Goal: Task Accomplishment & Management: Use online tool/utility

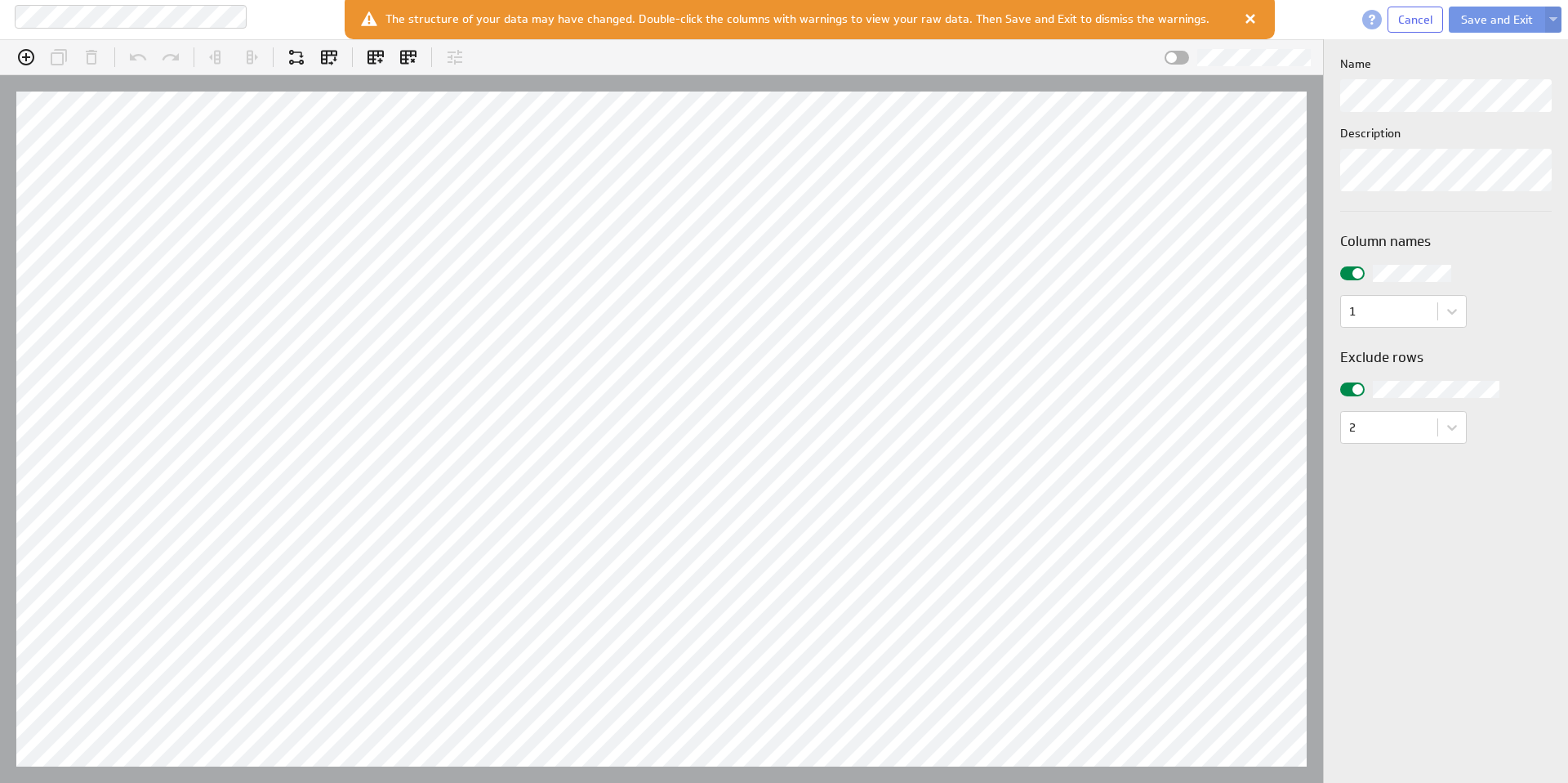
scroll to position [51, 1386]
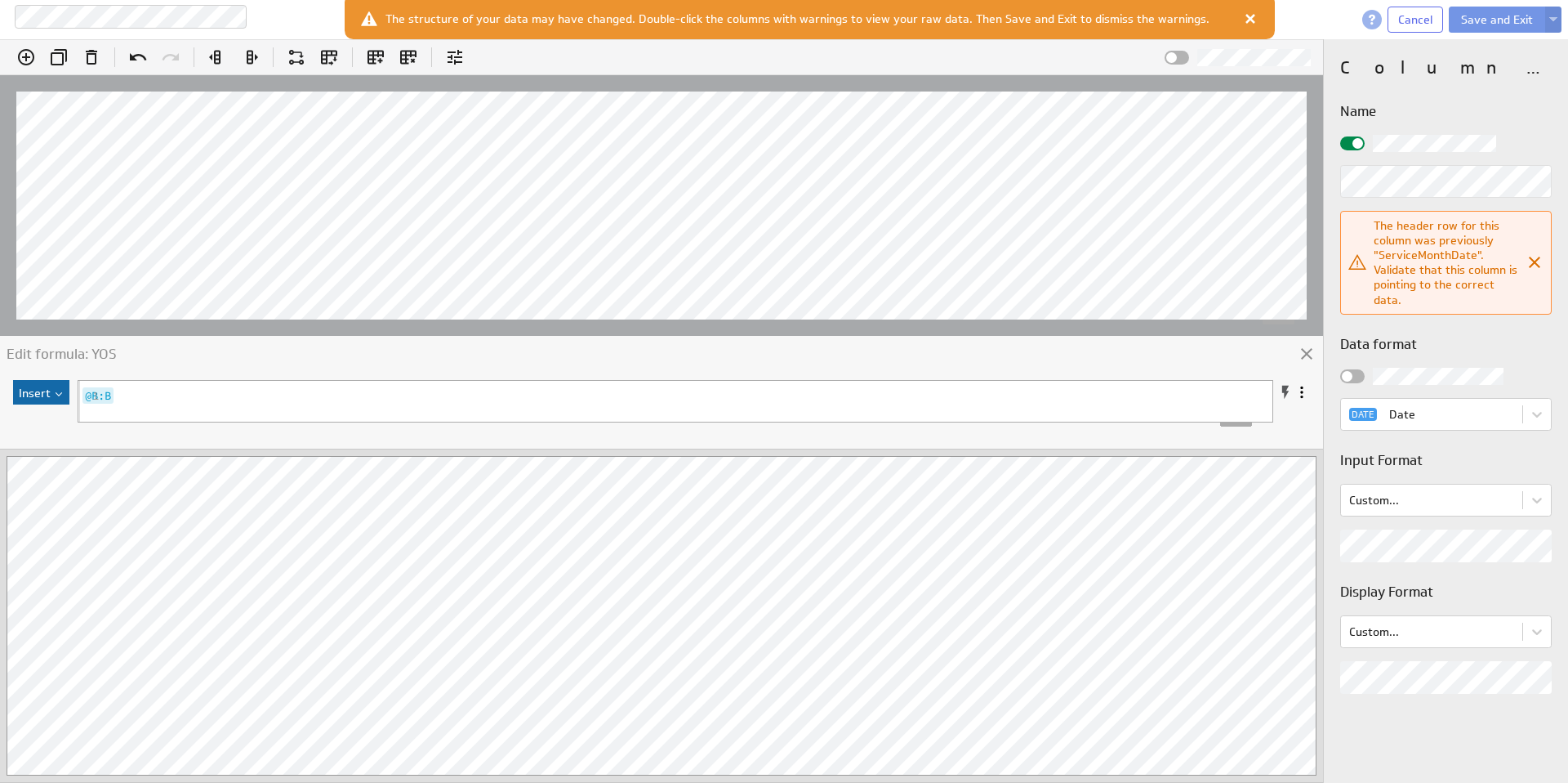
click at [1408, 705] on div "Column properties Name The header row for this column was previously "ServiceMo…" at bounding box center [1446, 410] width 244 height 743
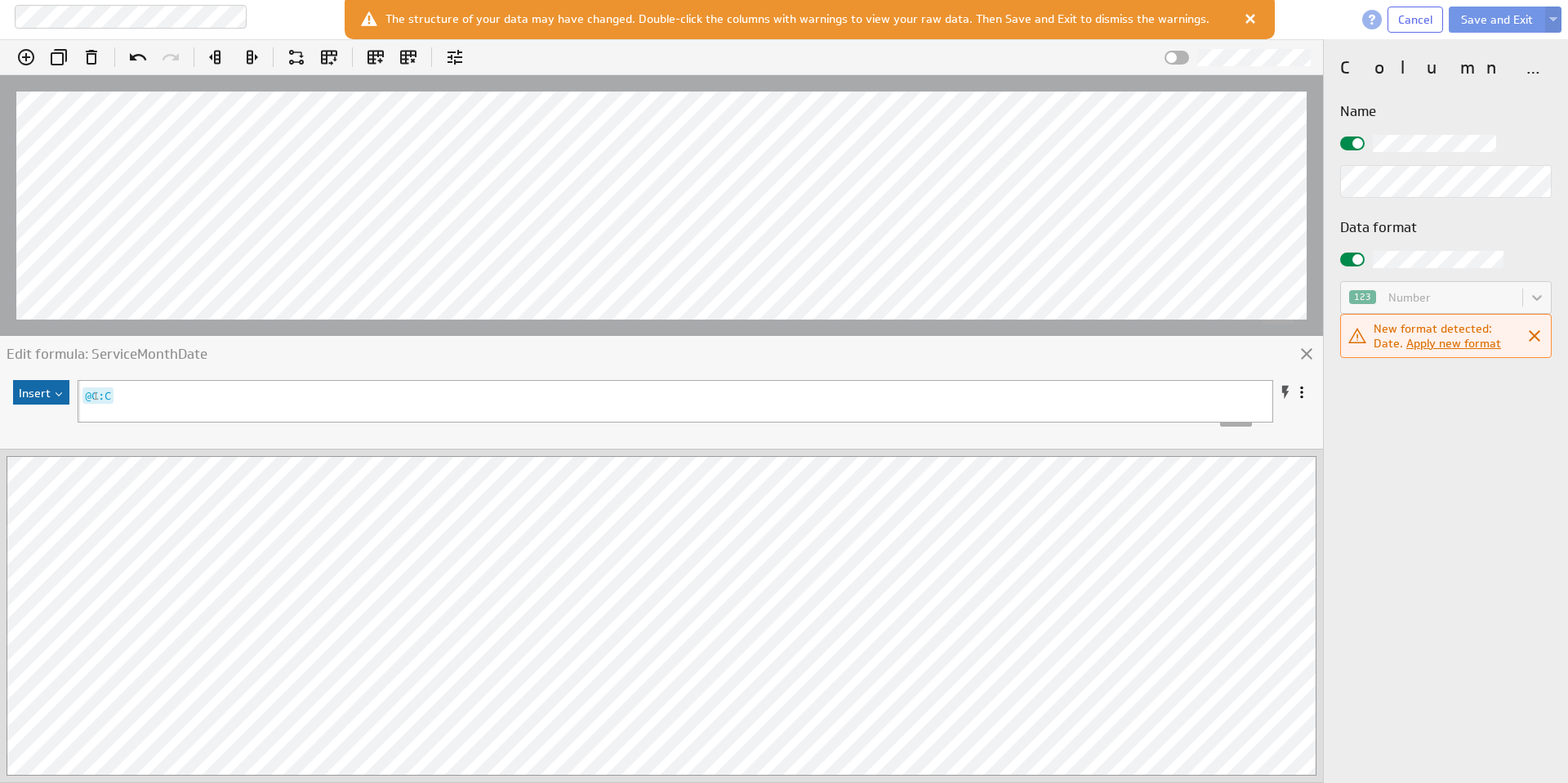
click at [1351, 261] on div at bounding box center [1352, 259] width 25 height 14
click at [0, 0] on input "checkbox" at bounding box center [0, 0] width 0 height 0
click at [1452, 345] on link "Apply new format" at bounding box center [1453, 343] width 95 height 15
click at [1361, 261] on div at bounding box center [1352, 259] width 25 height 14
click at [0, 0] on input "checkbox" at bounding box center [0, 0] width 0 height 0
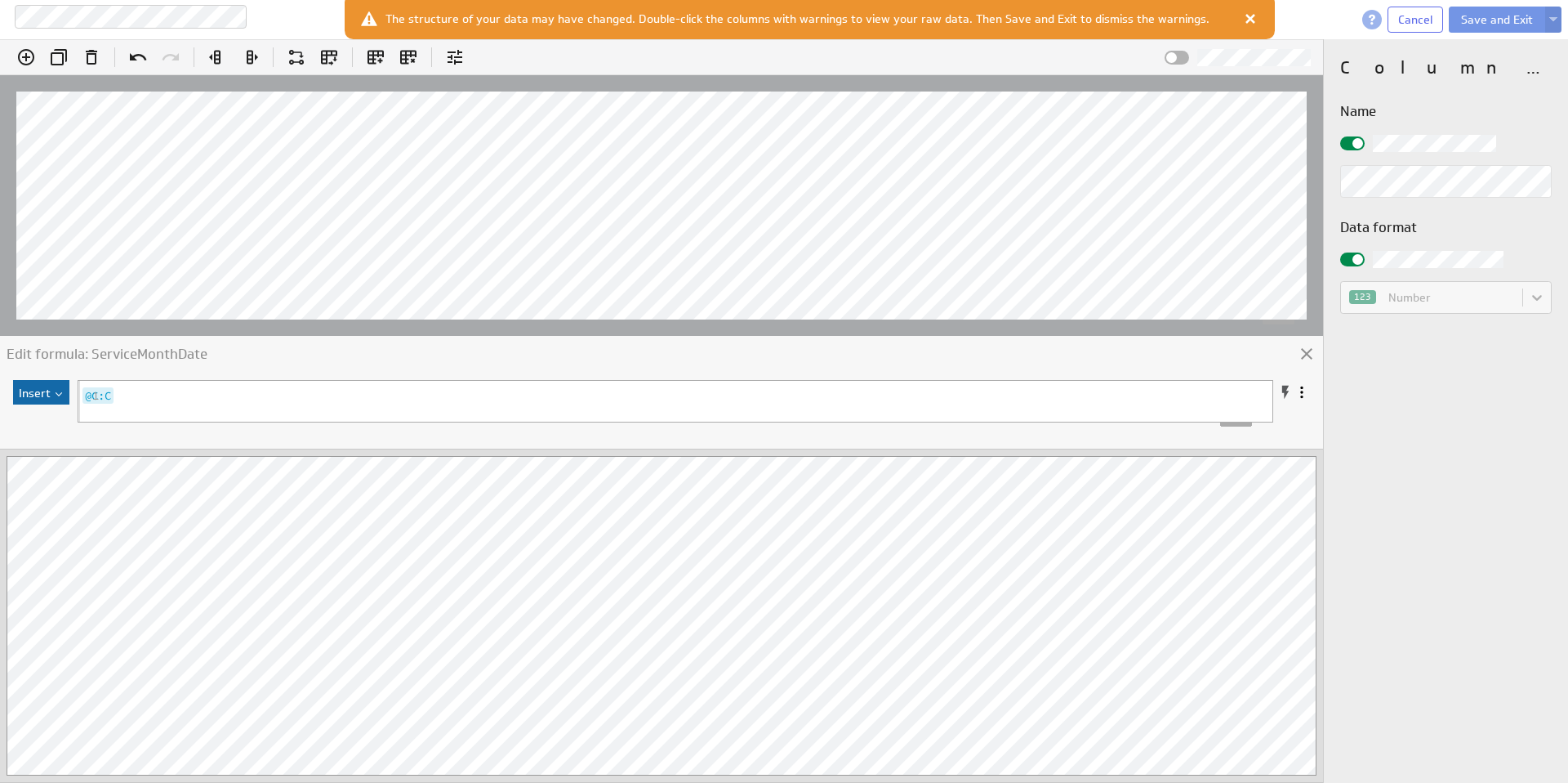
click at [1362, 261] on div at bounding box center [1352, 259] width 25 height 14
click at [0, 0] on input "checkbox" at bounding box center [0, 0] width 0 height 0
click at [1351, 142] on div at bounding box center [1352, 143] width 25 height 14
click at [0, 0] on input "checkbox" at bounding box center [0, 0] width 0 height 0
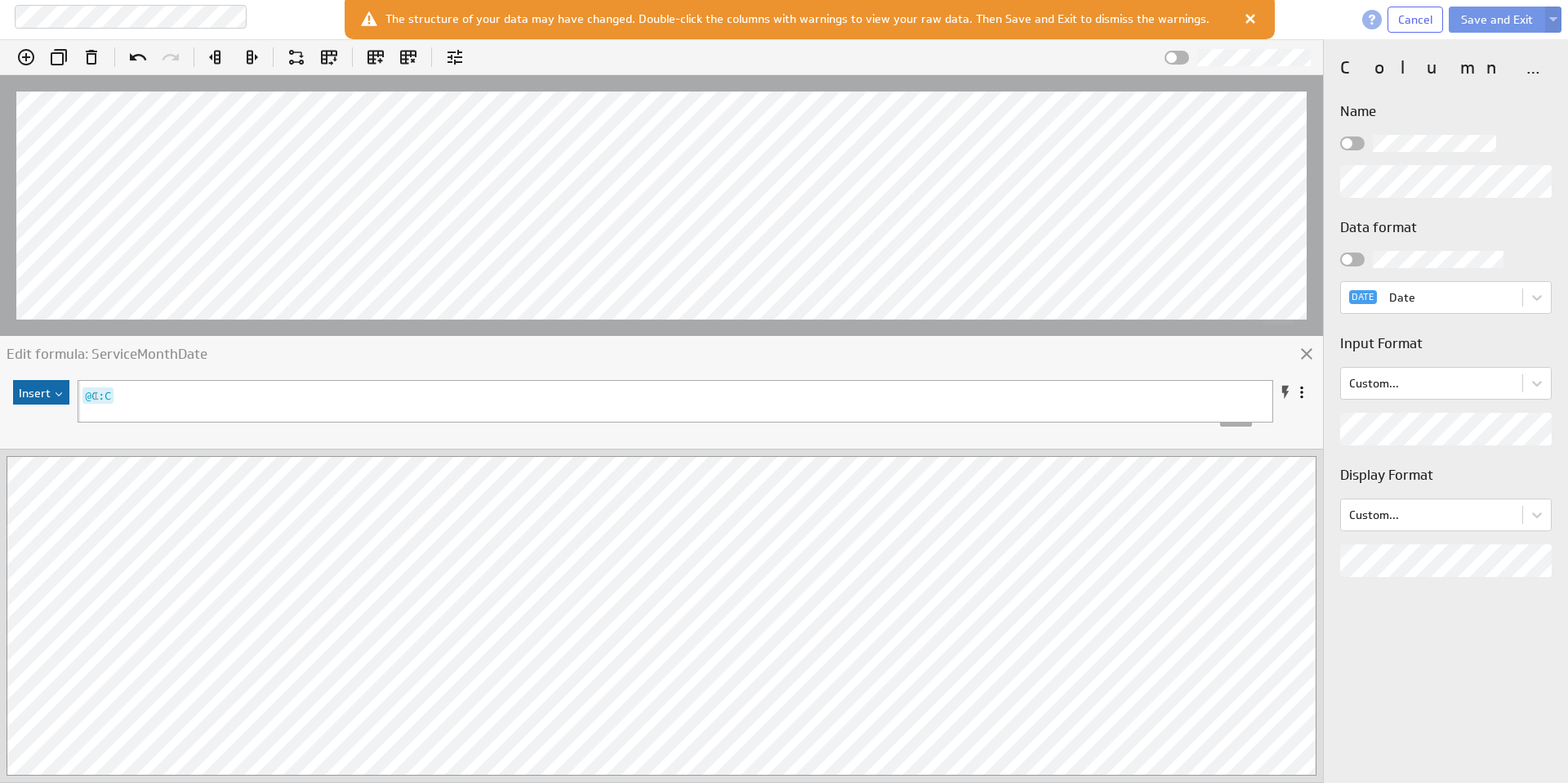
click at [1472, 624] on div "Column properties Name Data format DATE Date Input Format Custom... Display For…" at bounding box center [1446, 410] width 244 height 743
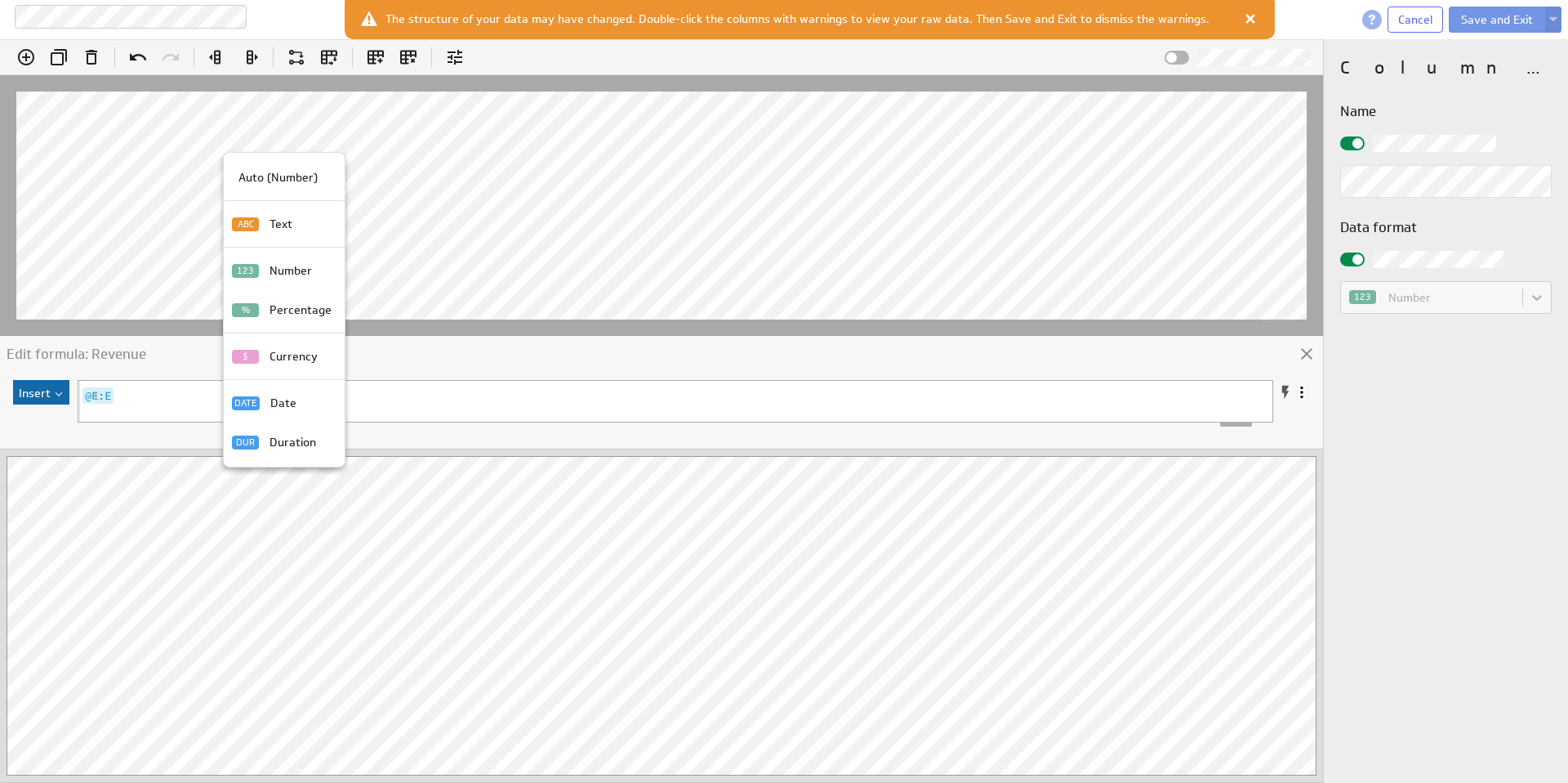
click at [281, 351] on p "Currency" at bounding box center [294, 356] width 48 height 17
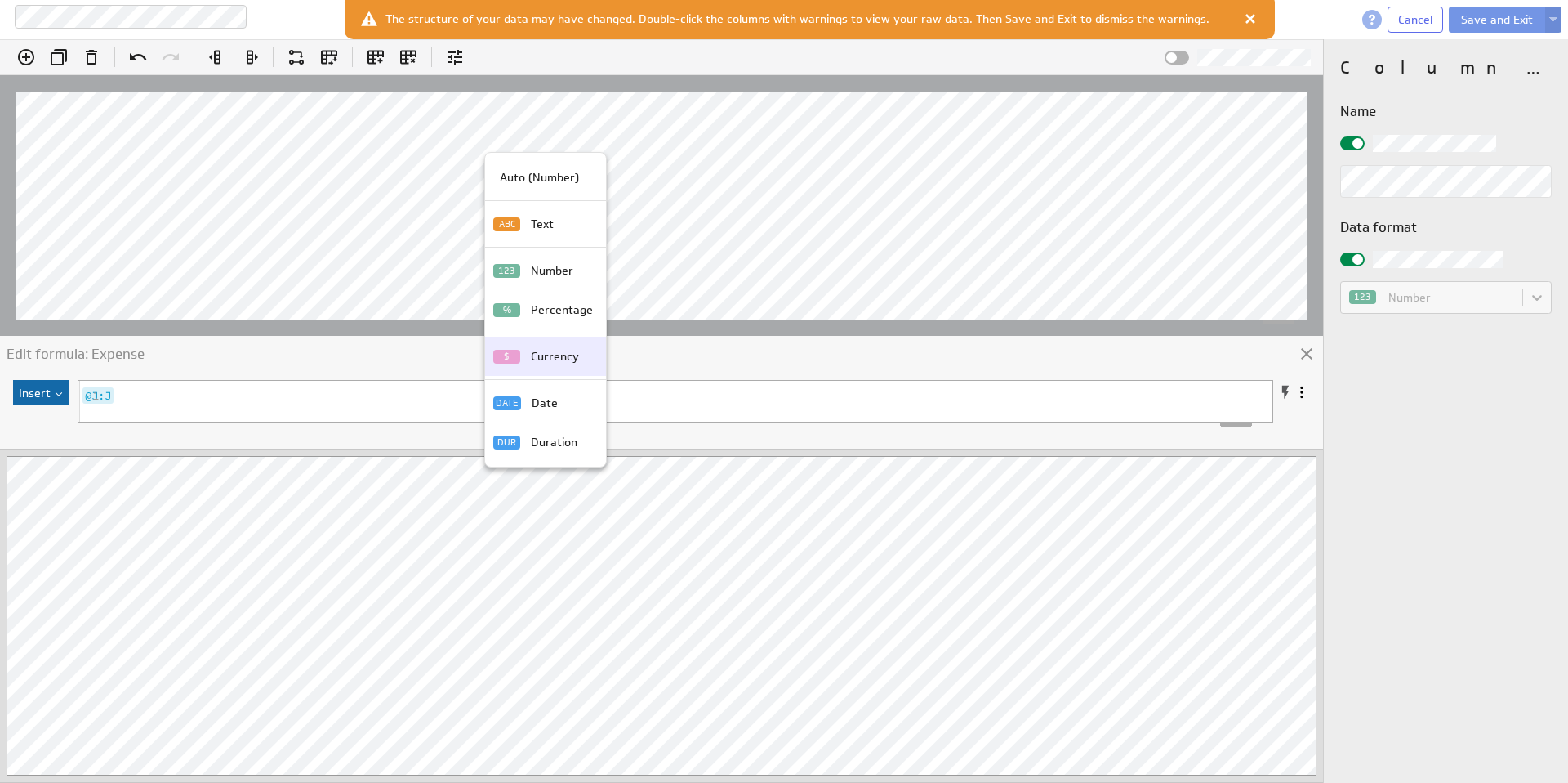
click at [551, 349] on p "Currency" at bounding box center [555, 356] width 48 height 17
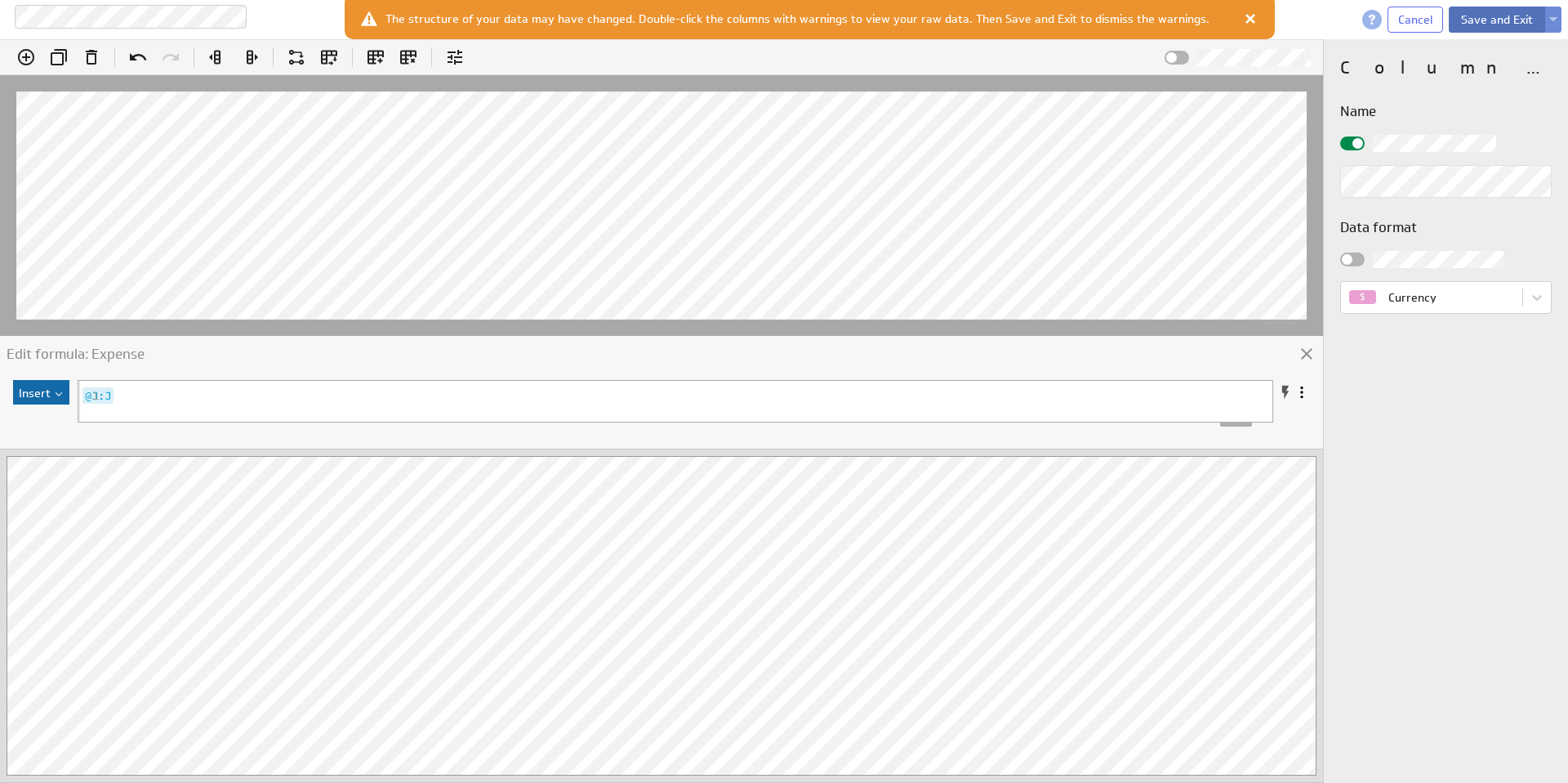
click at [1495, 23] on button "Save and Exit" at bounding box center [1496, 20] width 97 height 26
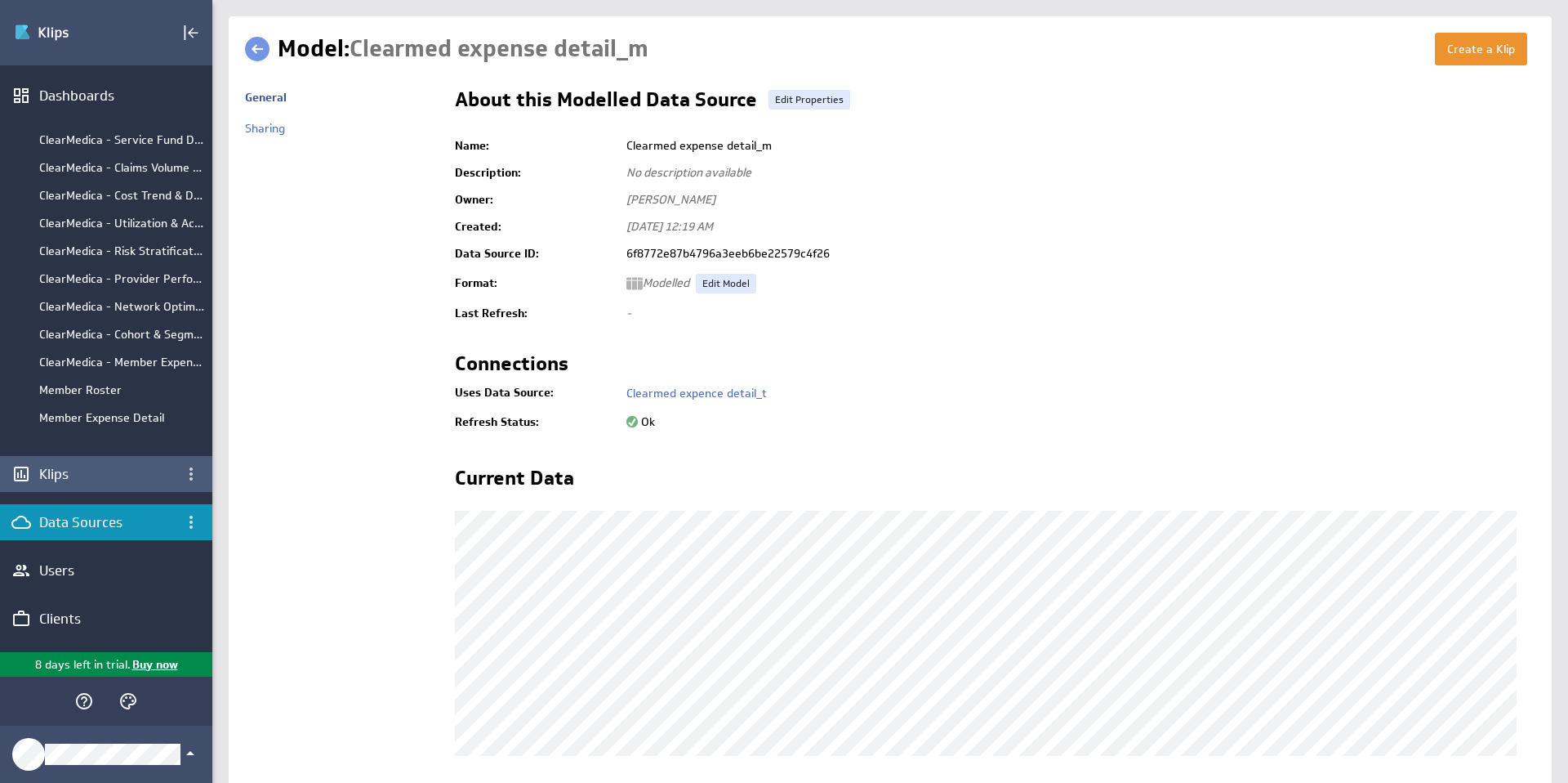
click at [60, 477] on div "Klips" at bounding box center [106, 474] width 134 height 18
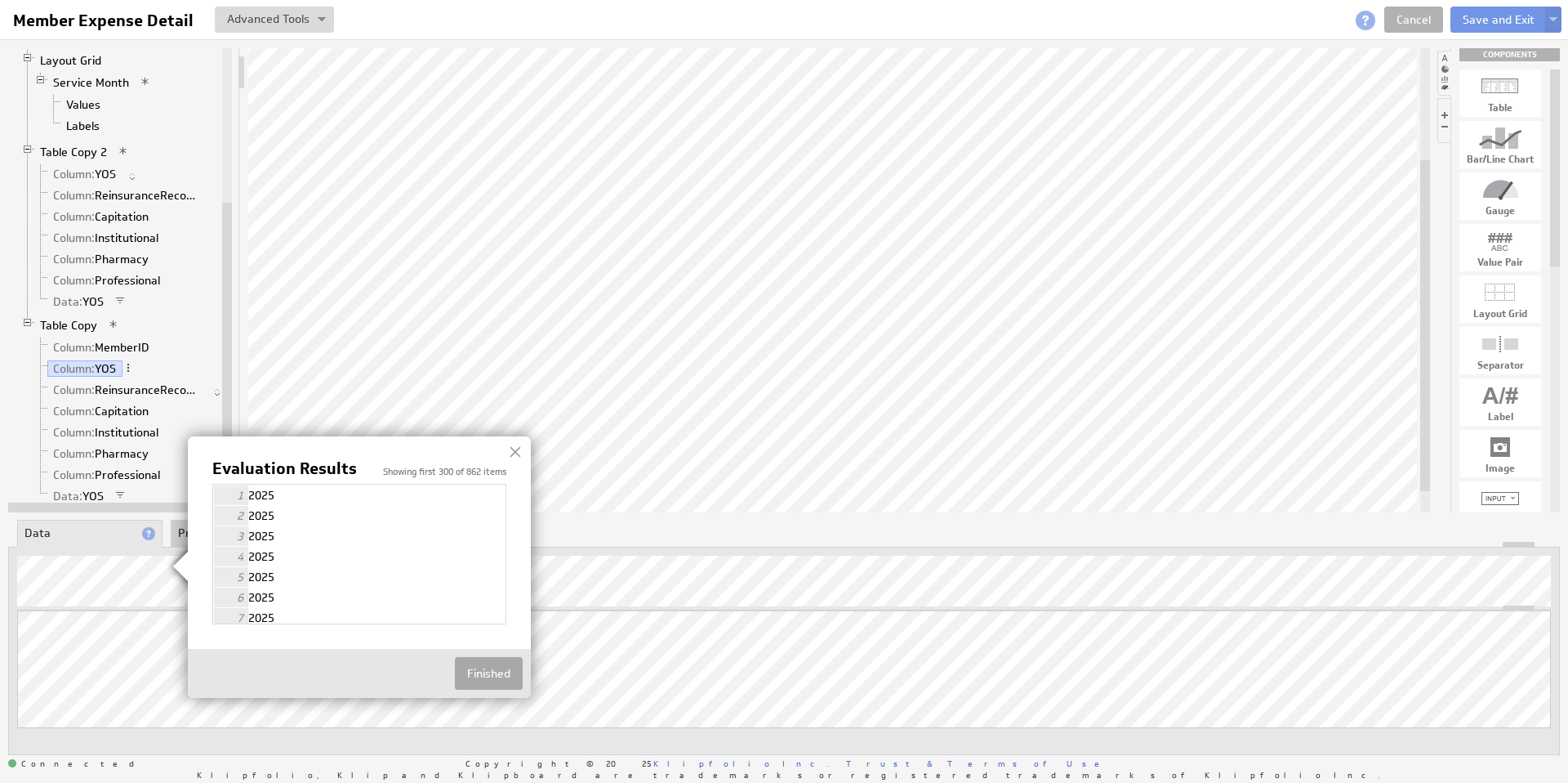
click at [501, 673] on button "Finished" at bounding box center [489, 672] width 68 height 33
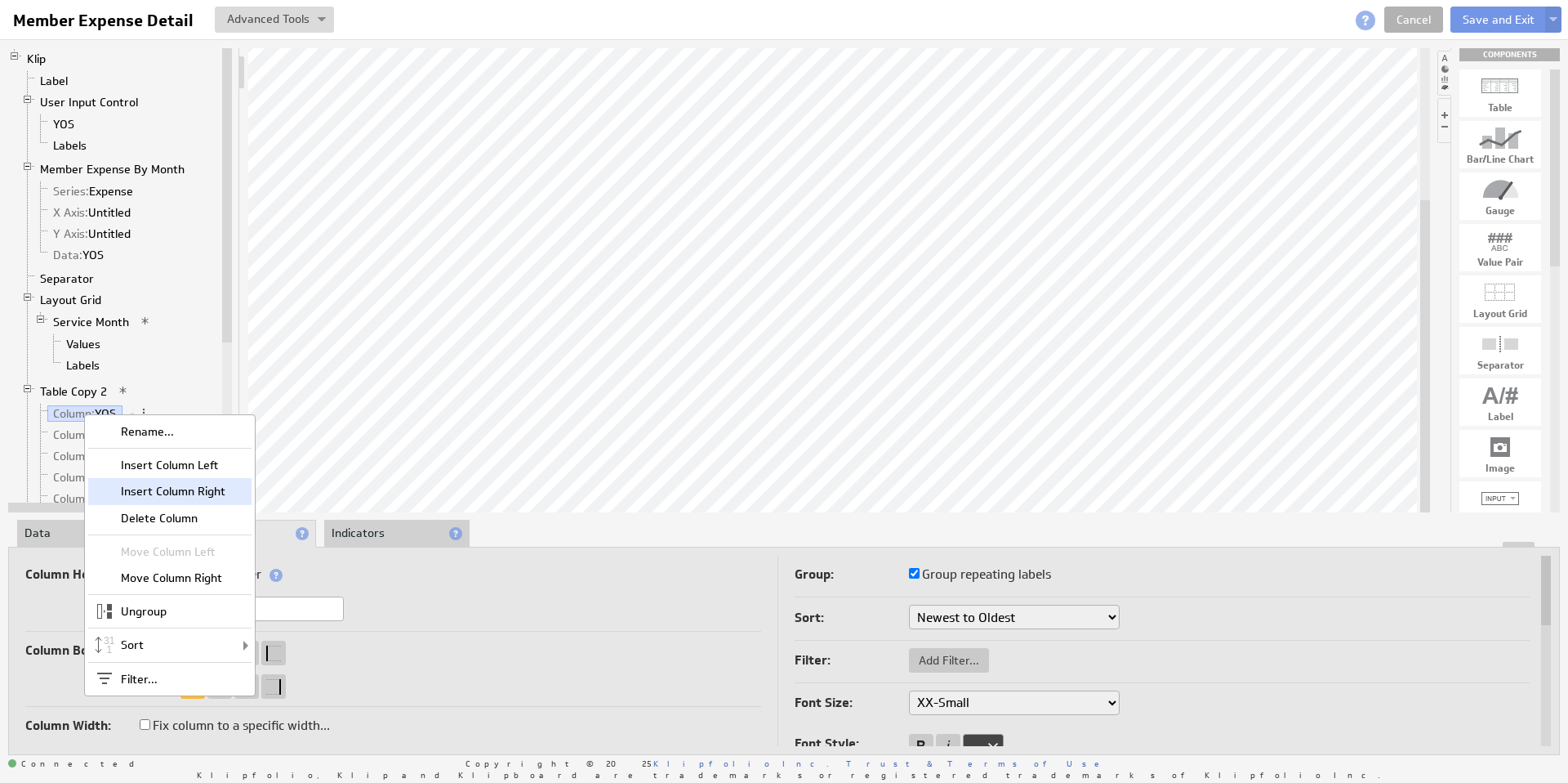
click at [205, 479] on div "Insert Column Right" at bounding box center [170, 491] width 163 height 26
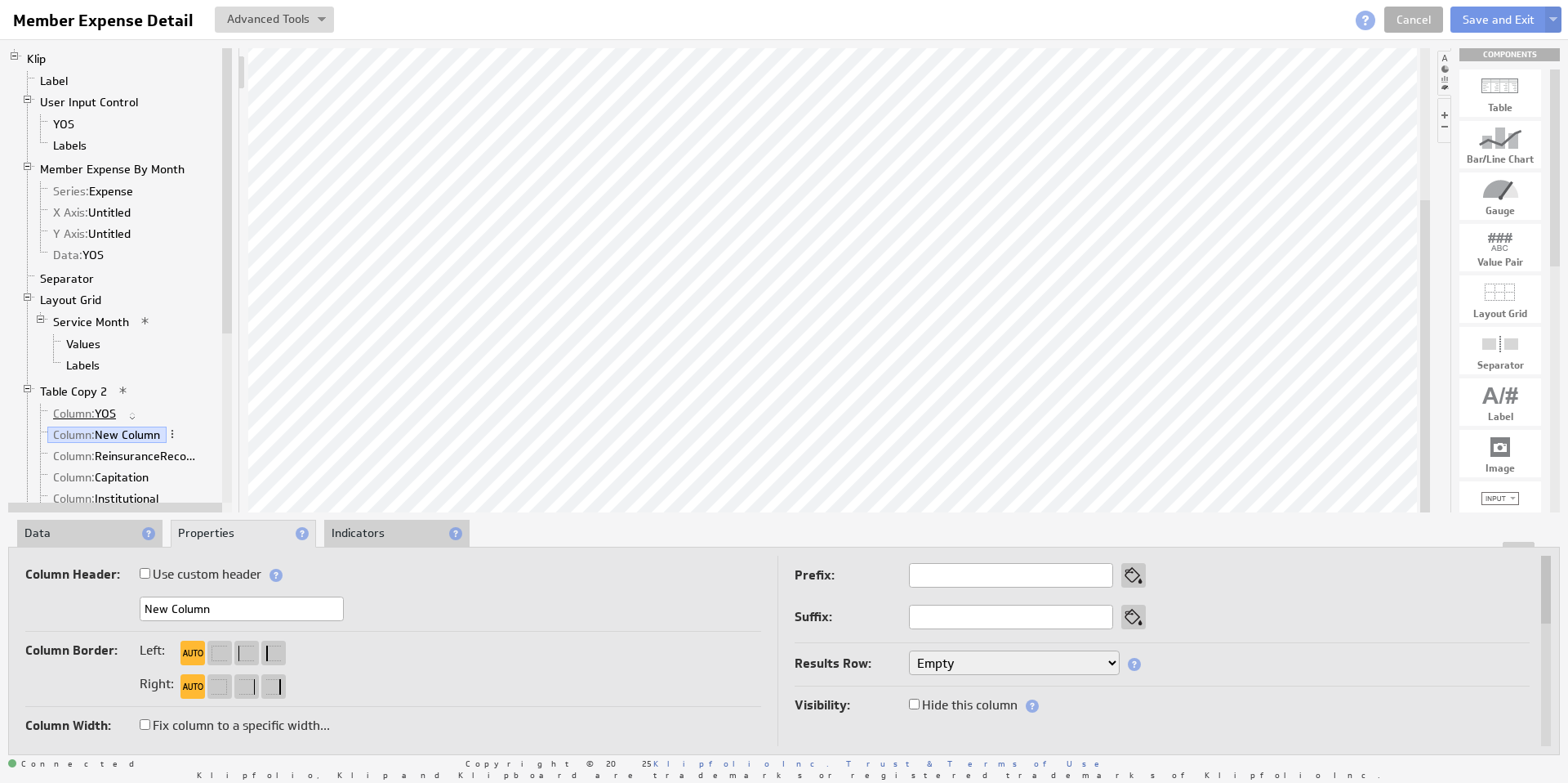
click at [95, 415] on link "Column: YOS" at bounding box center [85, 413] width 75 height 16
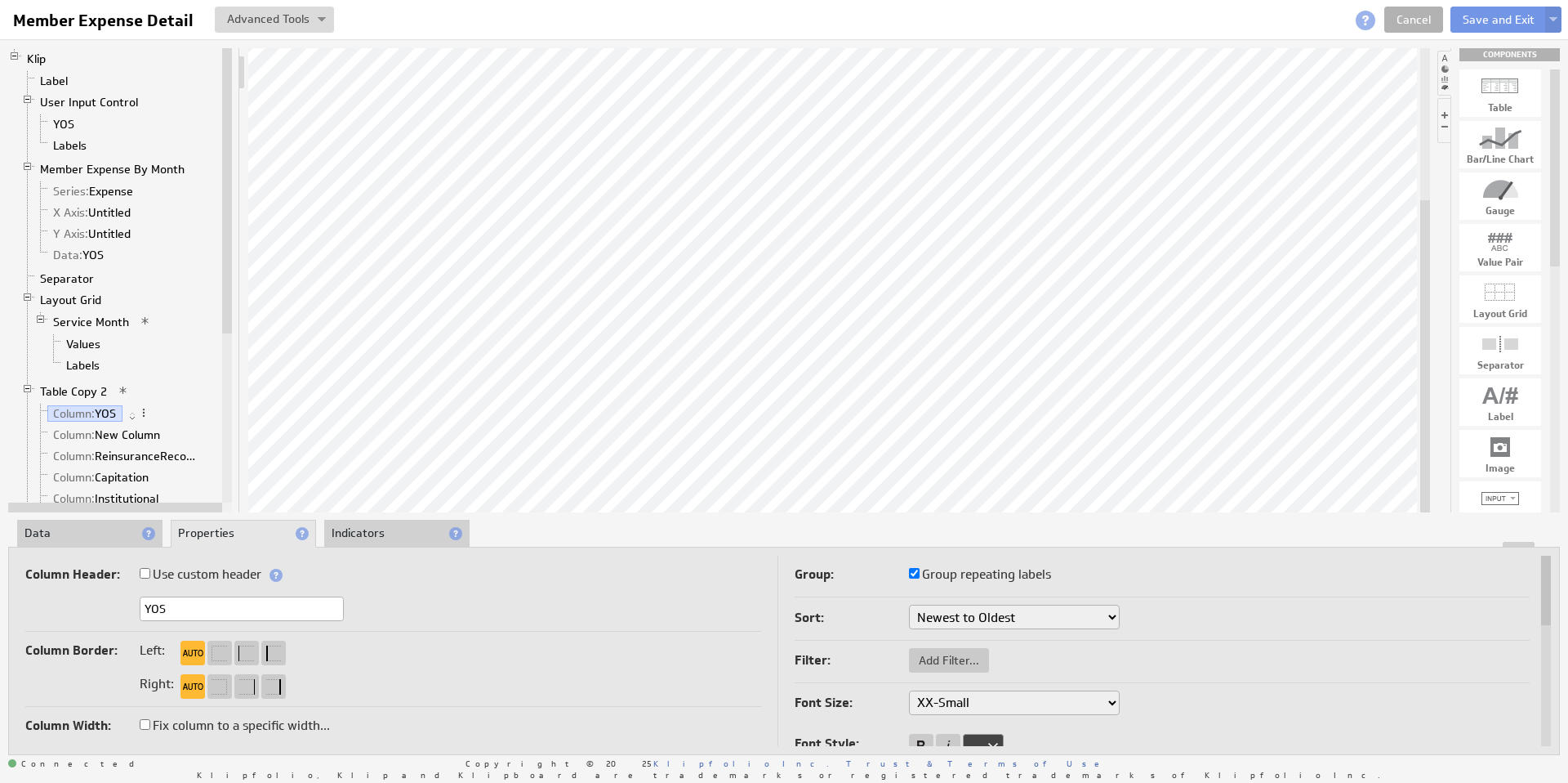
click at [52, 540] on li "Data" at bounding box center [90, 534] width 145 height 28
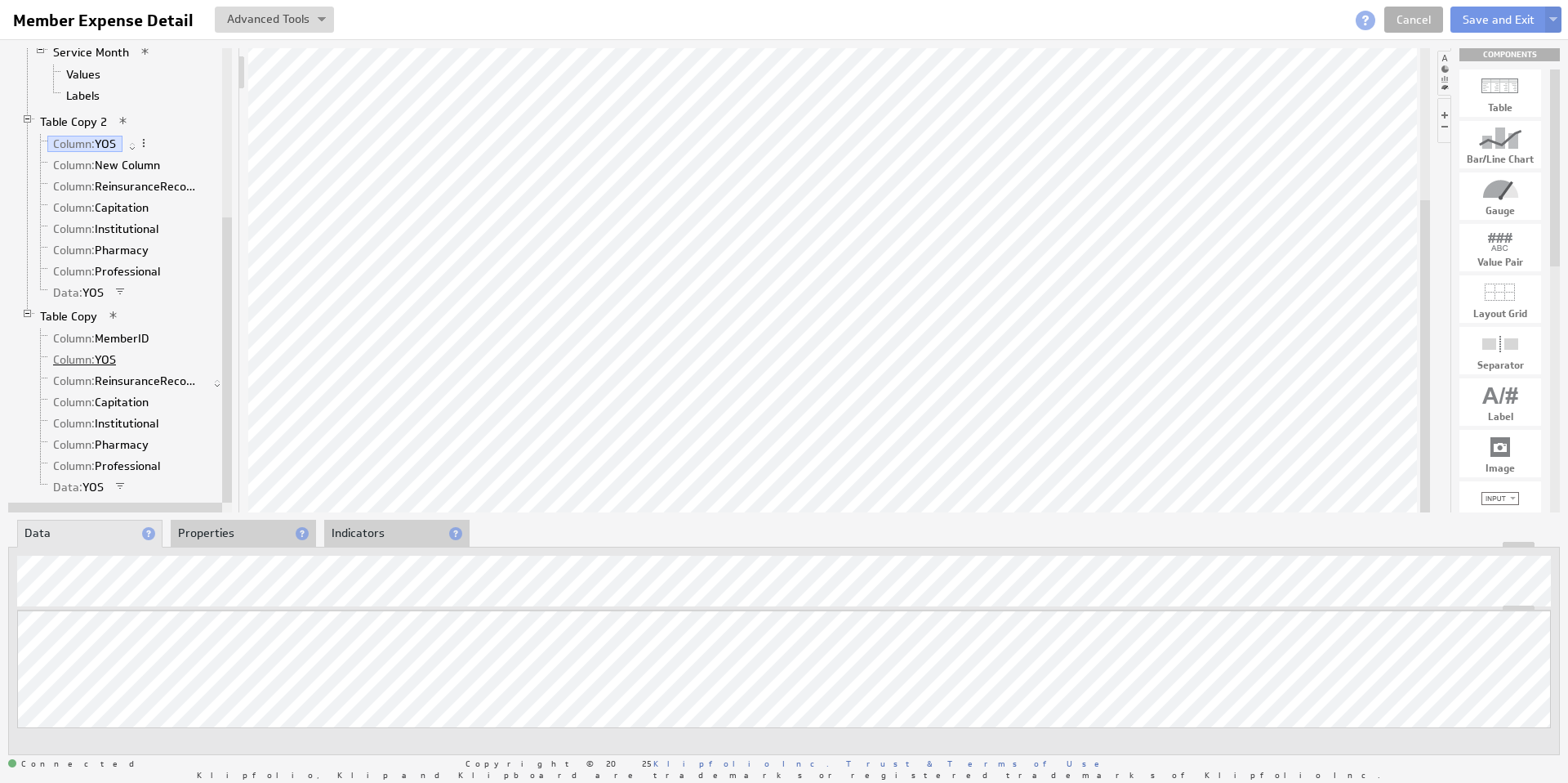
click at [112, 362] on link "Column: YOS" at bounding box center [85, 360] width 75 height 16
click at [118, 164] on link "Column: New Column" at bounding box center [108, 169] width 119 height 16
click at [172, 166] on span at bounding box center [171, 167] width 11 height 11
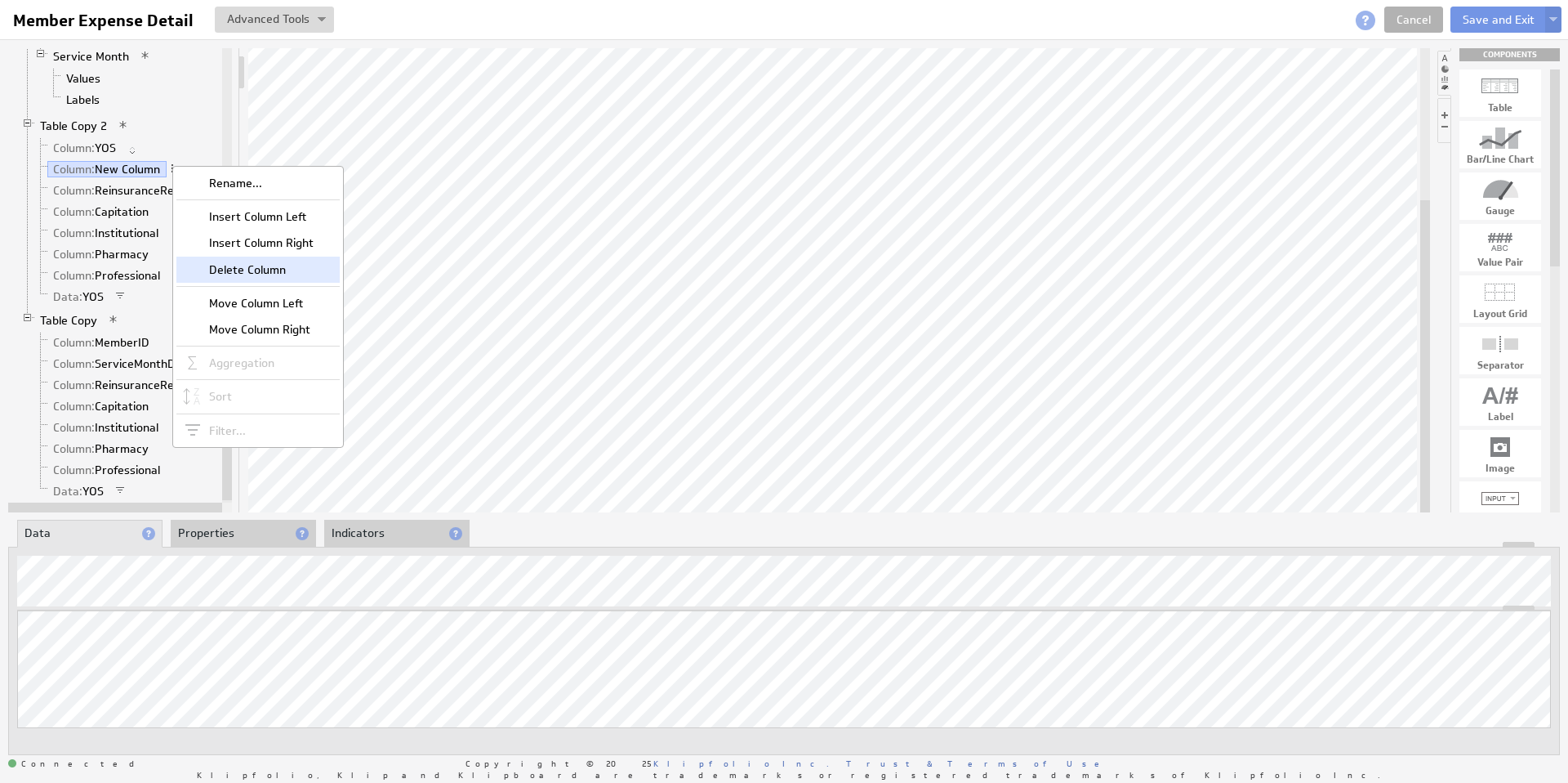
click at [254, 267] on div "Delete Column" at bounding box center [258, 270] width 163 height 26
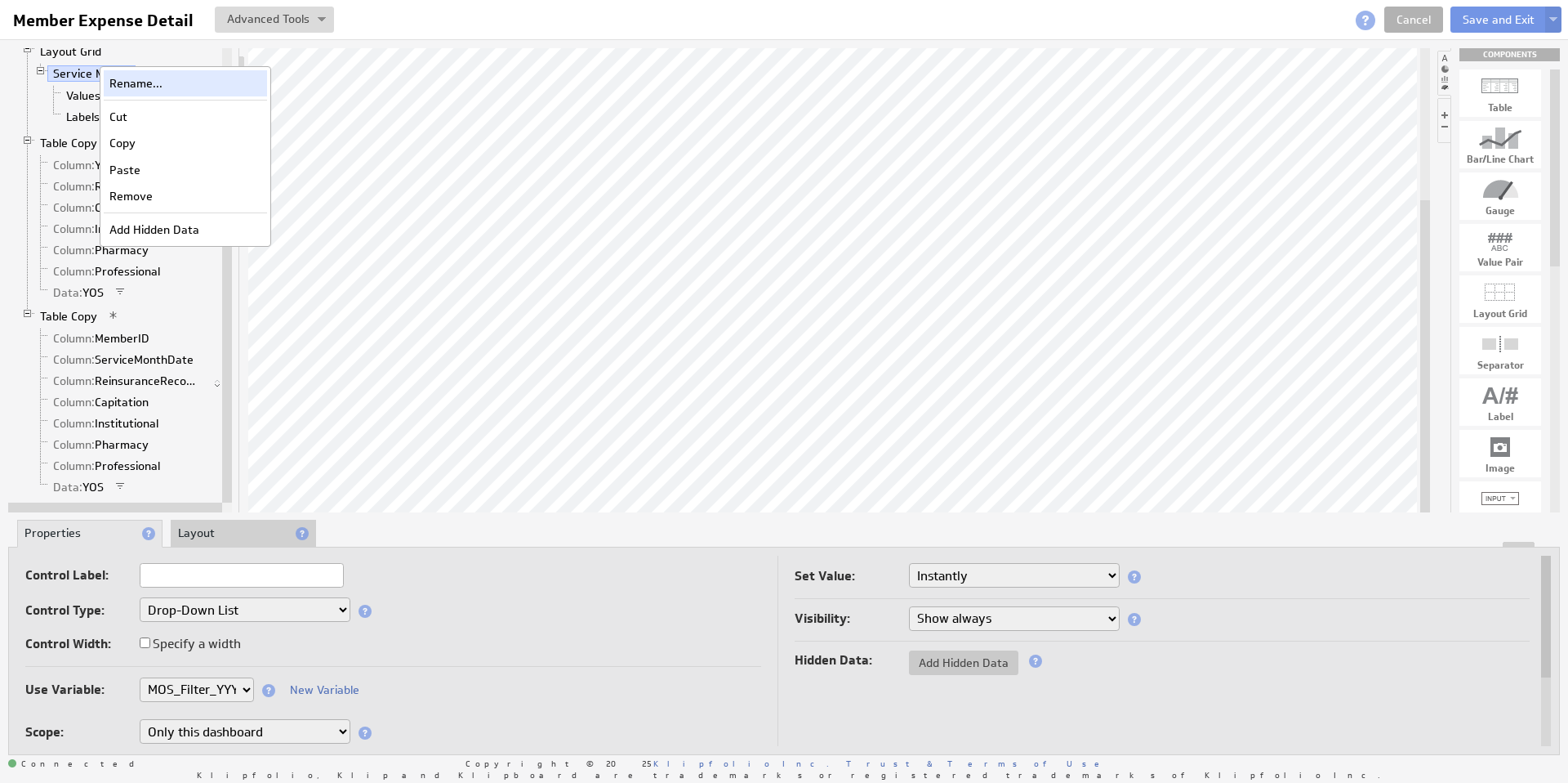
click at [142, 85] on div "Rename..." at bounding box center [185, 84] width 163 height 26
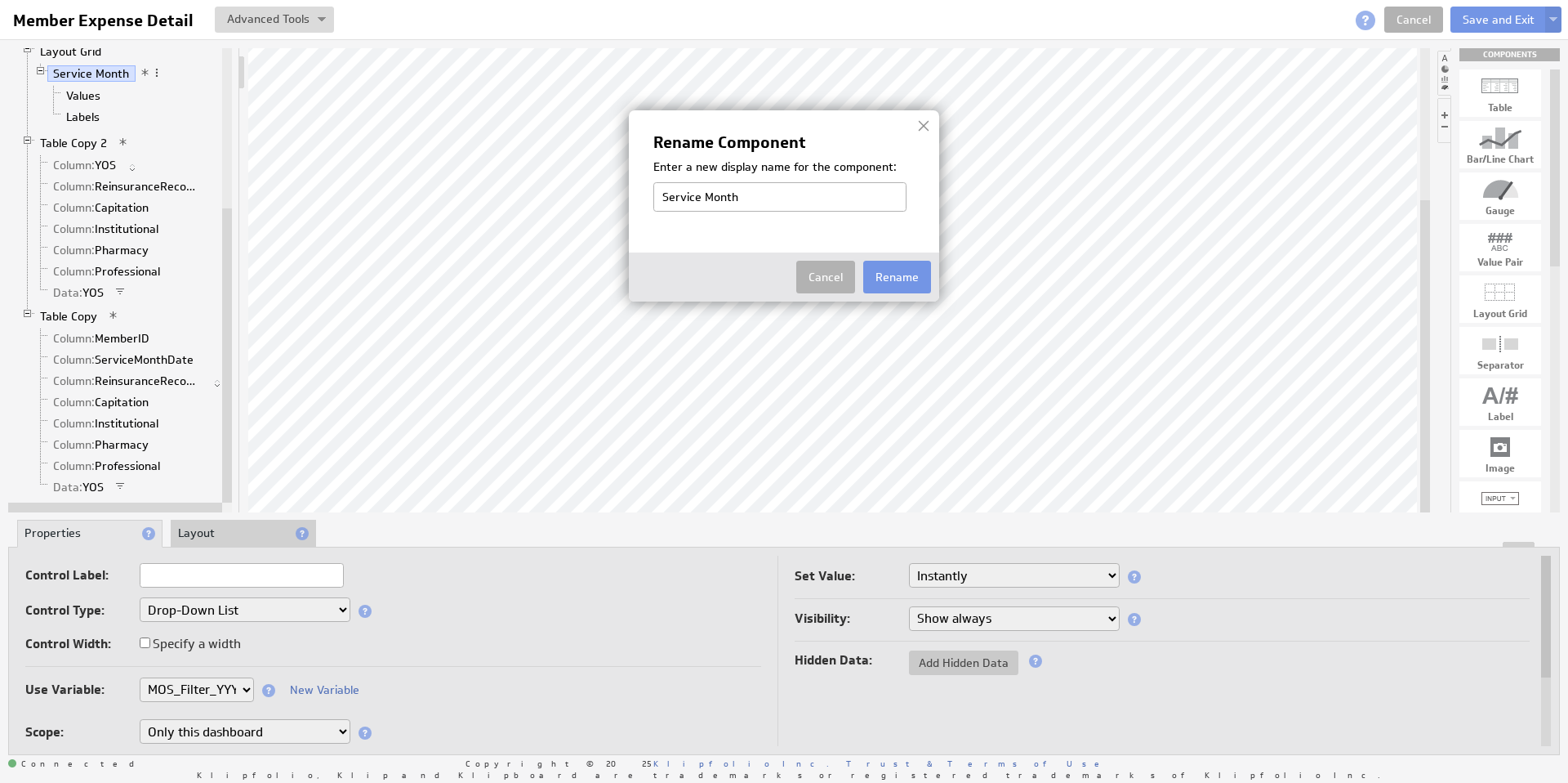
click at [725, 197] on input "Service Month" at bounding box center [780, 197] width 253 height 30
click at [725, 196] on input "Service Month" at bounding box center [780, 197] width 253 height 30
type input "Service Year"
click at [915, 275] on button "Rename" at bounding box center [897, 277] width 68 height 33
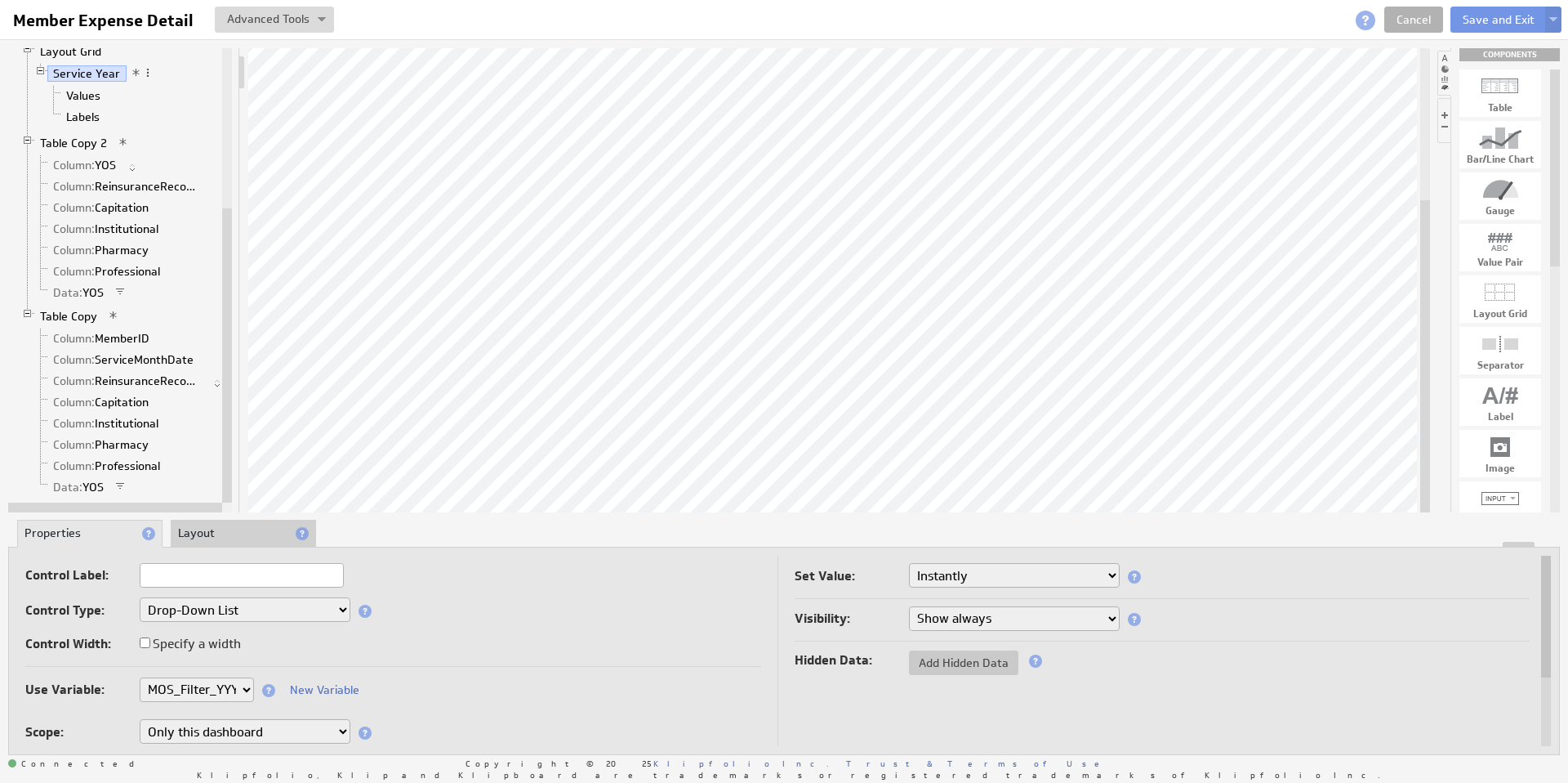
click at [242, 692] on select "None Selected clearmedica_filter_payor company.id company.name devoted_service_…" at bounding box center [196, 689] width 114 height 25
click at [97, 165] on link "Column: YOS" at bounding box center [85, 164] width 75 height 16
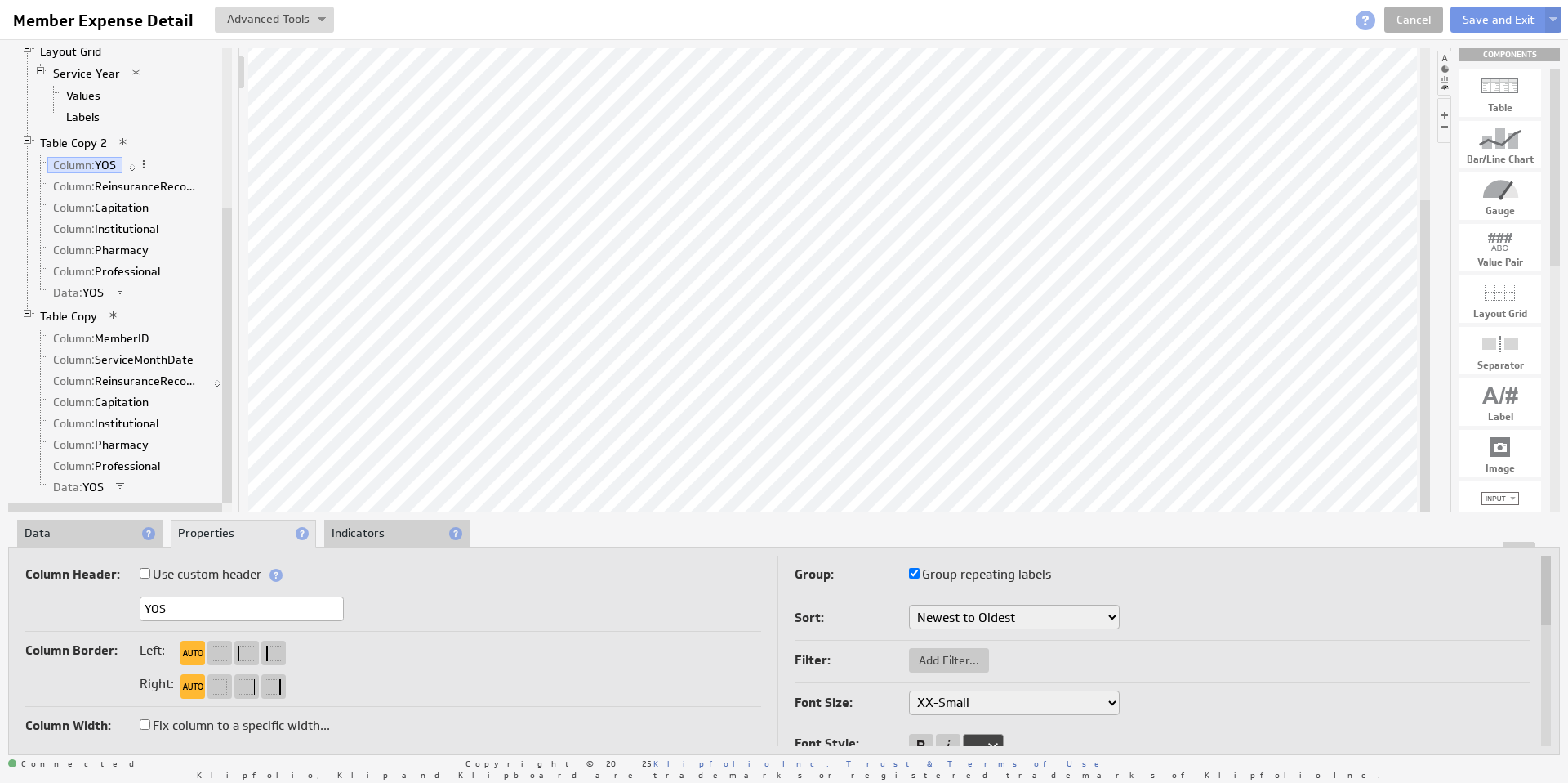
click at [103, 529] on li "Data" at bounding box center [90, 534] width 145 height 28
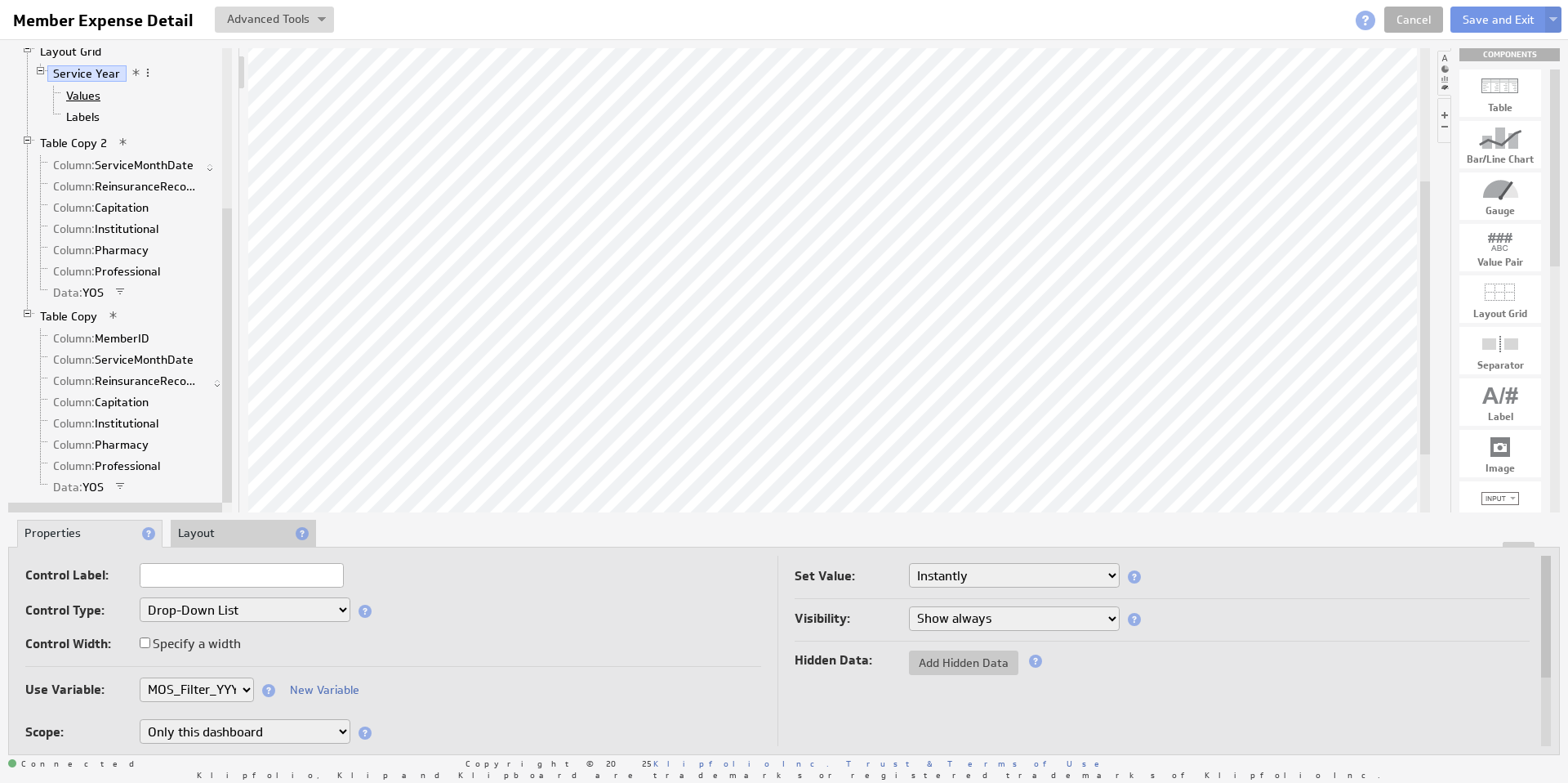
click at [78, 103] on link "Values" at bounding box center [84, 96] width 47 height 16
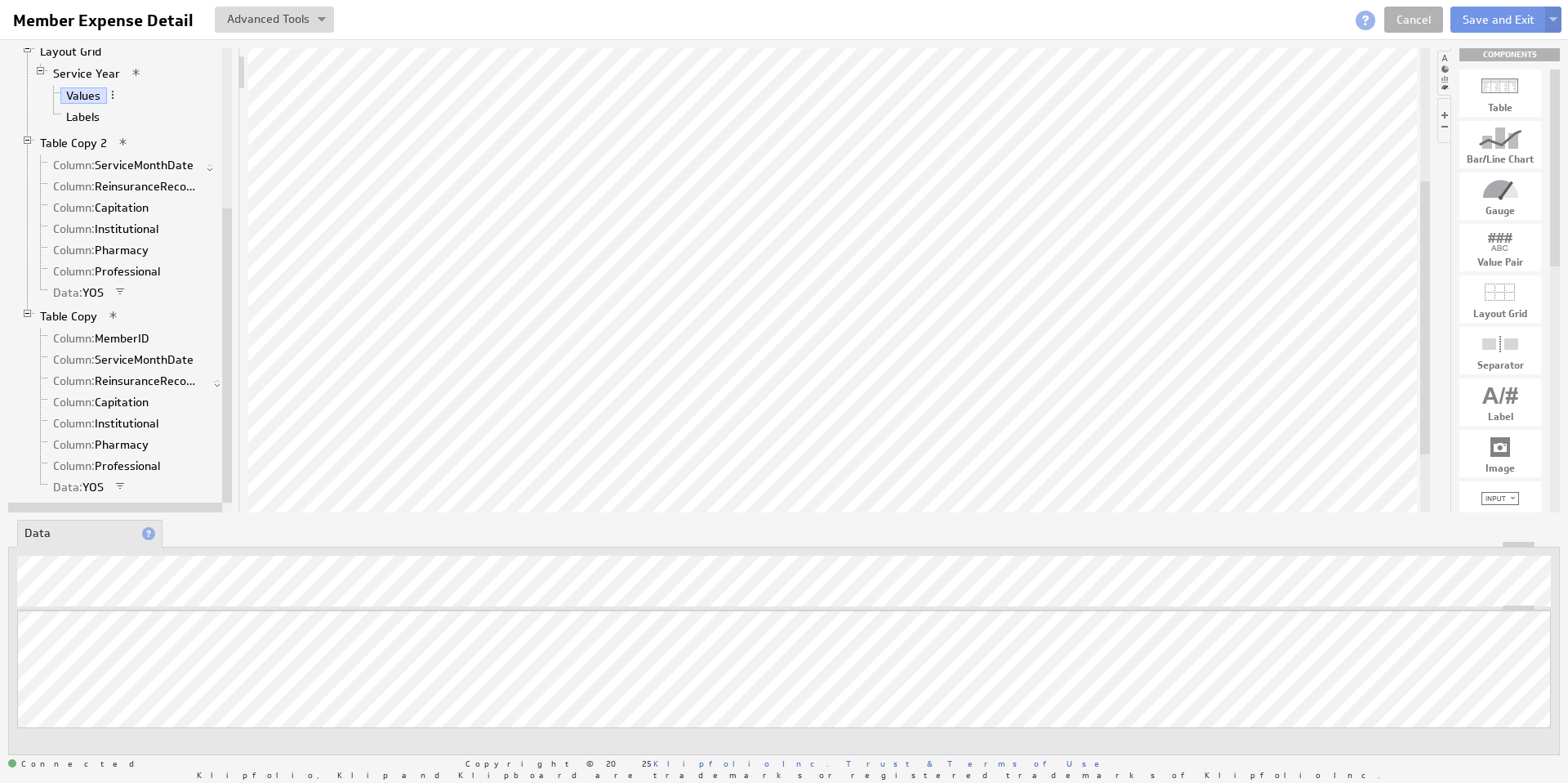
click at [1553, 16] on button at bounding box center [1553, 20] width 16 height 26
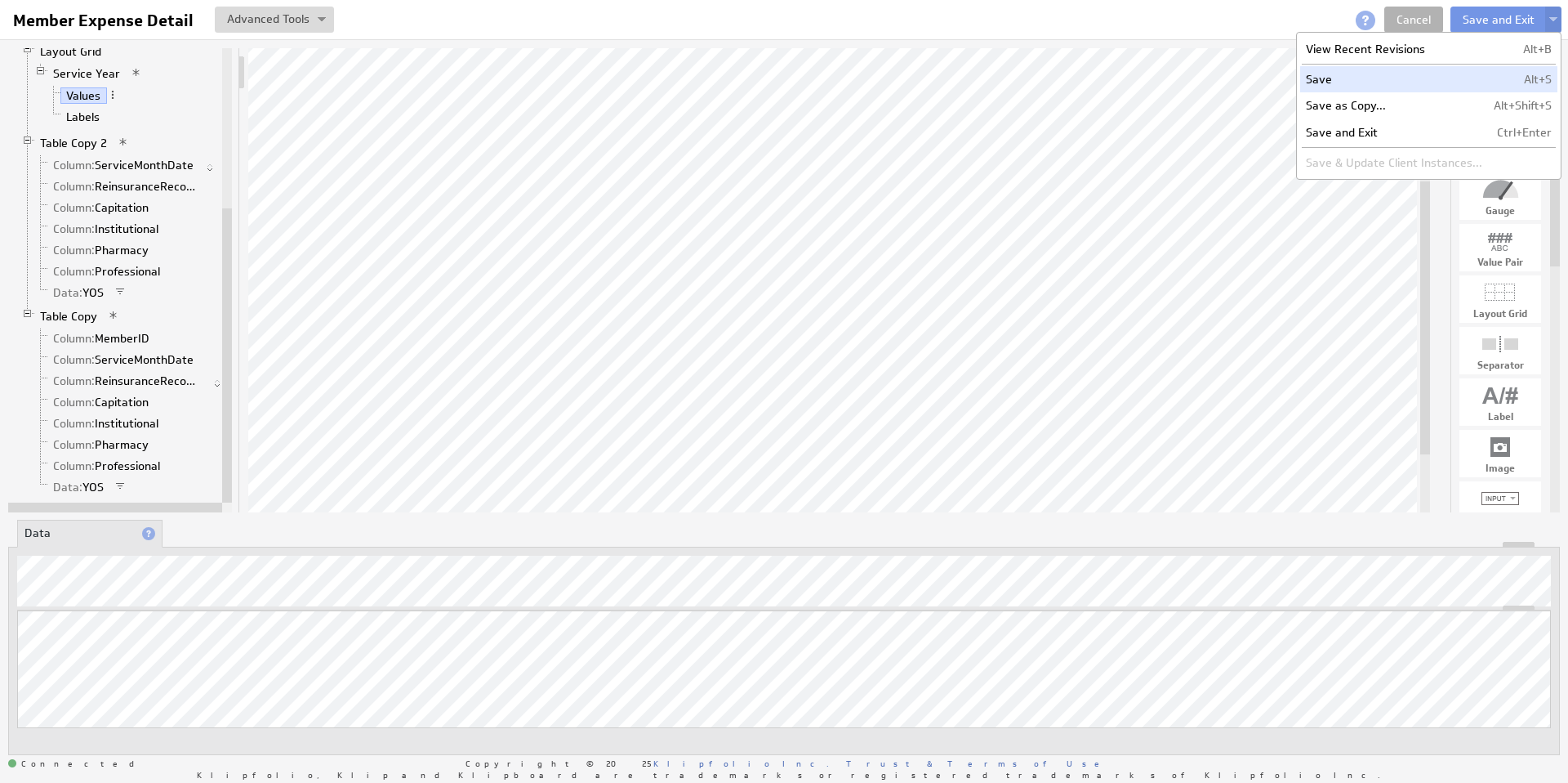
click at [1390, 80] on td "Save" at bounding box center [1394, 79] width 188 height 26
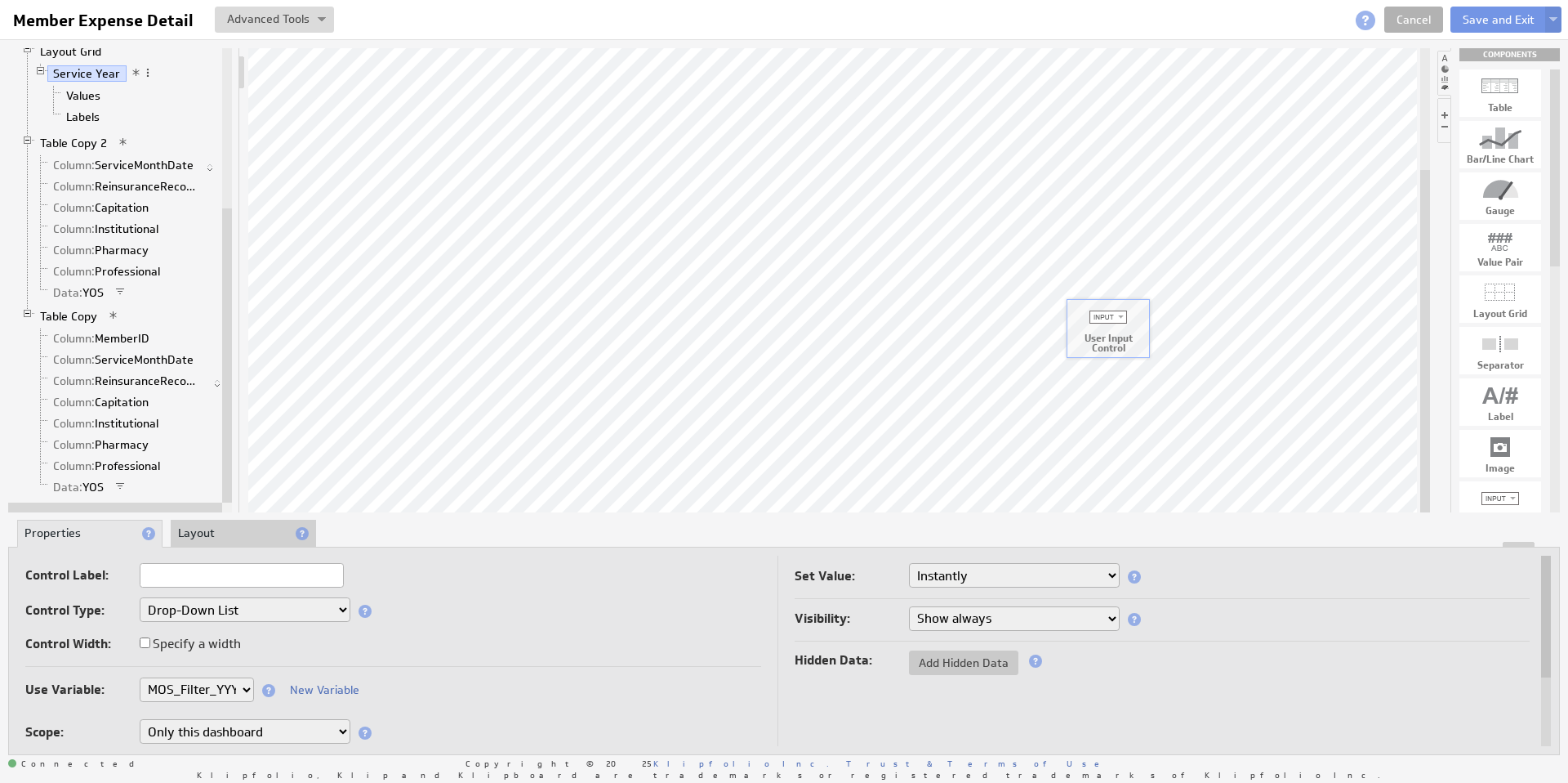
drag, startPoint x: 1513, startPoint y: 499, endPoint x: 1120, endPoint y: 317, distance: 433.1
click at [1533, 461] on div "Klip Label User Input Control YOS Labels Member Expense By Month Series: Expens…" at bounding box center [784, 280] width 1551 height 464
drag, startPoint x: 1510, startPoint y: 496, endPoint x: 826, endPoint y: 229, distance: 734.3
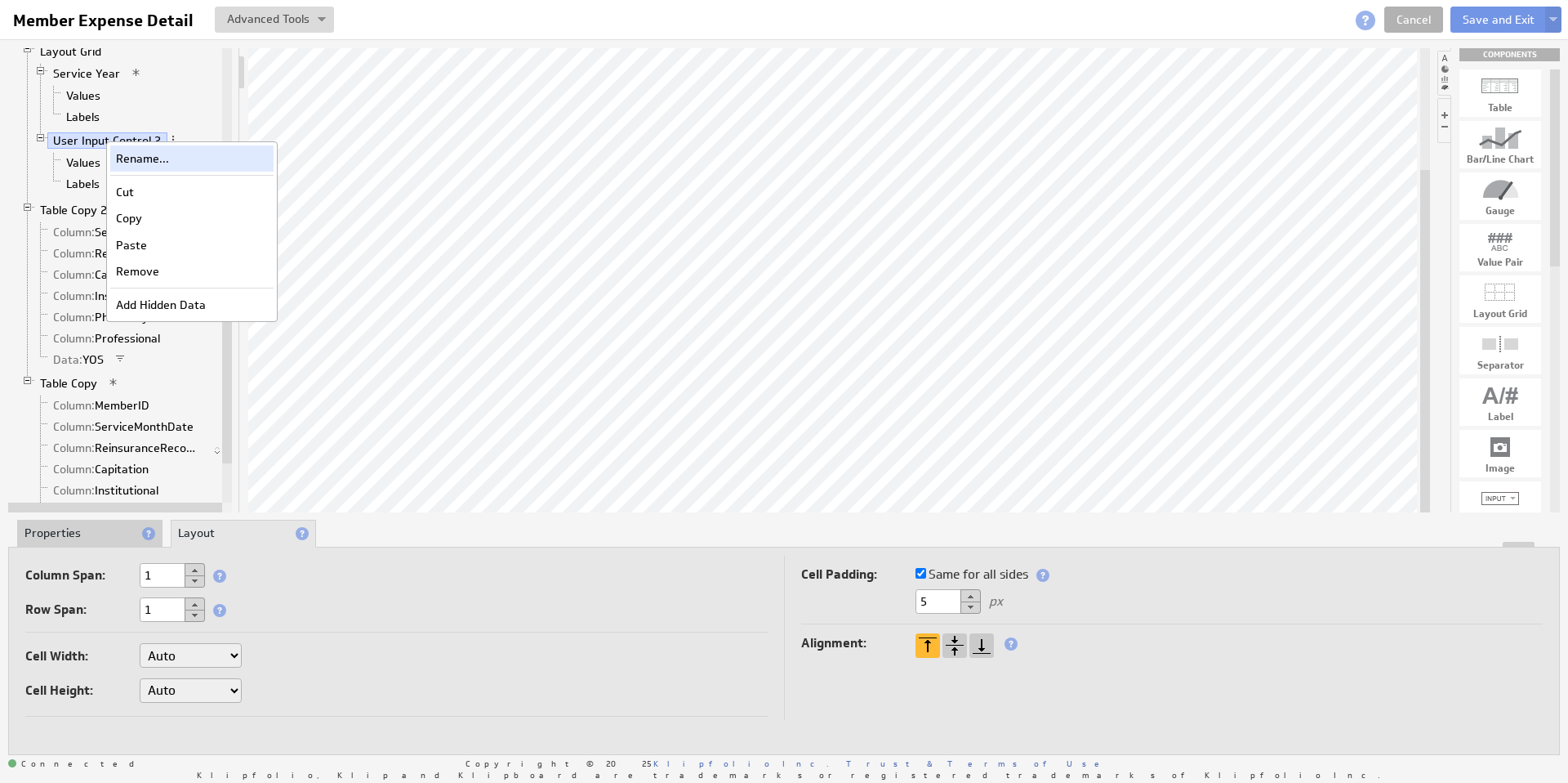
click at [146, 159] on div "Rename..." at bounding box center [192, 158] width 163 height 26
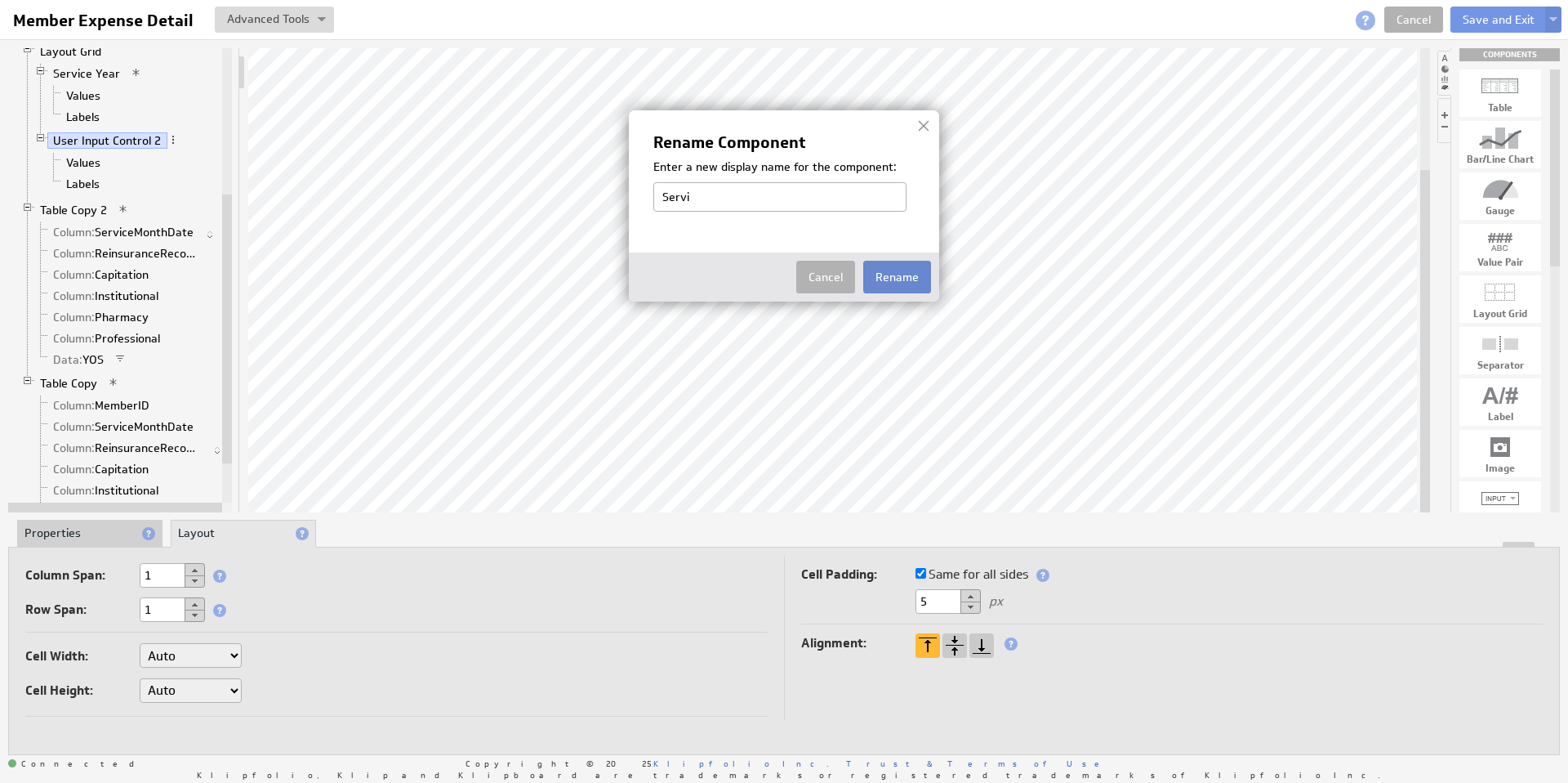
type input "Service Month"
click at [883, 270] on button "Rename" at bounding box center [897, 277] width 68 height 33
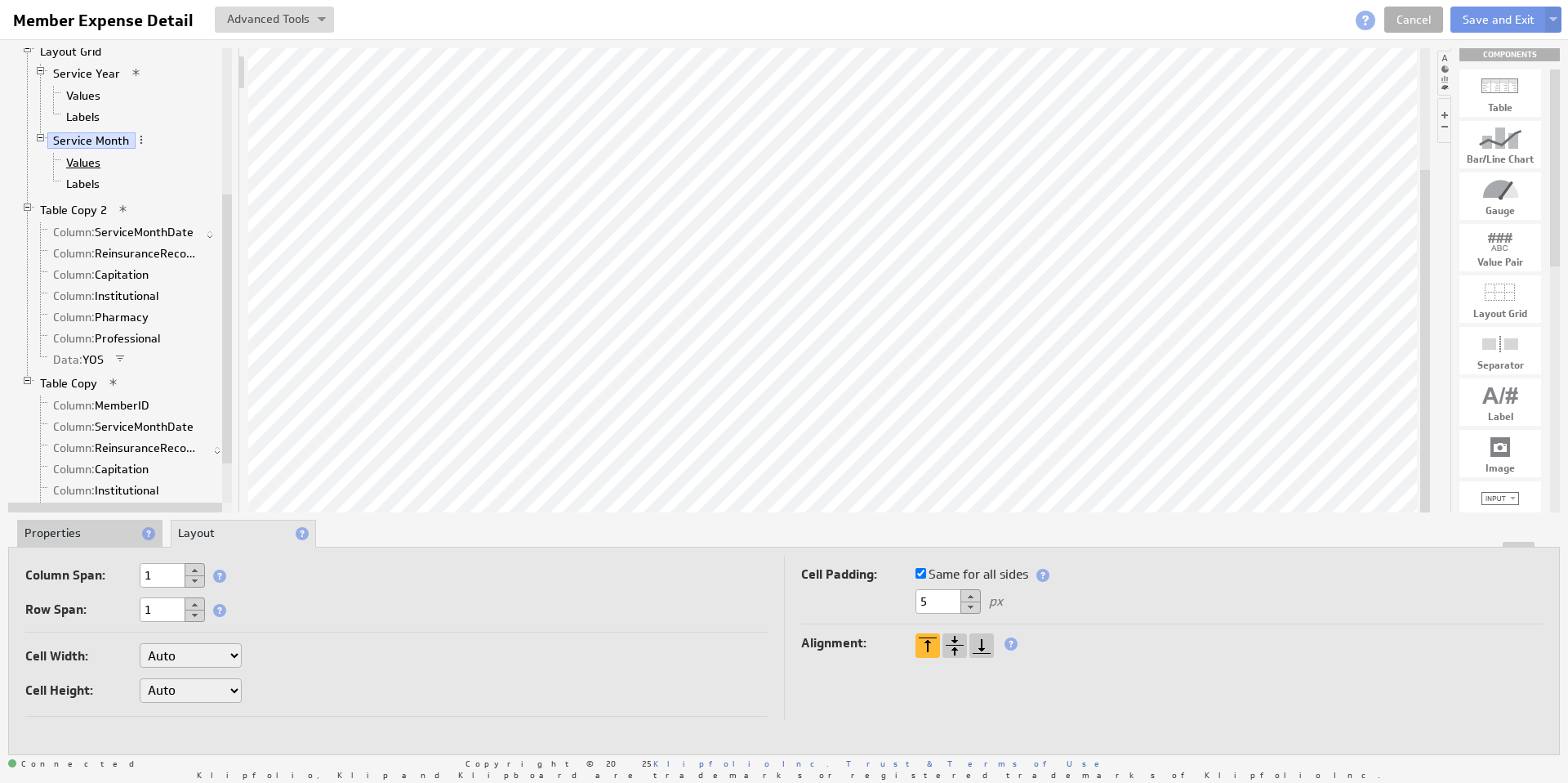
click at [72, 167] on link "Values" at bounding box center [84, 162] width 47 height 16
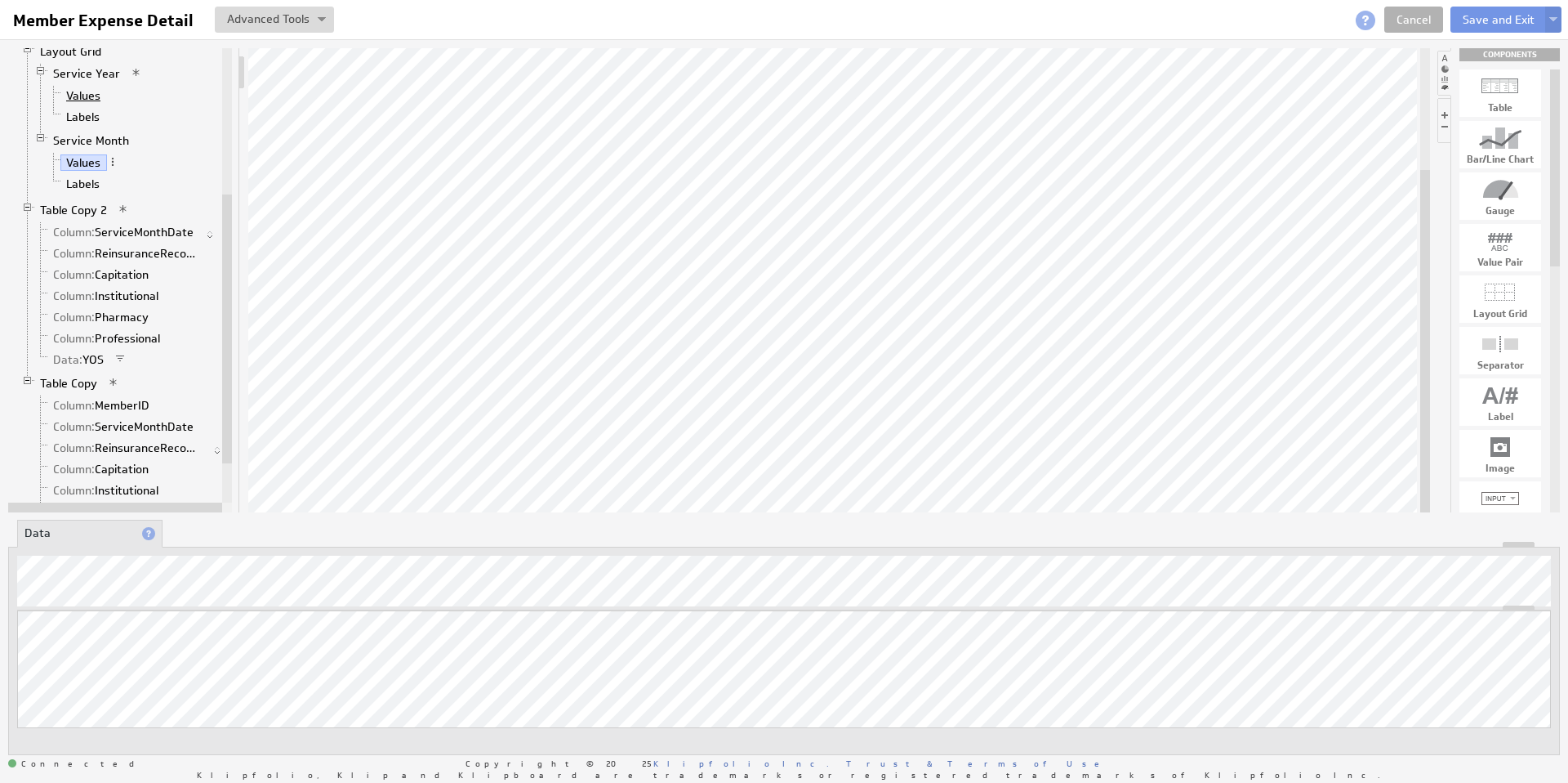
click at [89, 95] on link "Values" at bounding box center [84, 96] width 47 height 16
click at [71, 206] on link "Table Copy 2" at bounding box center [74, 205] width 80 height 16
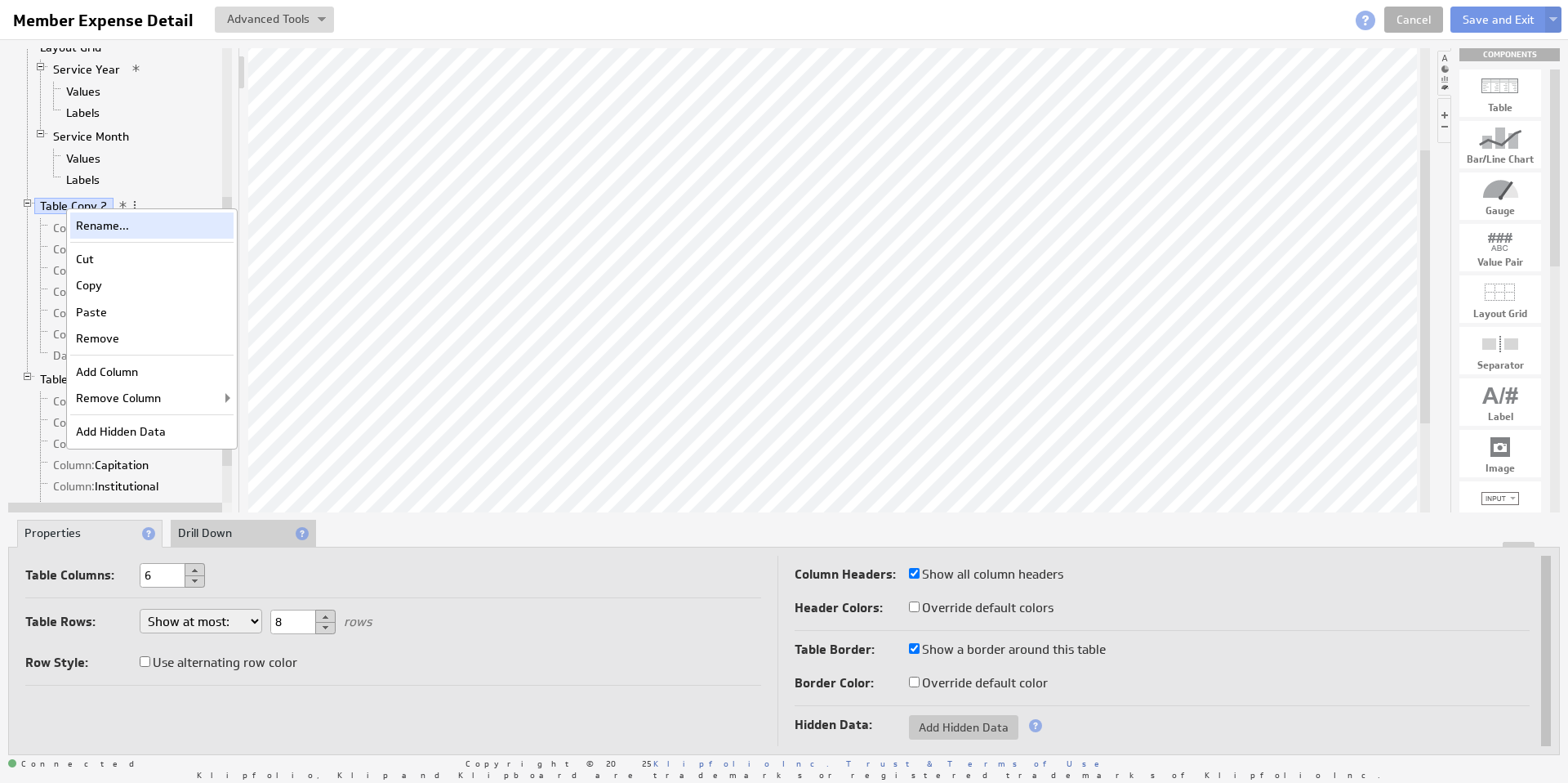
click at [112, 224] on div "Rename..." at bounding box center [152, 225] width 163 height 26
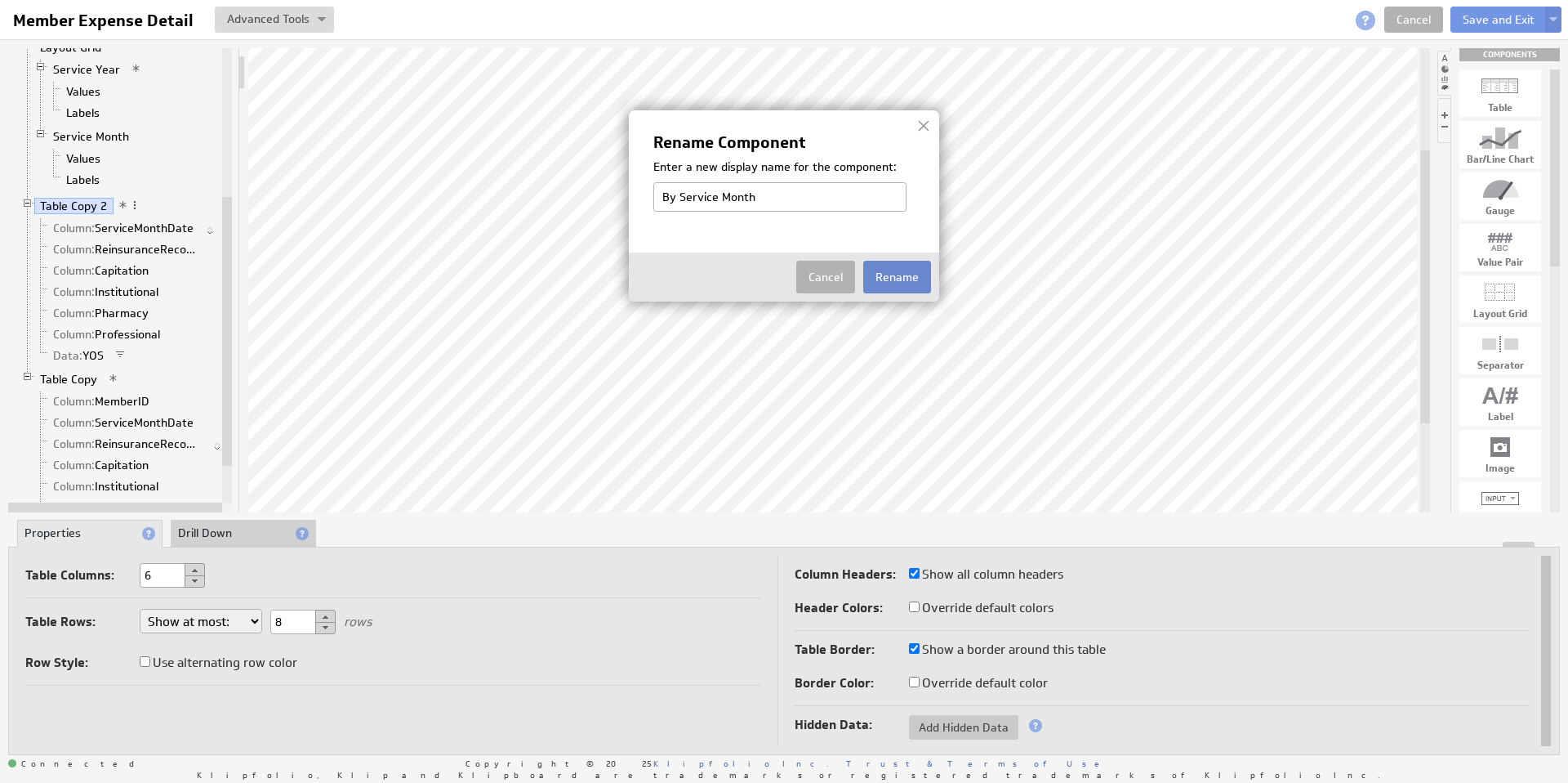
type input "By Service Month"
click at [915, 278] on button "Rename" at bounding box center [897, 277] width 68 height 33
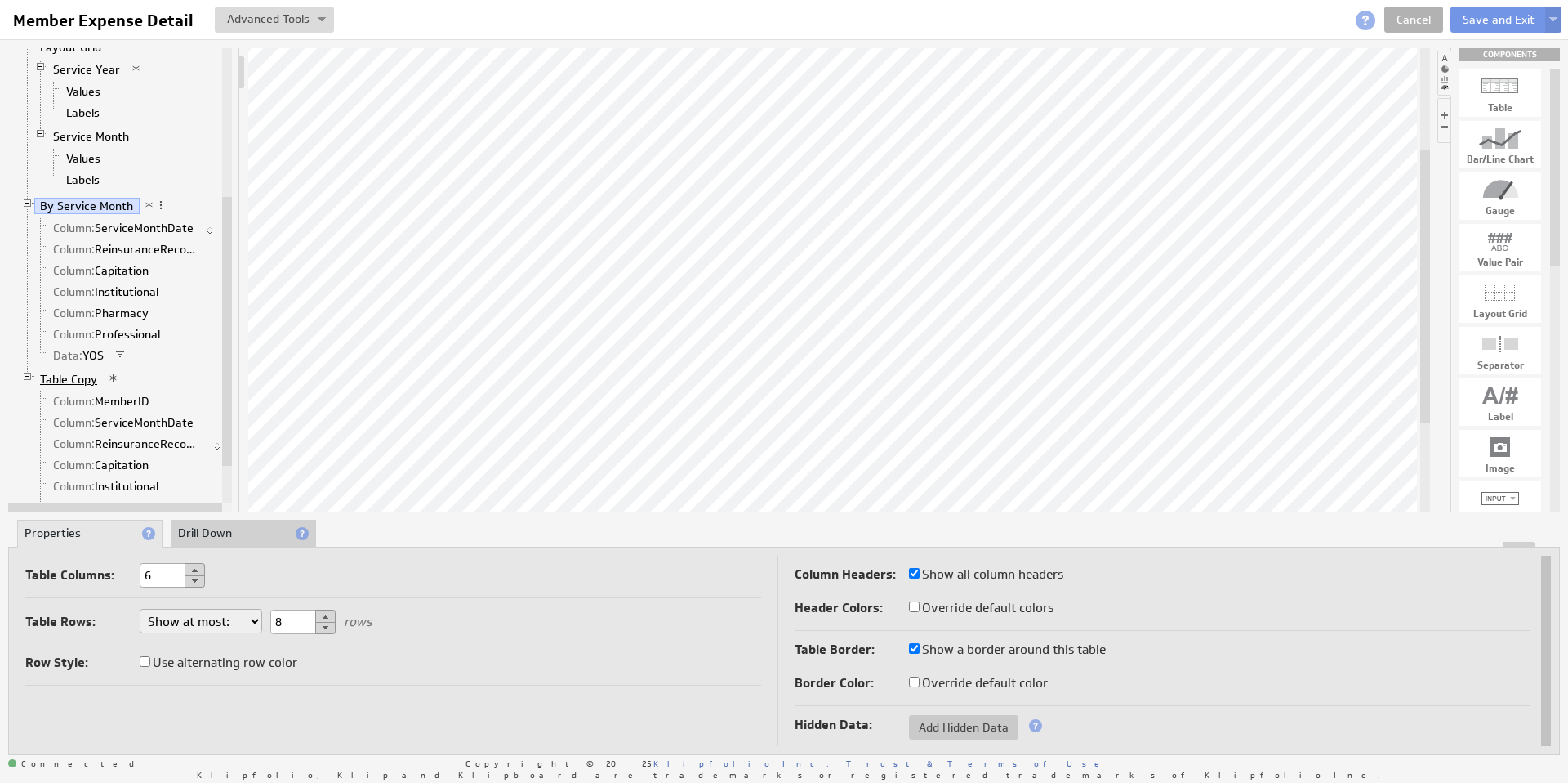
click at [63, 383] on link "Table Copy" at bounding box center [69, 379] width 70 height 16
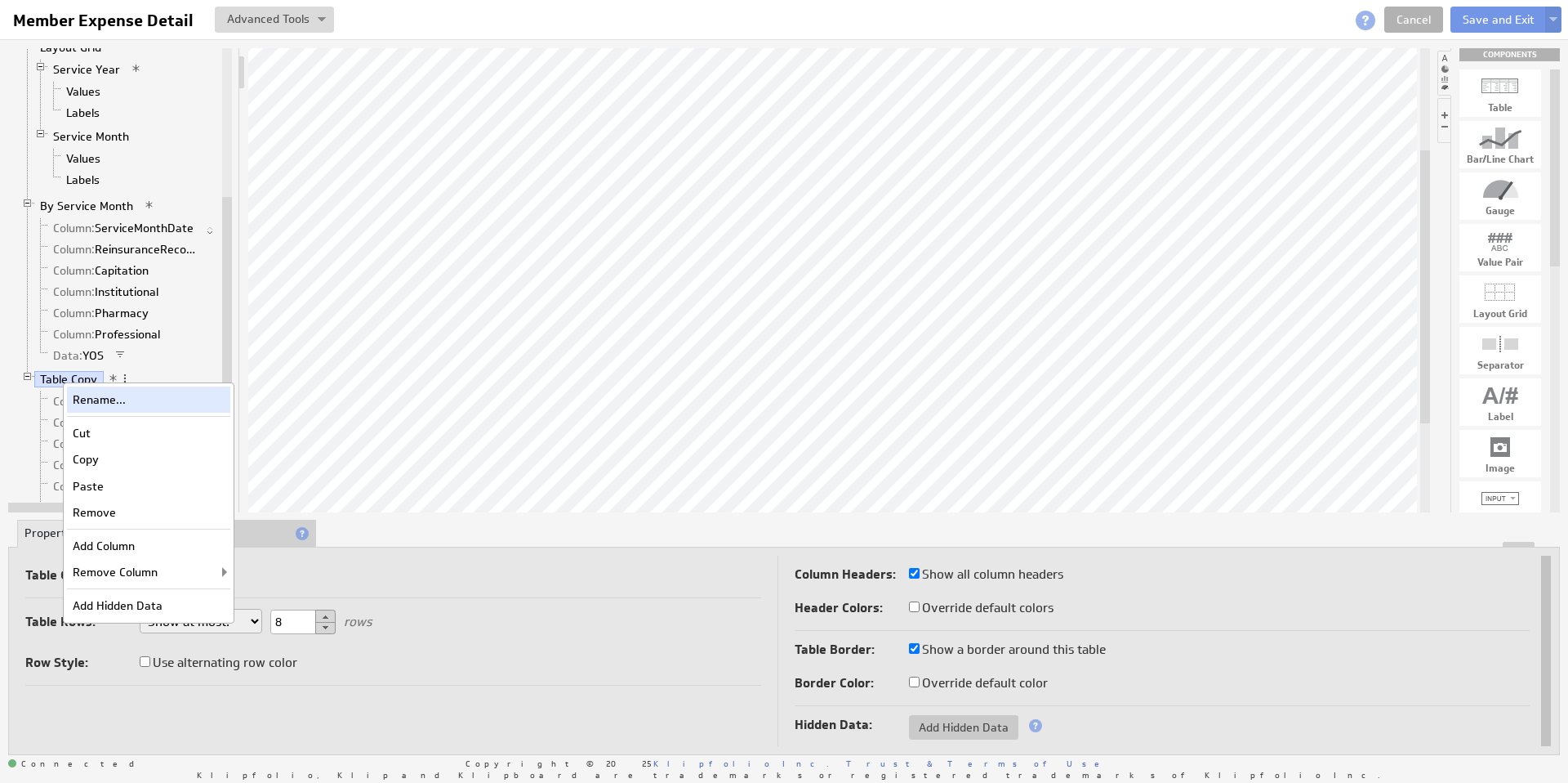
click at [85, 401] on div "Rename..." at bounding box center [148, 399] width 163 height 26
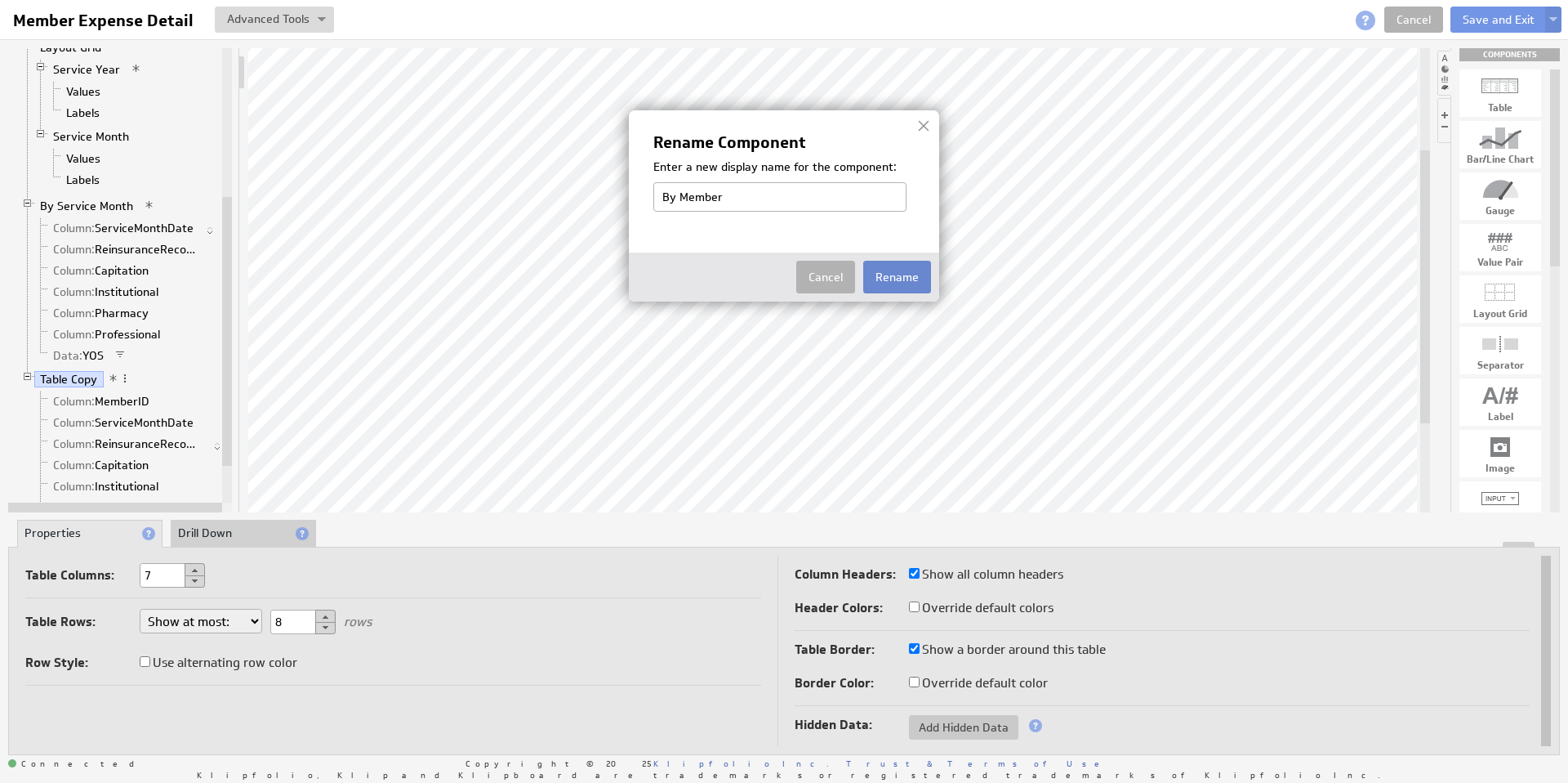
type input "By Member"
click at [892, 275] on button "Rename" at bounding box center [897, 277] width 68 height 33
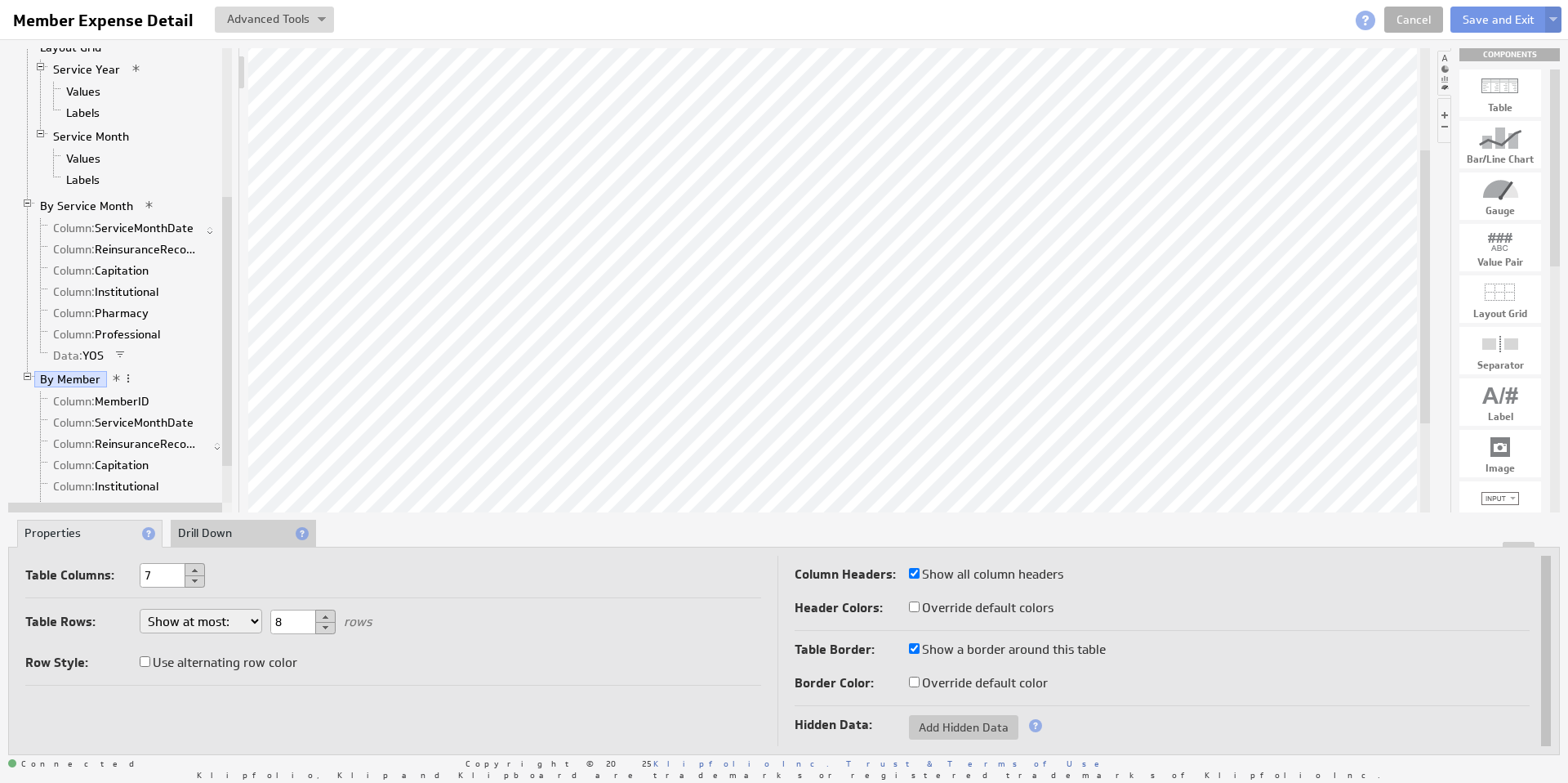
click at [1555, 20] on img at bounding box center [1553, 20] width 8 height 7
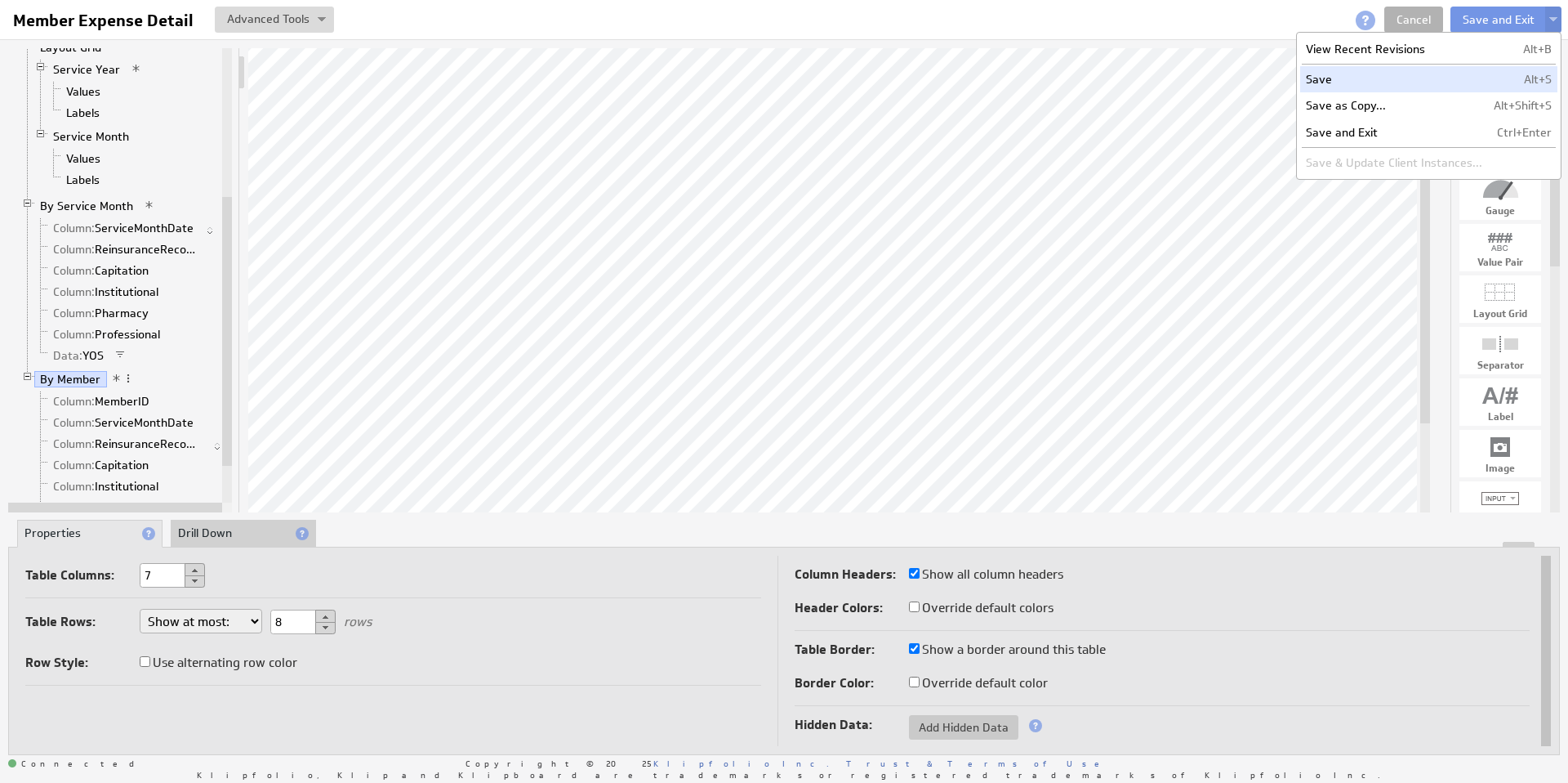
click at [1360, 80] on td "Save" at bounding box center [1394, 79] width 188 height 26
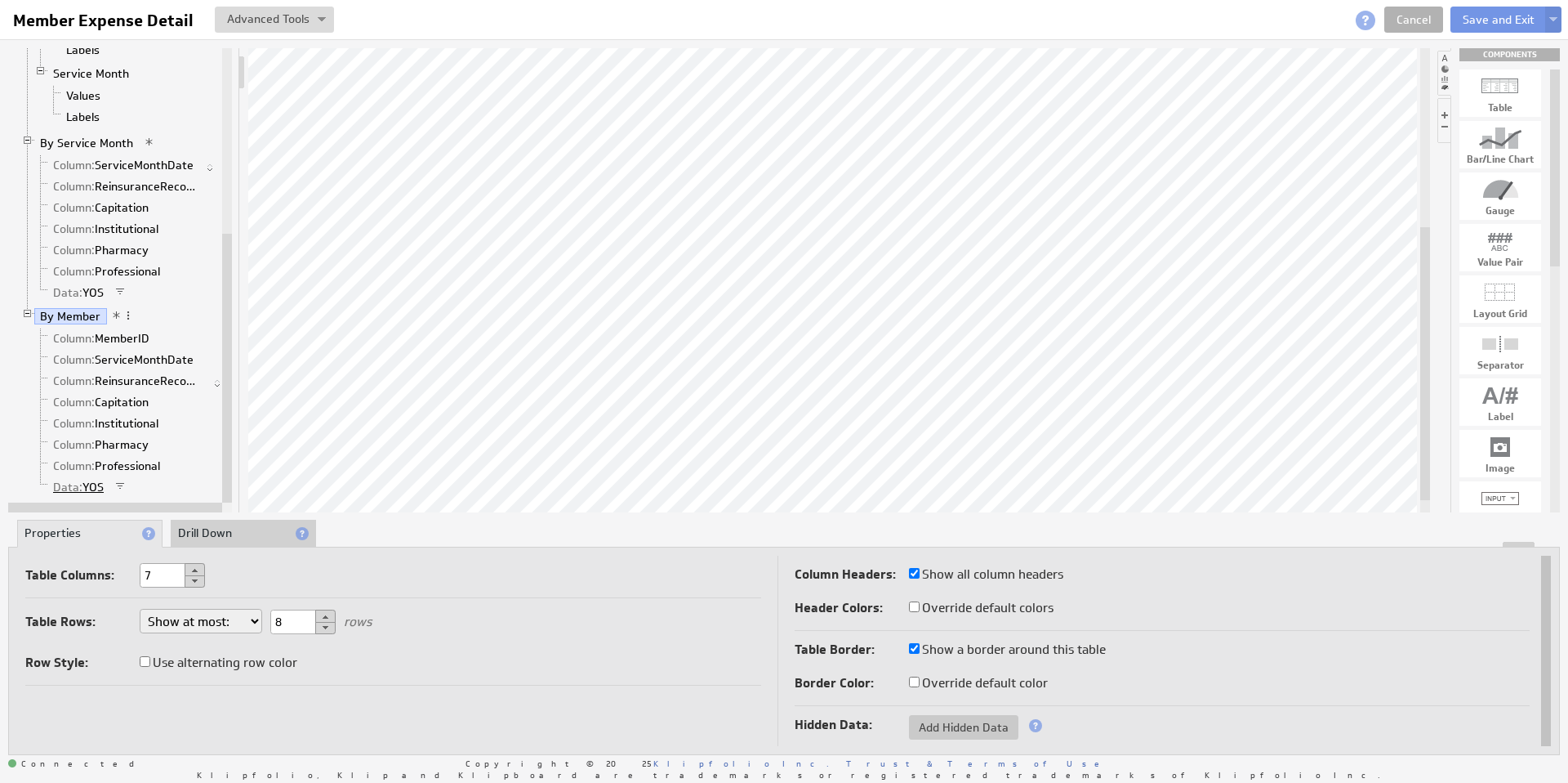
click at [89, 482] on link "Data: YOS" at bounding box center [79, 487] width 63 height 16
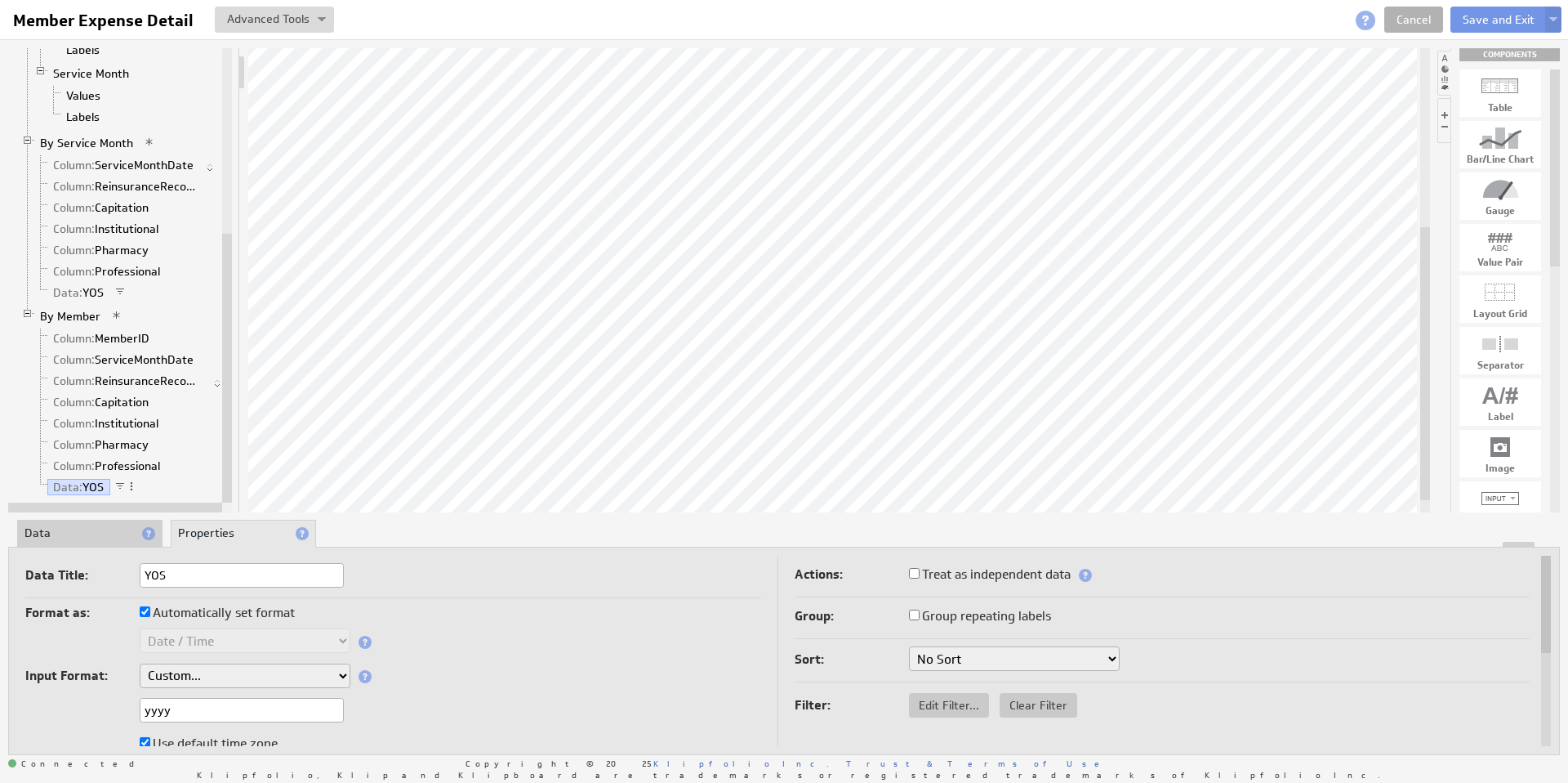
click at [68, 532] on li "Data" at bounding box center [90, 534] width 145 height 28
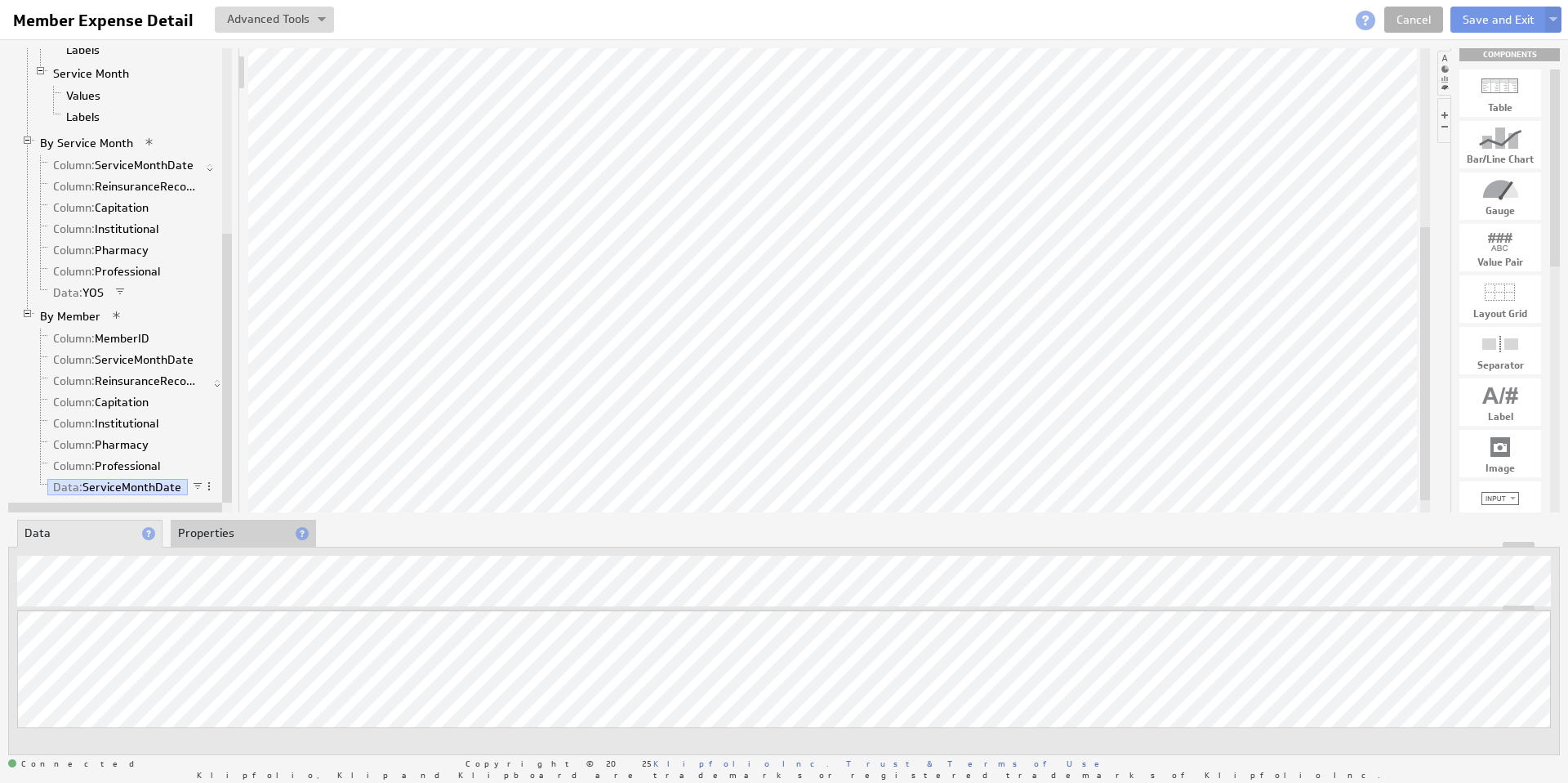
click at [231, 538] on li "Properties" at bounding box center [243, 534] width 145 height 28
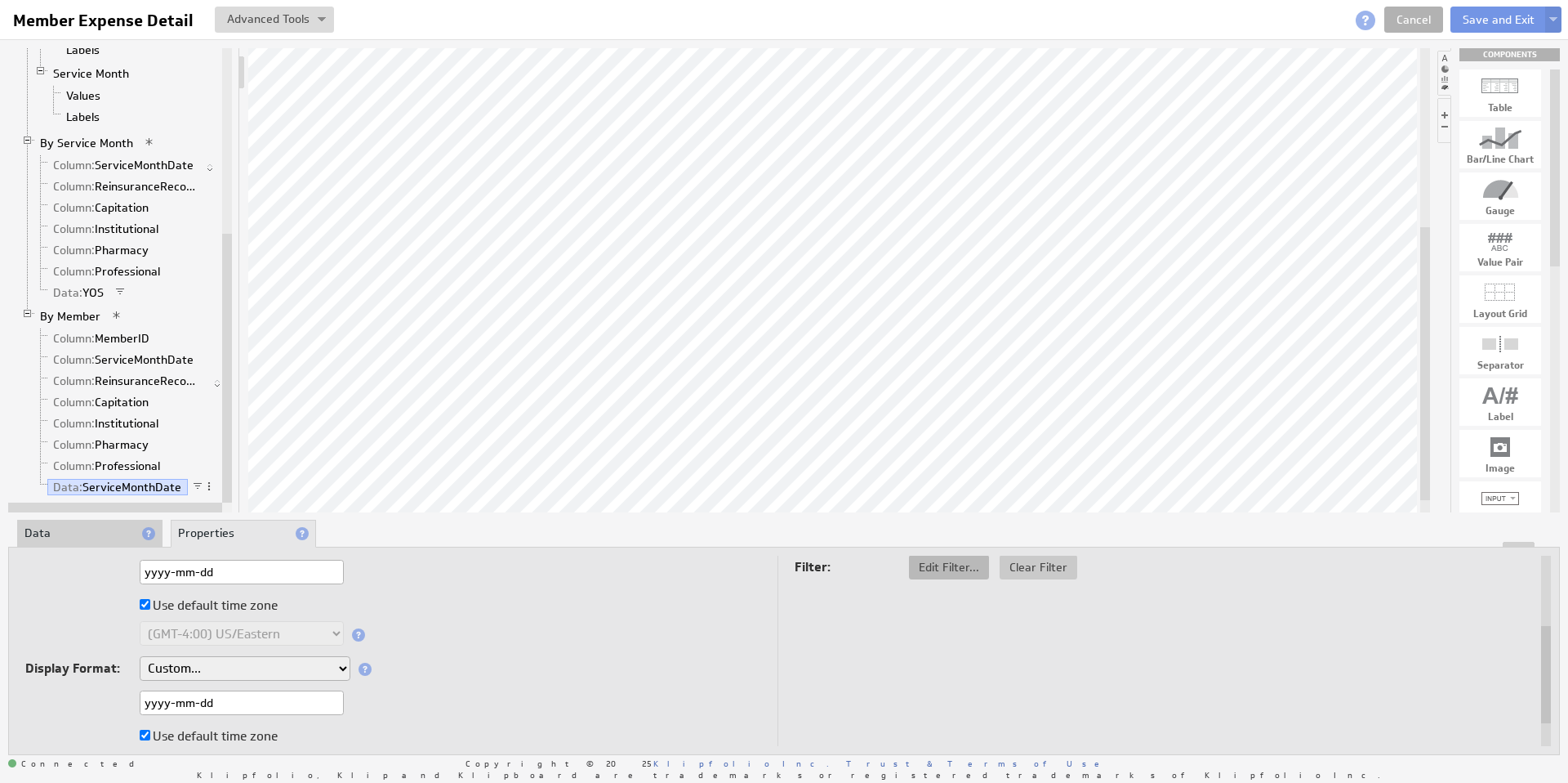
click at [927, 571] on span "Edit Filter..." at bounding box center [949, 567] width 80 height 15
select select "op:="
select select "MOS_Filter_YYYY_MM_DD"
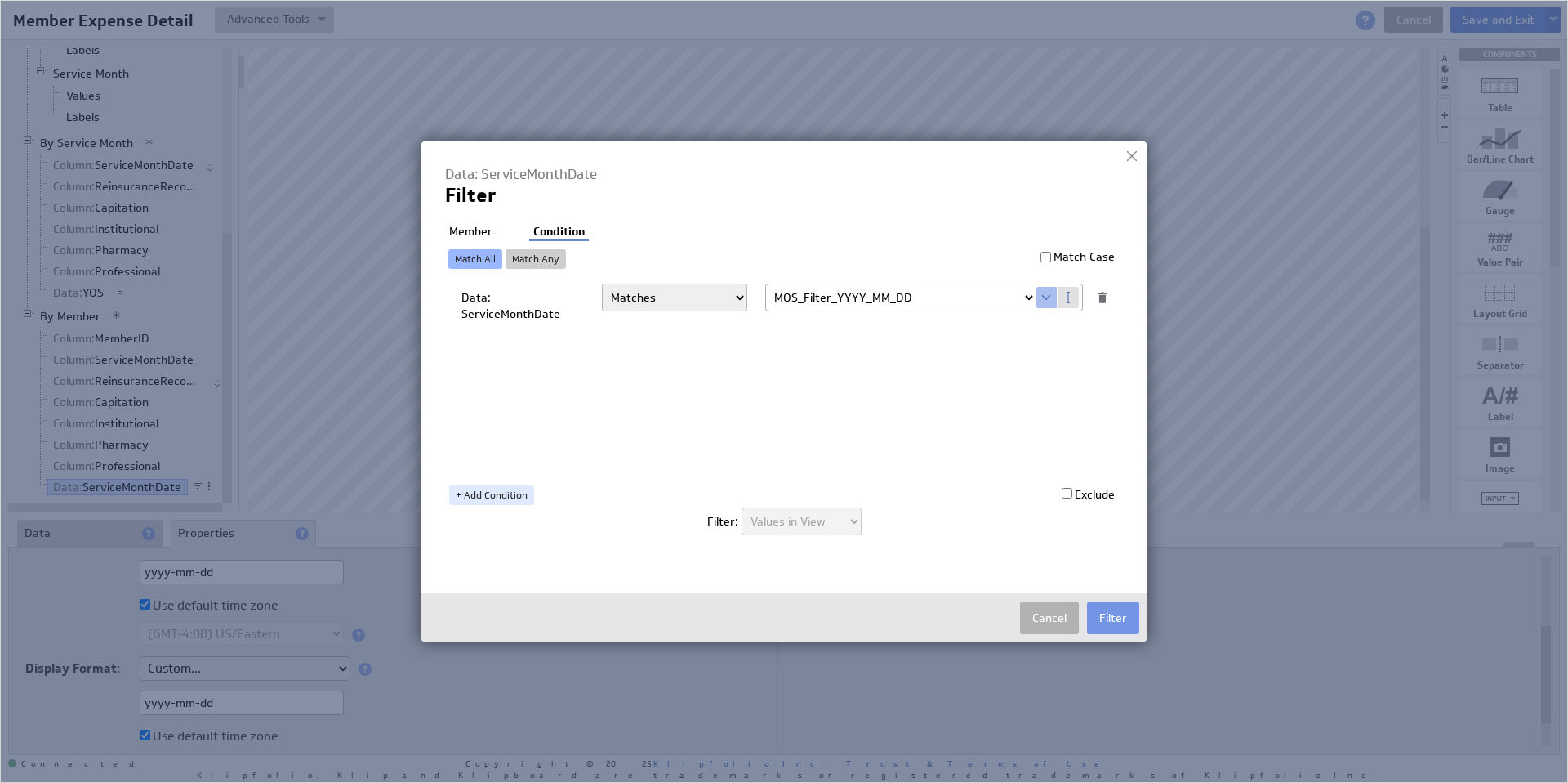
click at [476, 229] on li "Member" at bounding box center [471, 232] width 52 height 16
checkbox input "true"
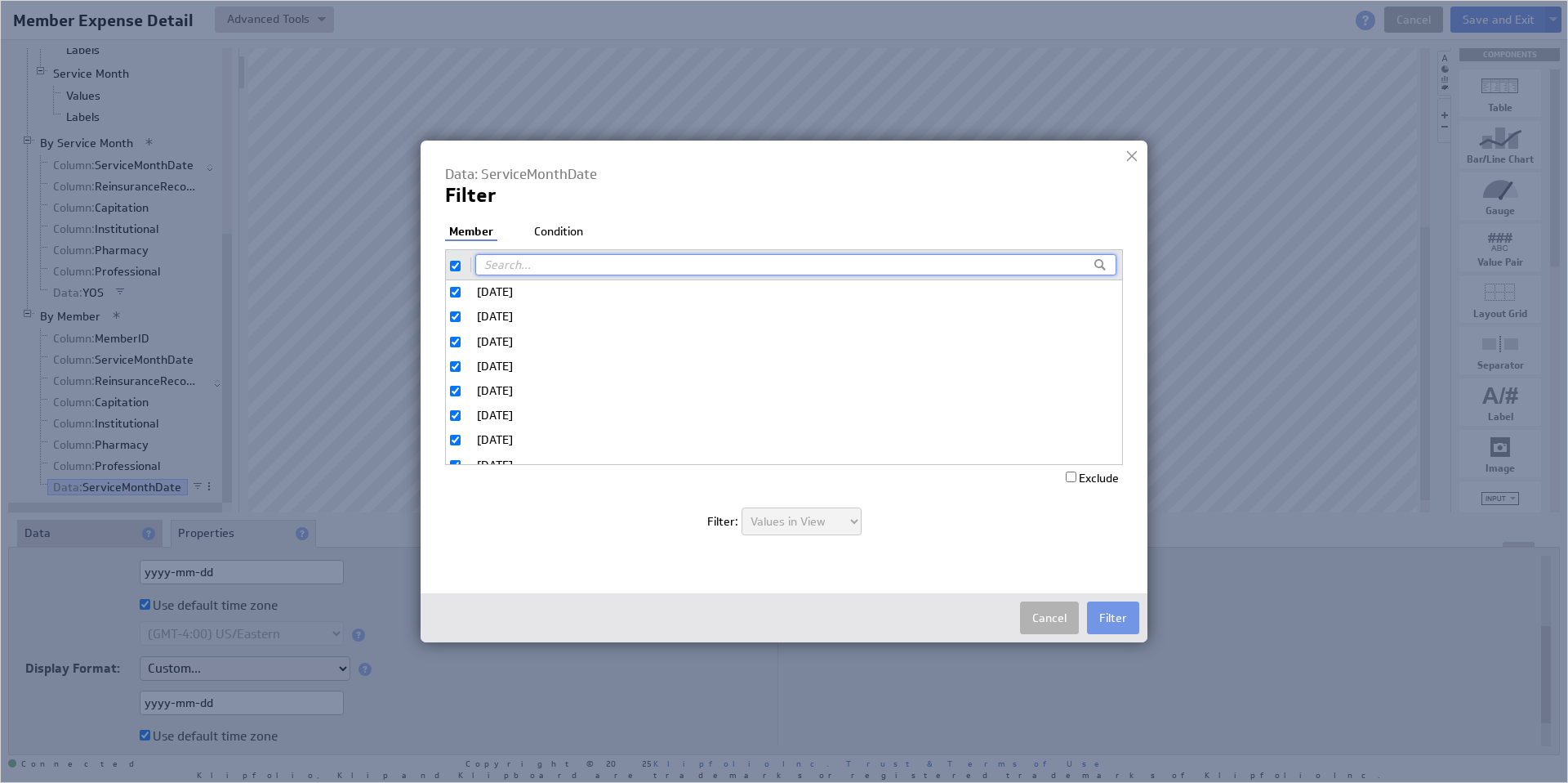
click at [1109, 621] on button "Filter" at bounding box center [1113, 618] width 52 height 33
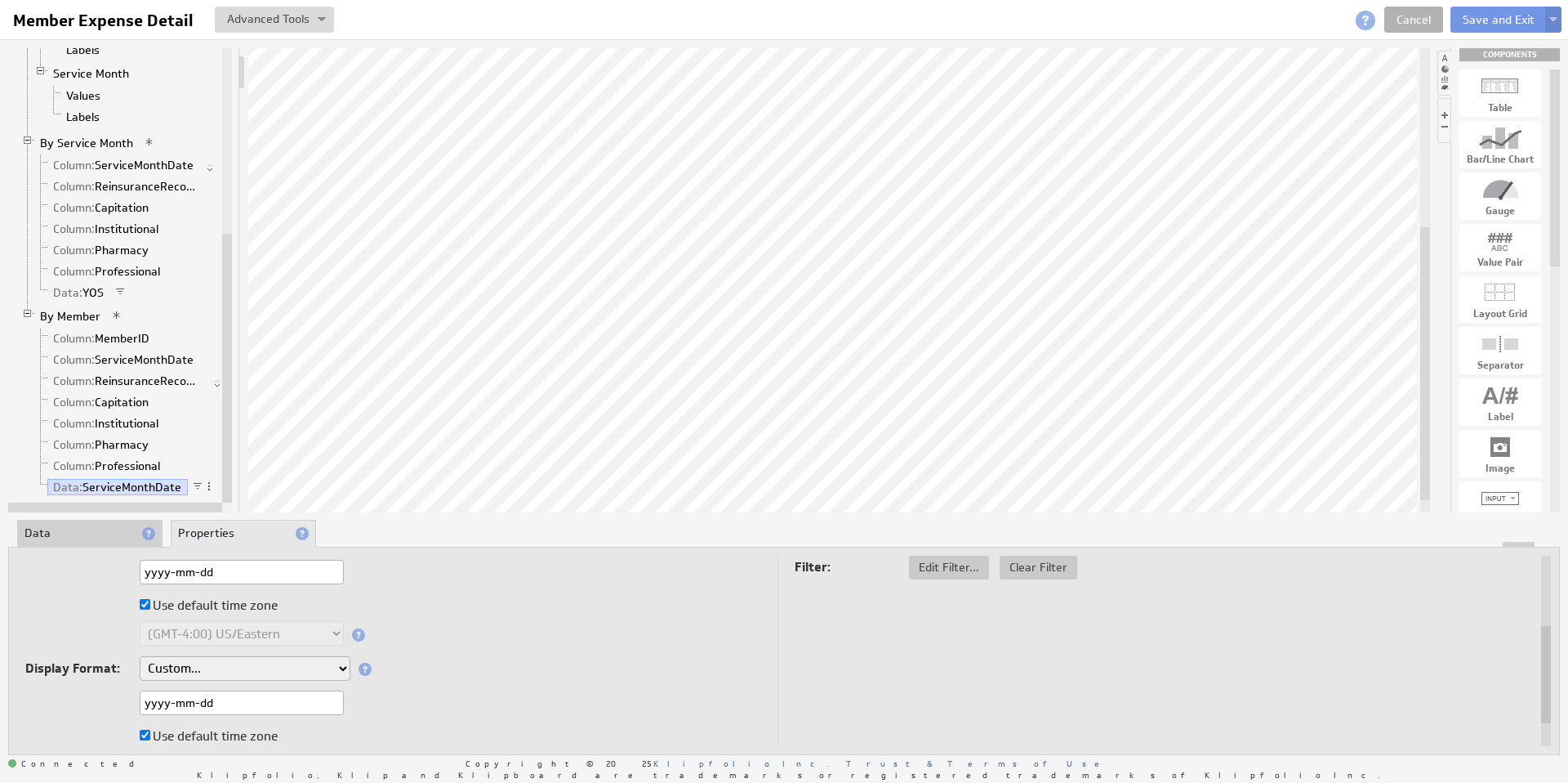
click at [1553, 17] on img at bounding box center [1553, 20] width 8 height 7
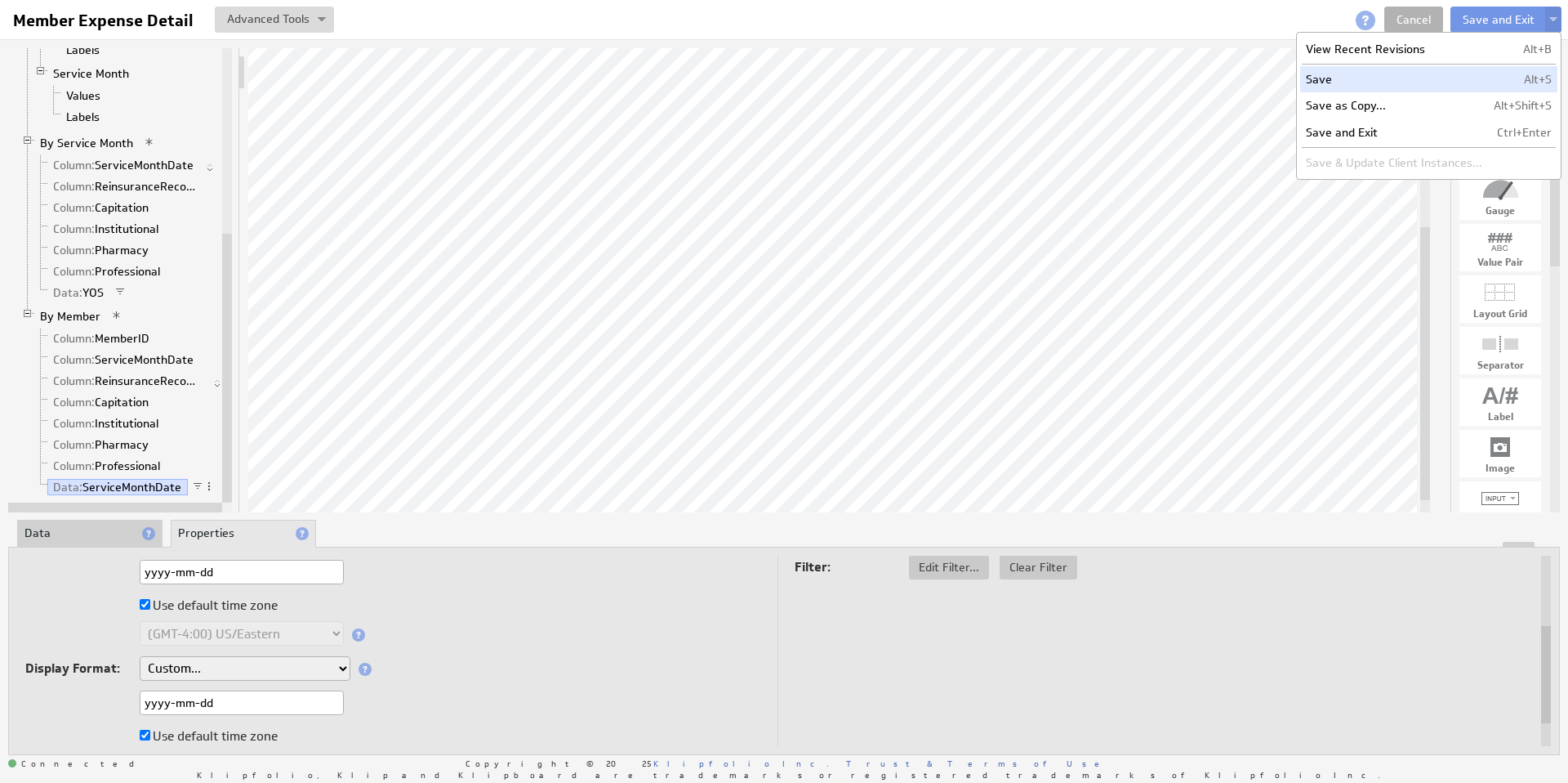
click at [1328, 77] on td "Save" at bounding box center [1394, 79] width 188 height 26
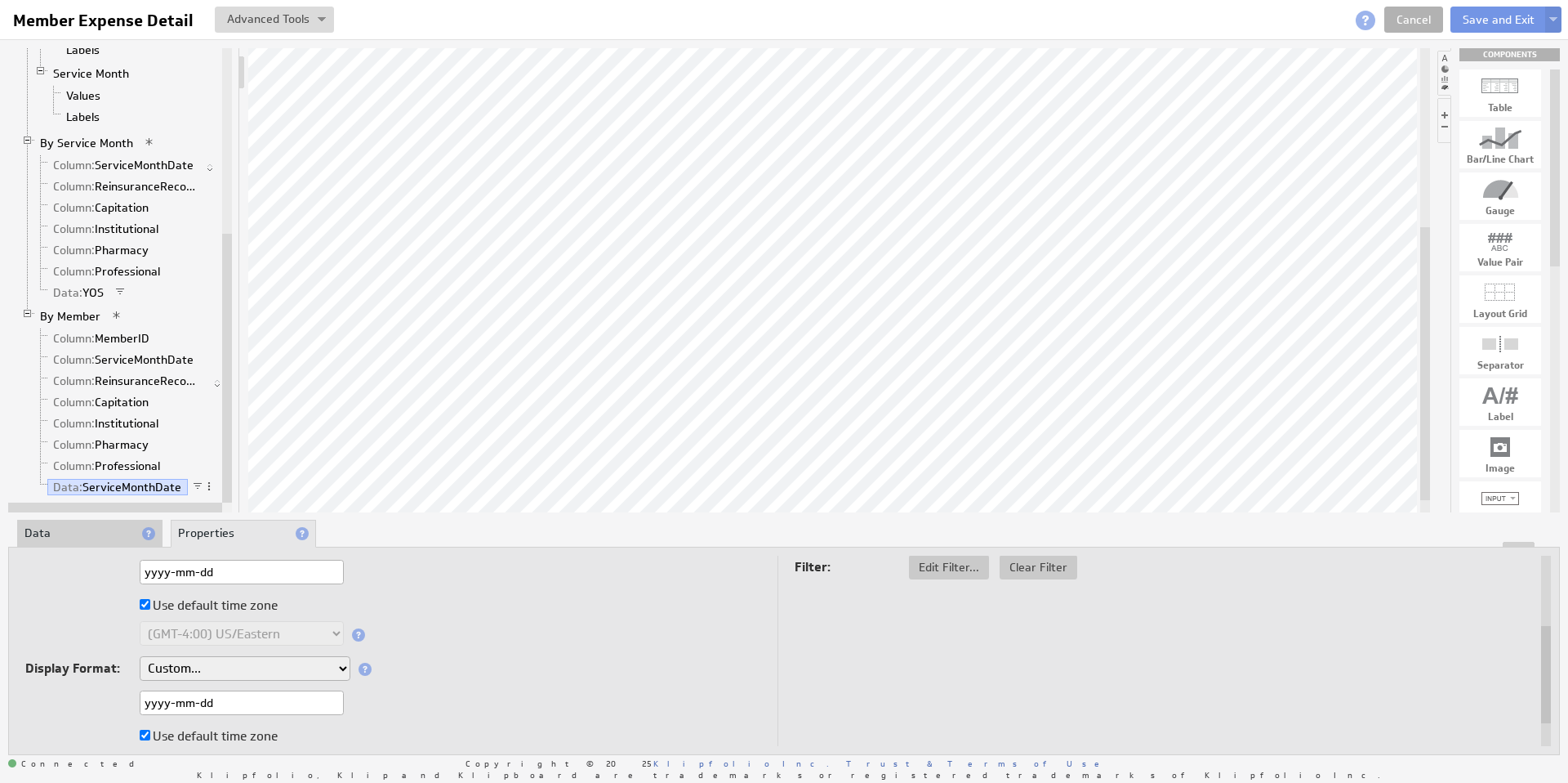
drag, startPoint x: 220, startPoint y: 261, endPoint x: 223, endPoint y: 253, distance: 8.5
click at [223, 252] on div "Klip Label User Input Control YOS Labels Member Expense By Month Series: Expens…" at bounding box center [119, 280] width 224 height 464
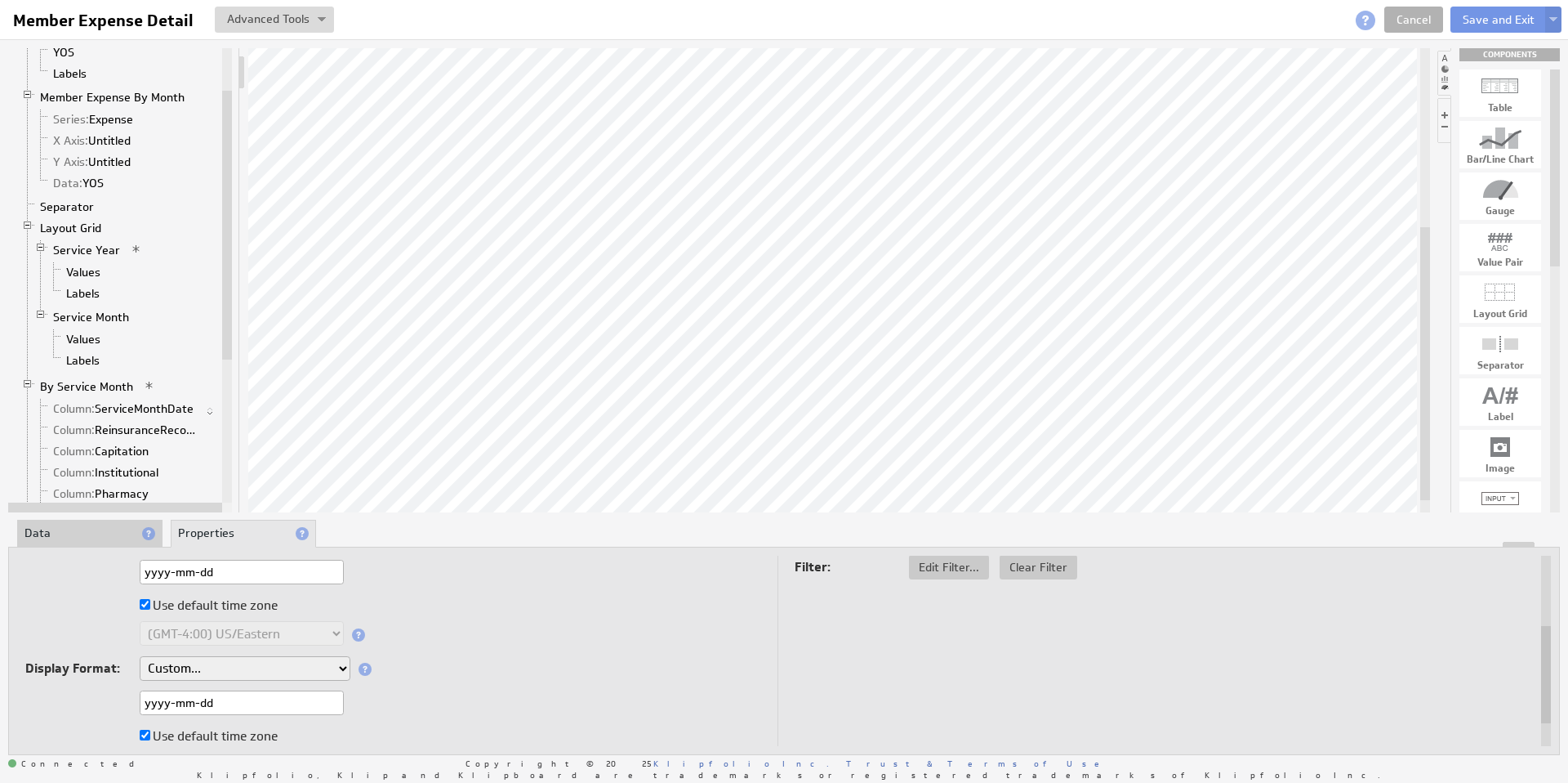
drag, startPoint x: 225, startPoint y: 254, endPoint x: 241, endPoint y: 112, distance: 142.9
click at [240, 112] on div "Klip Label User Input Control YOS Labels Member Expense By Month Series: Expens…" at bounding box center [123, 280] width 232 height 464
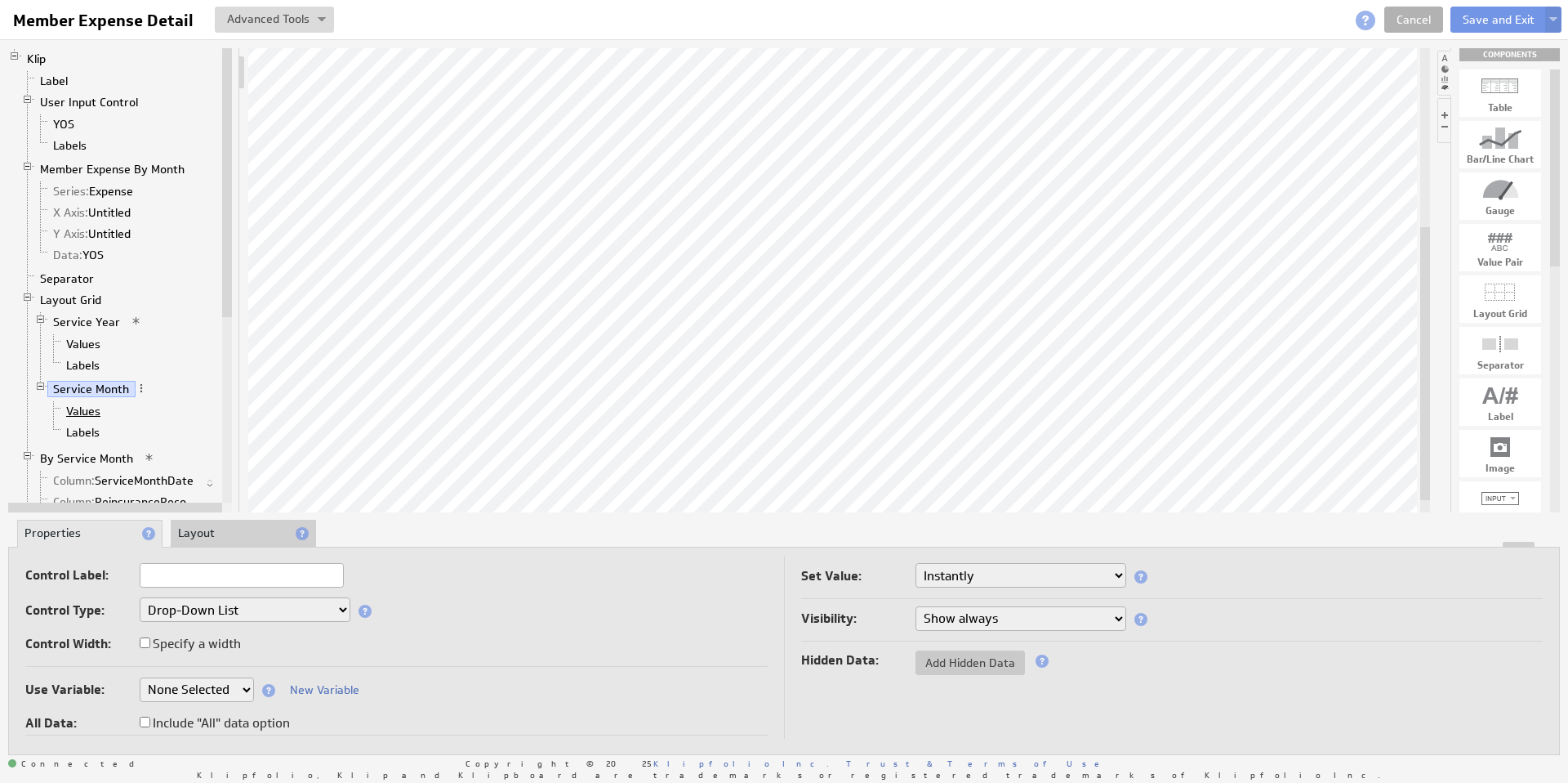
click at [87, 413] on link "Values" at bounding box center [84, 410] width 47 height 16
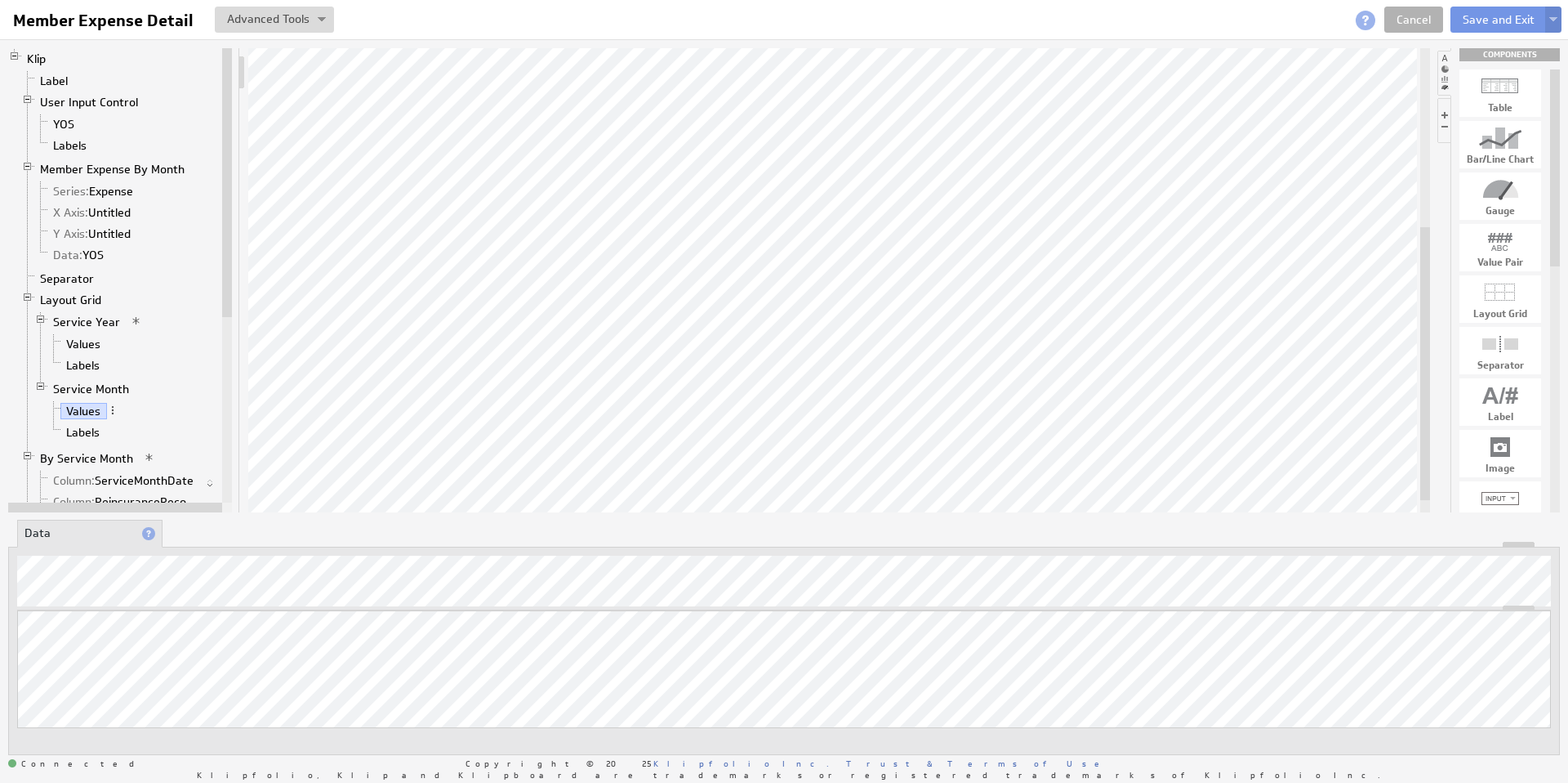
click at [1556, 17] on img at bounding box center [1553, 20] width 8 height 7
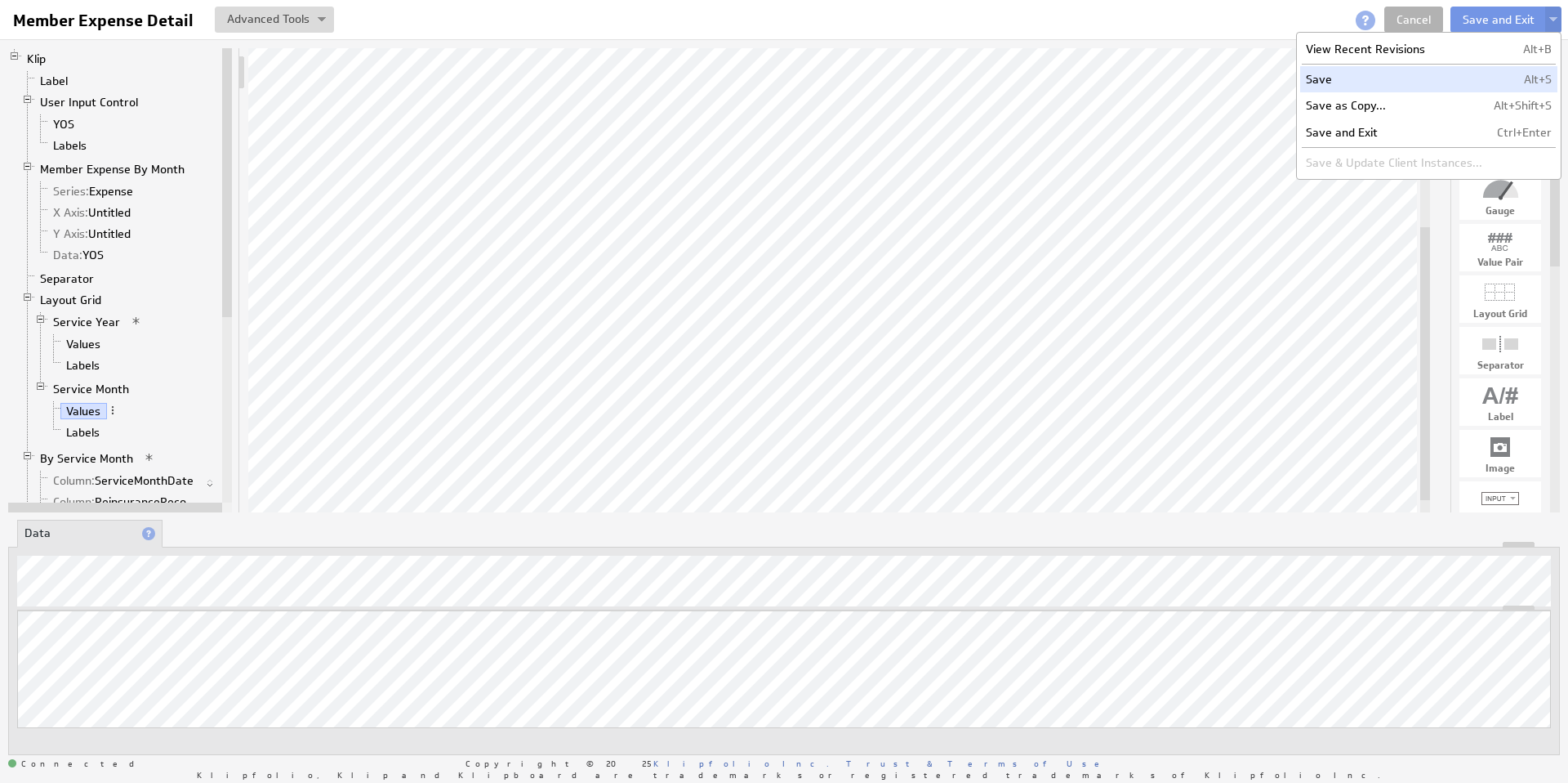
click at [1395, 75] on td "Save" at bounding box center [1394, 79] width 188 height 26
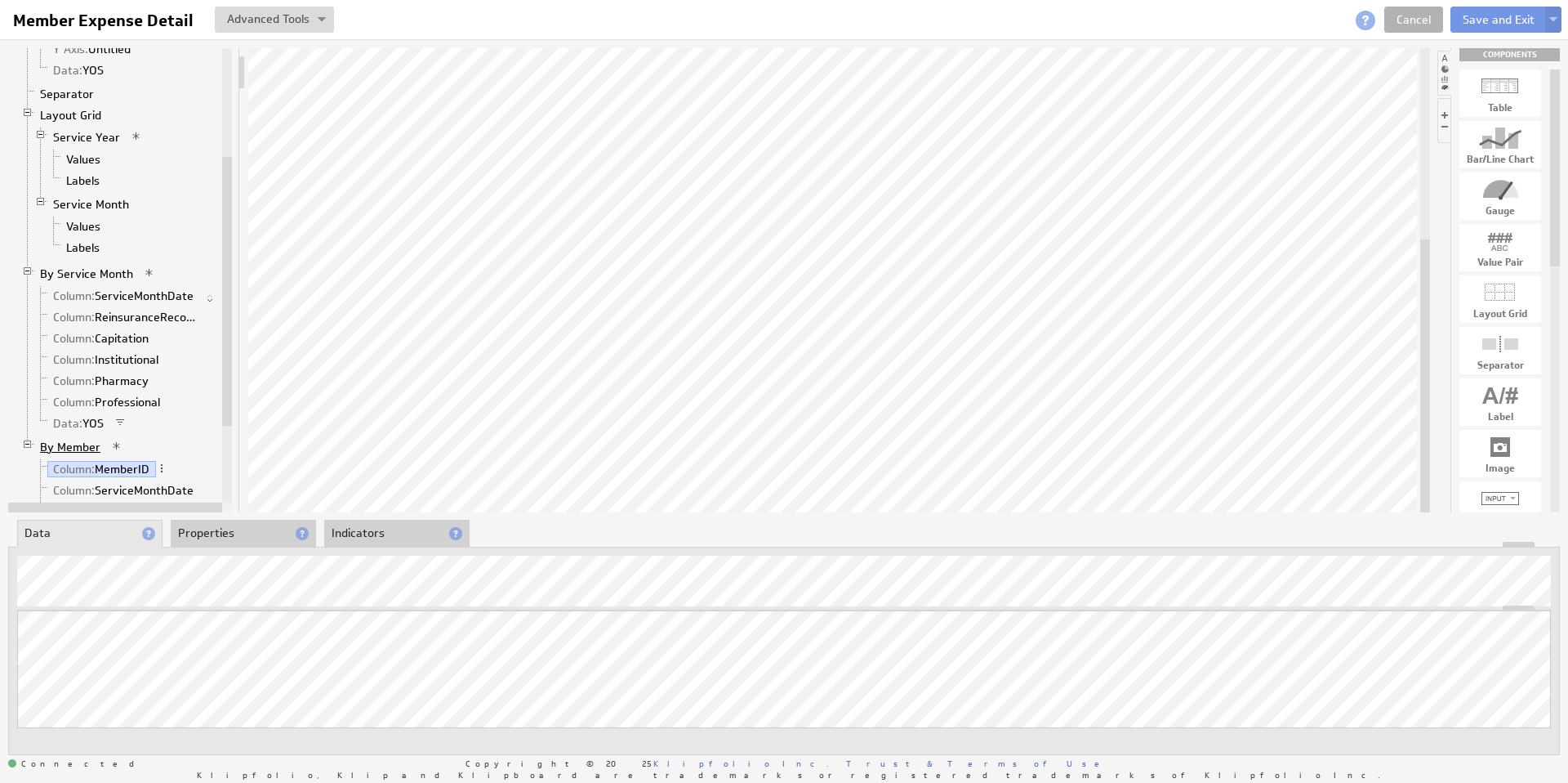
click at [73, 449] on link "By Member" at bounding box center [70, 446] width 73 height 16
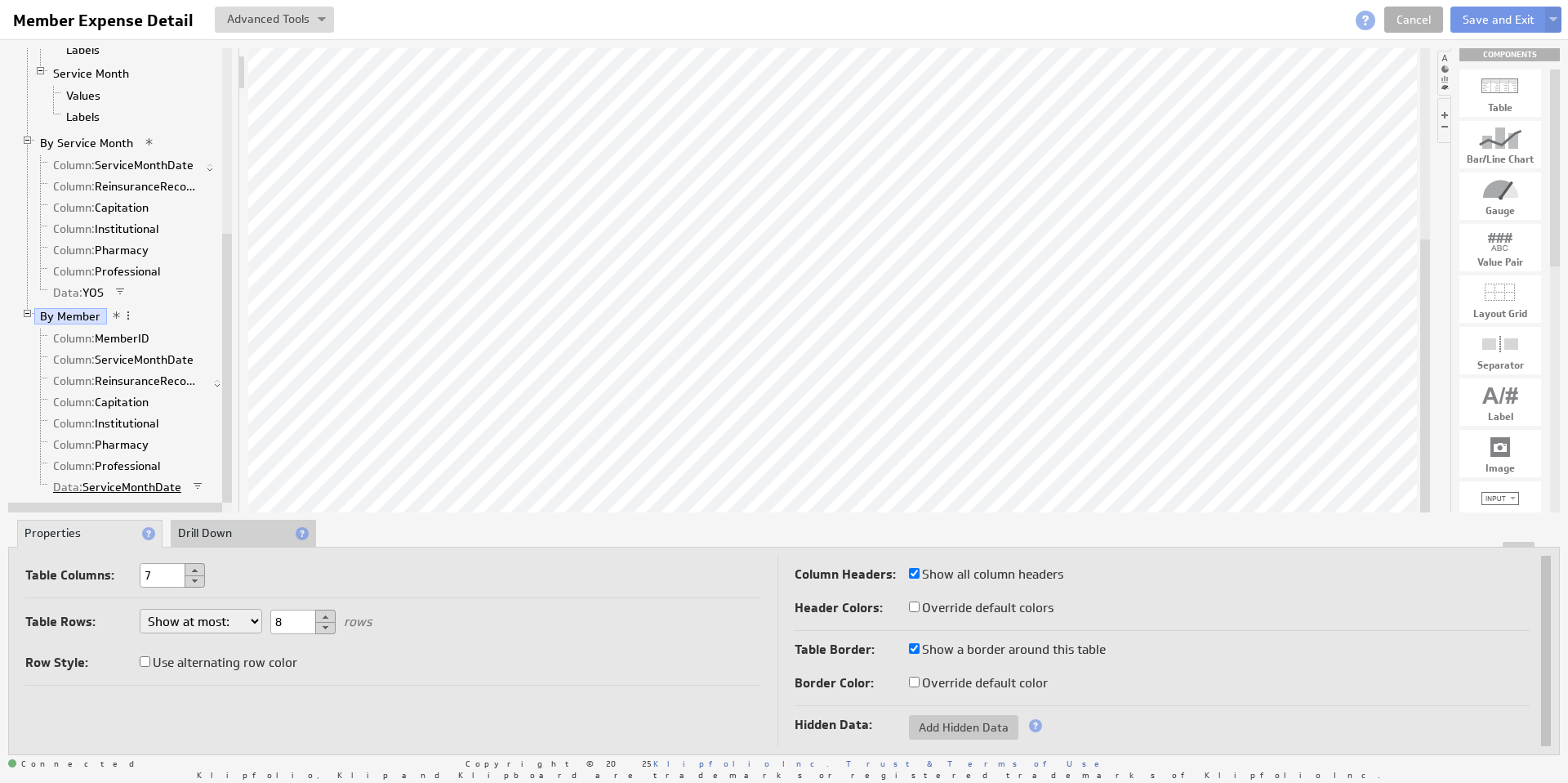
click at [155, 485] on link "Data: ServiceMonthDate" at bounding box center [117, 487] width 140 height 16
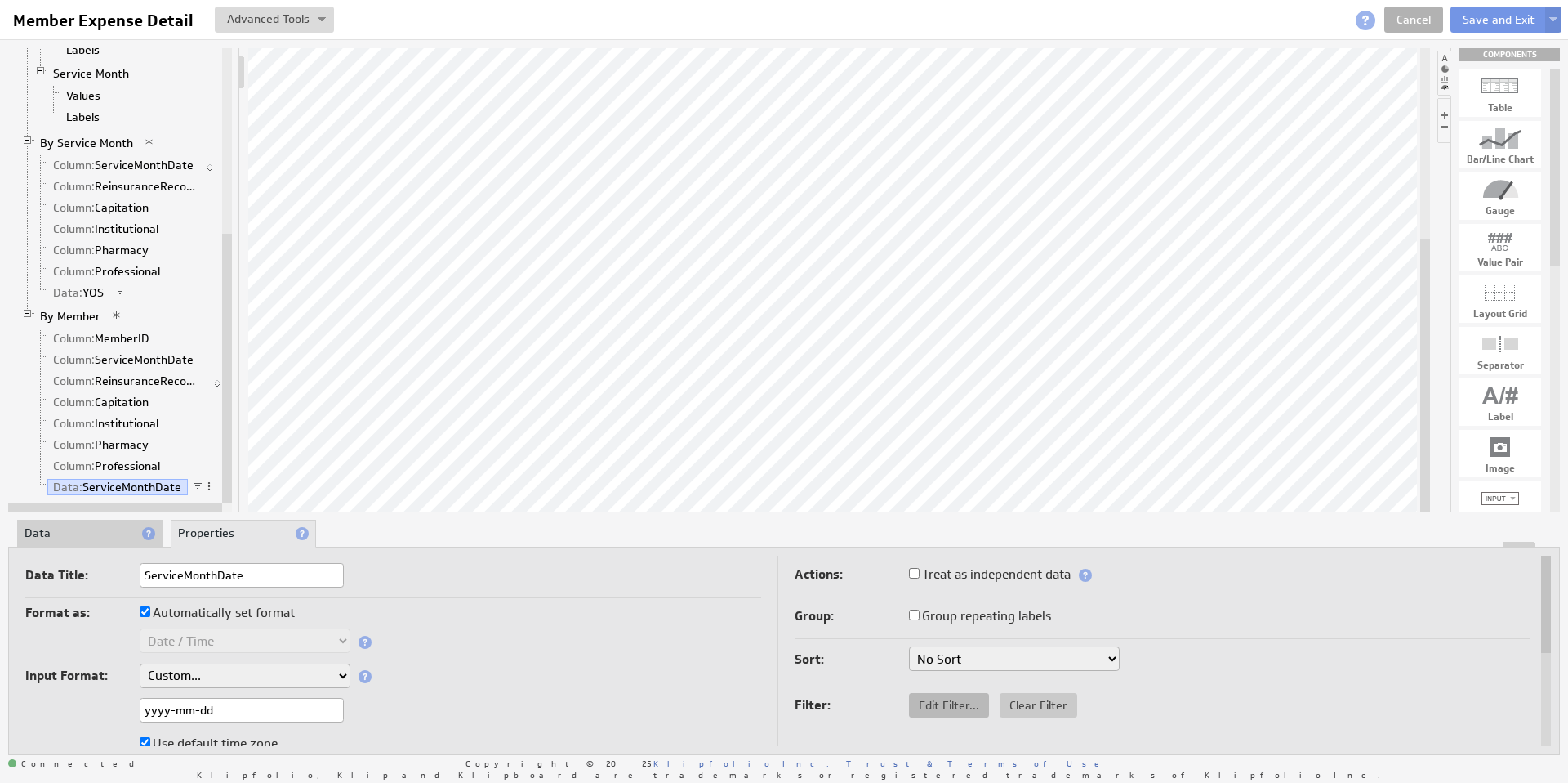
click at [945, 703] on span "Edit Filter..." at bounding box center [949, 704] width 80 height 15
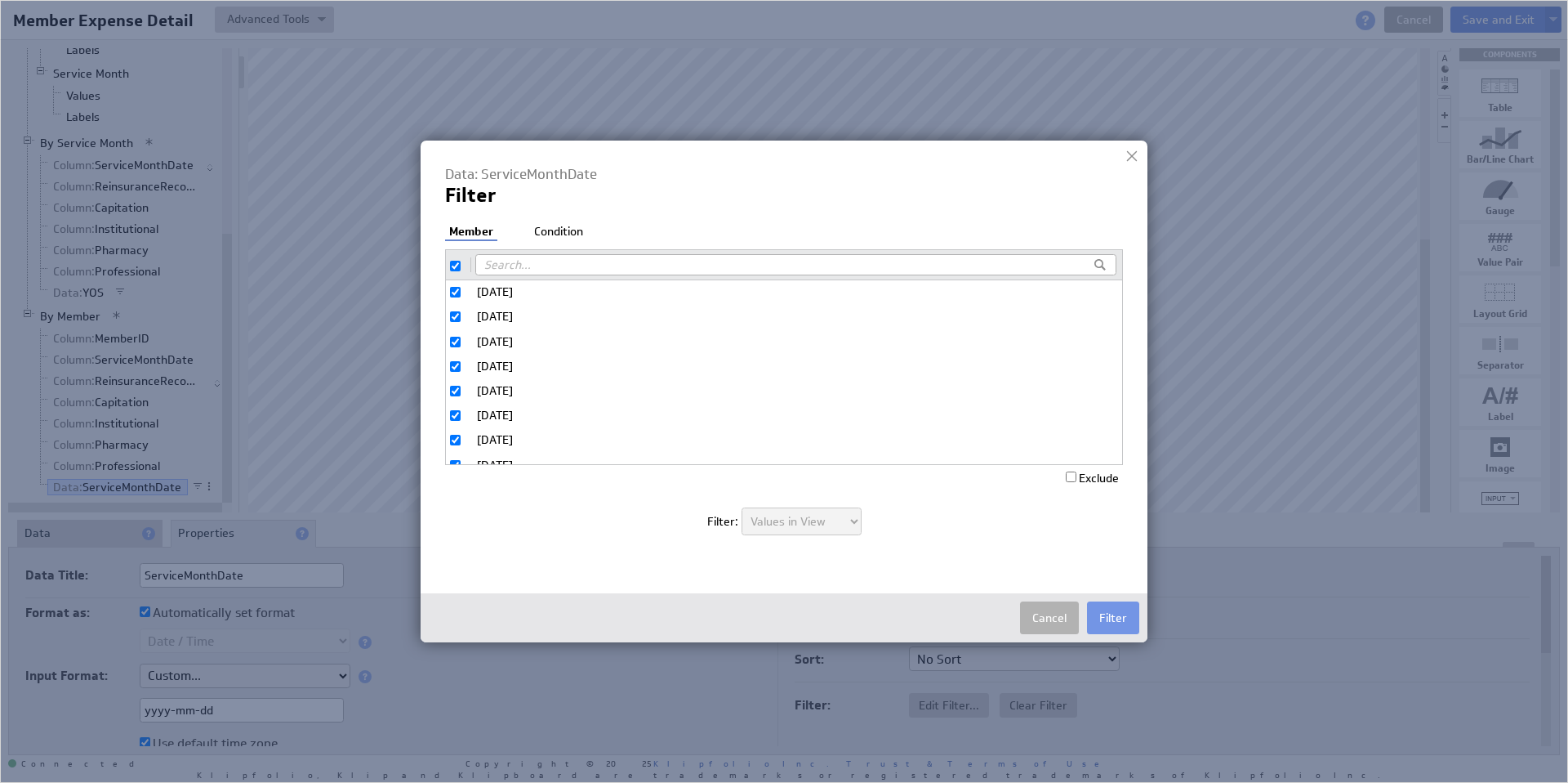
click at [579, 234] on li "Condition" at bounding box center [558, 232] width 57 height 16
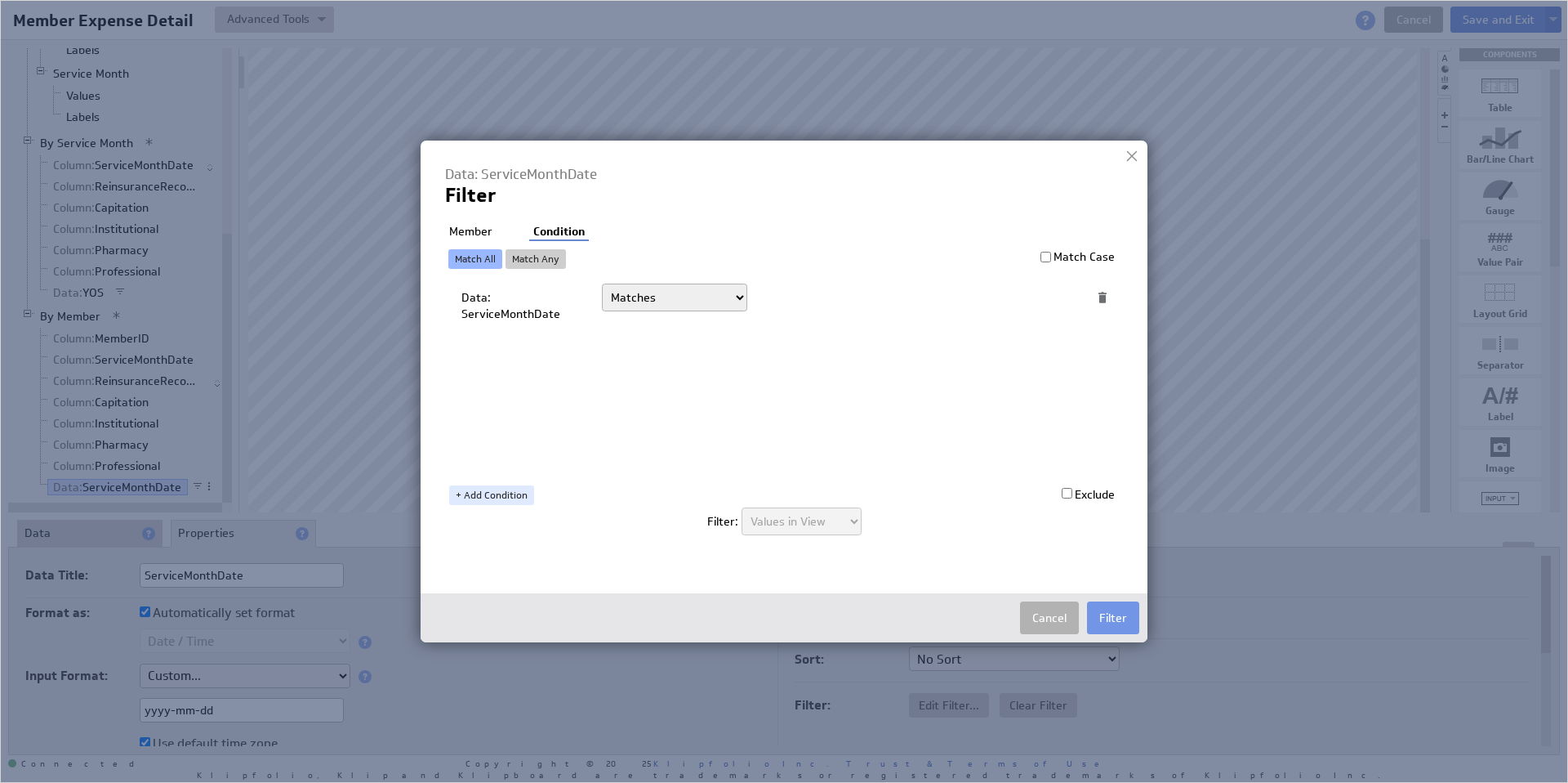
click at [646, 295] on select "Today Yesterday Unit to date In the last Last full On or after On or before ---…" at bounding box center [675, 298] width 145 height 28
select select "op:="
click at [1041, 296] on span at bounding box center [1046, 297] width 22 height 21
click at [1026, 296] on select "Select... company.id company.name user.emailAddress user.firstName user.isAdmin…" at bounding box center [900, 297] width 270 height 26
select select "MOS_Filter_YYYY_MM_DD"
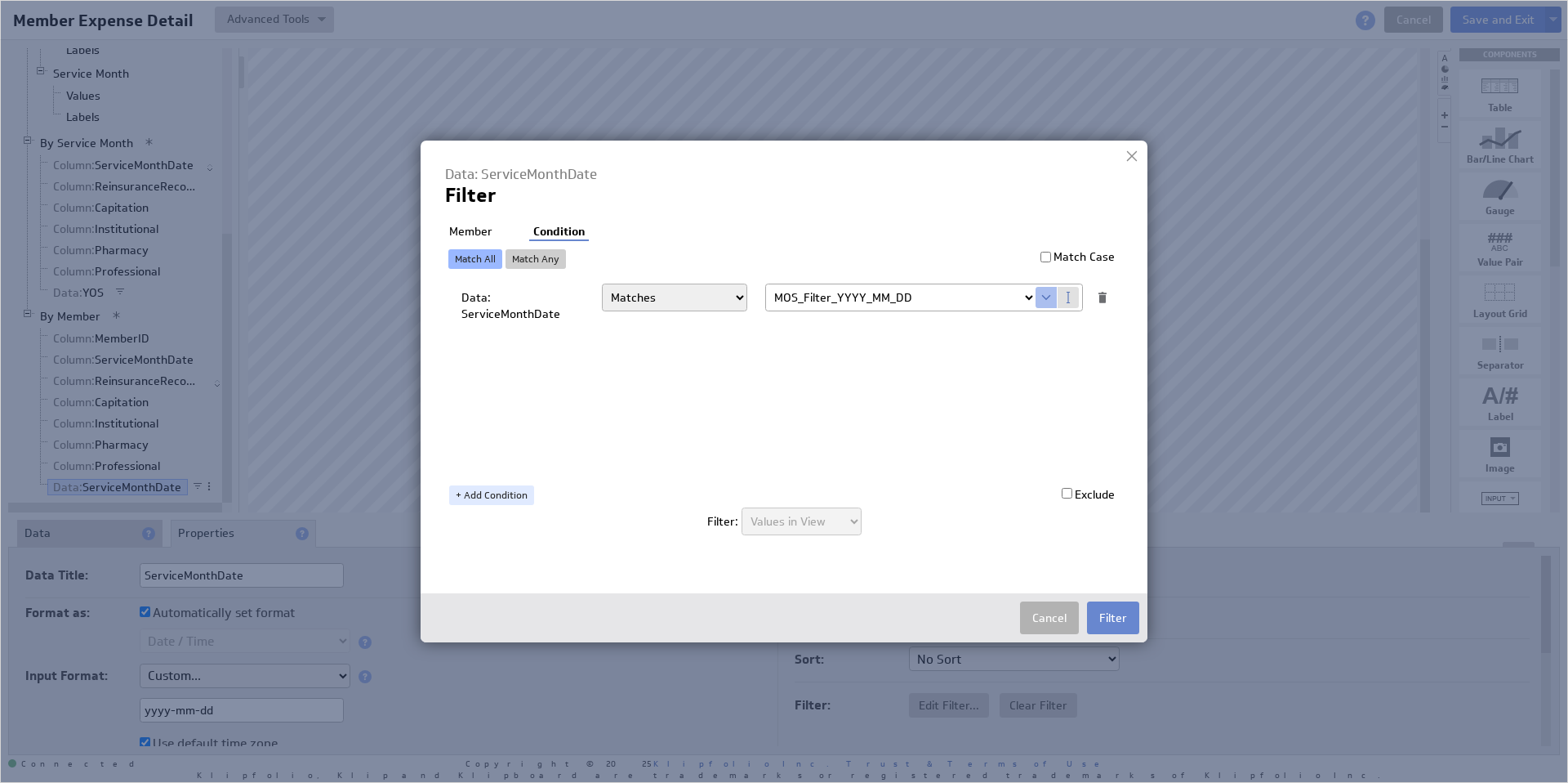
click at [1116, 618] on button "Filter" at bounding box center [1113, 618] width 52 height 33
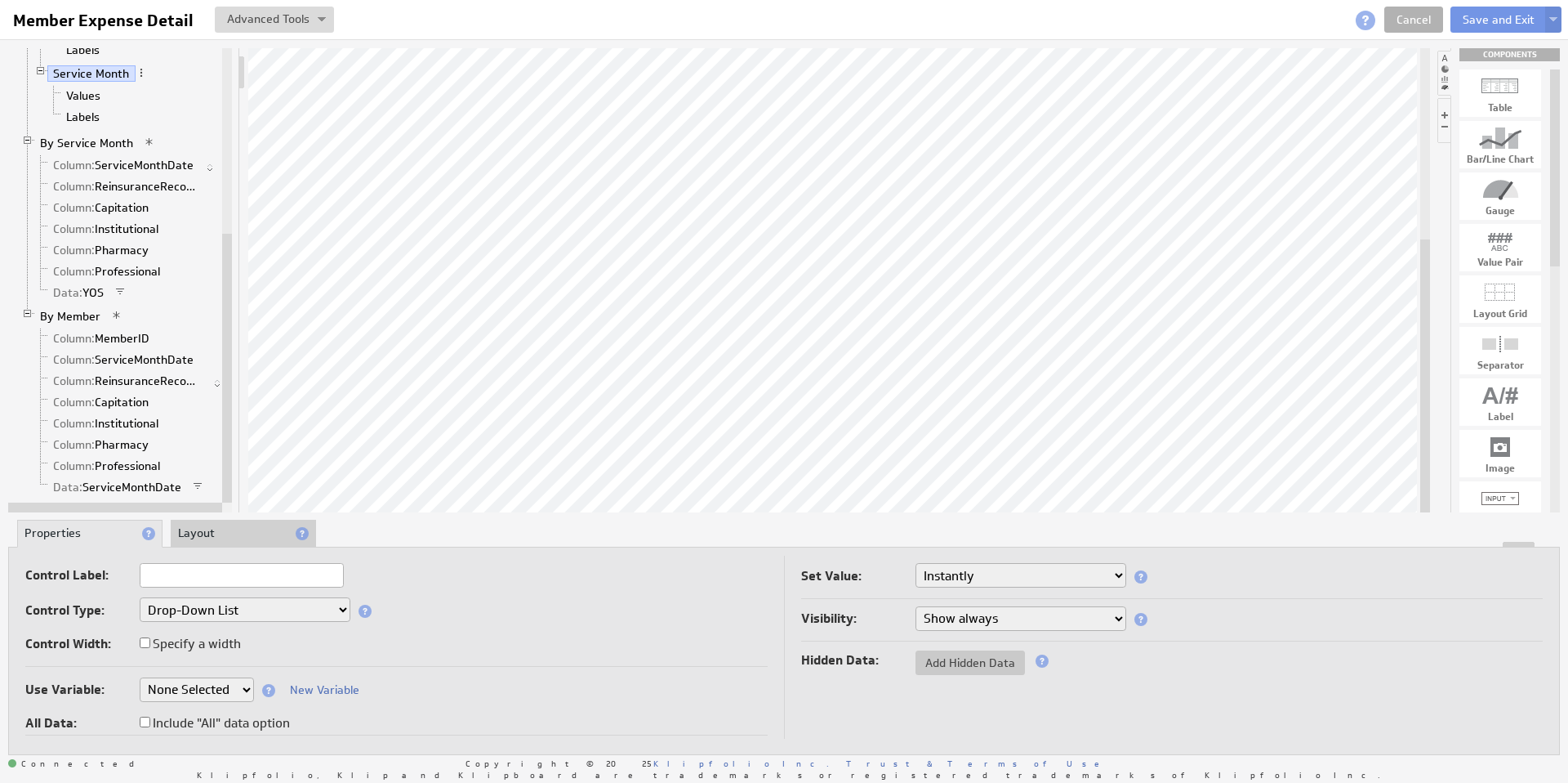
click at [227, 693] on select "None Selected clearmedica_filter_payor company.id company.name devoted_service_…" at bounding box center [196, 689] width 114 height 25
select select "MOS_Filter_YYYY_MM_DD"
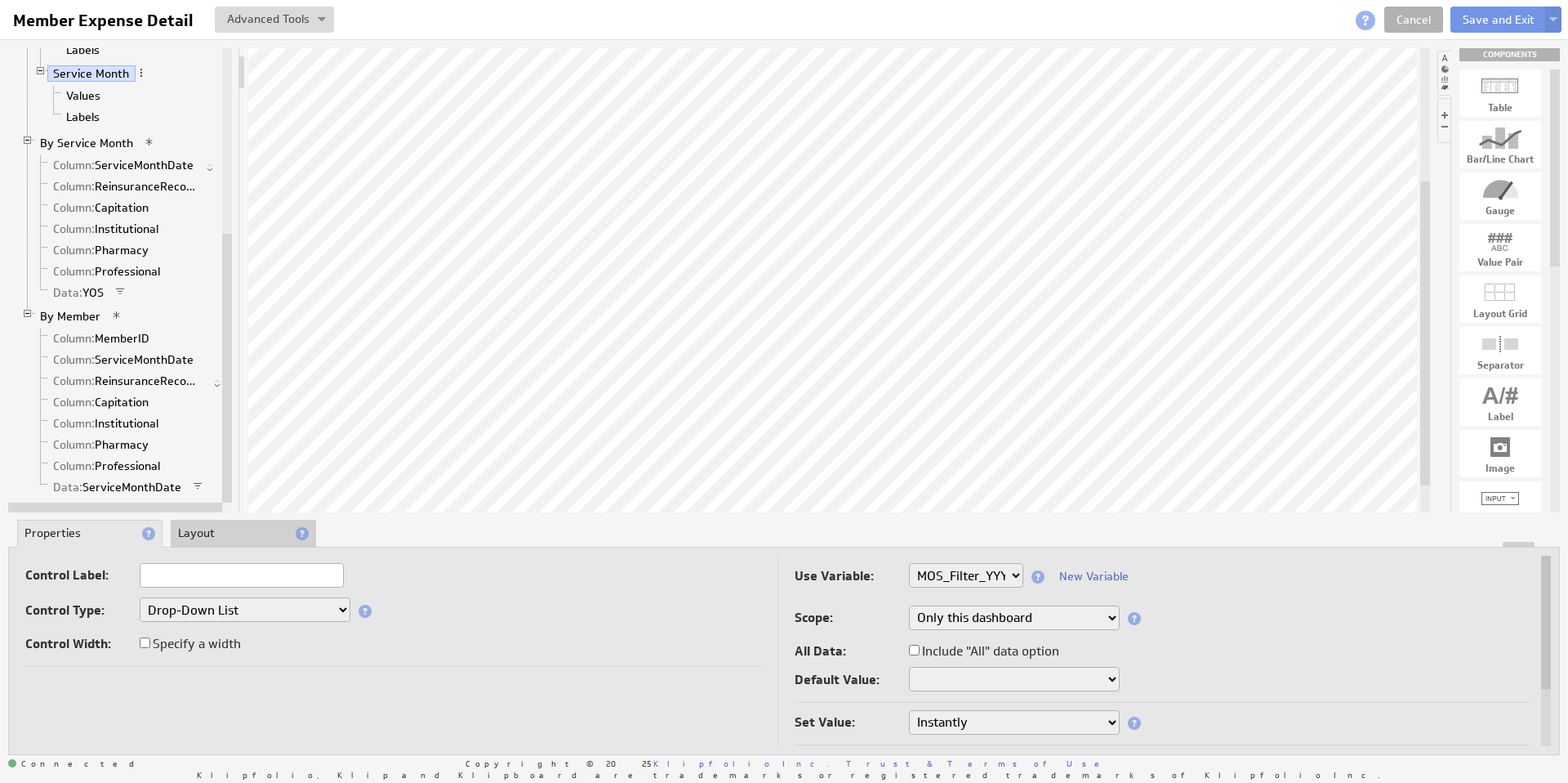
click at [1015, 583] on select "None Selected clearmedica_filter_payor company.id company.name devoted_service_…" at bounding box center [966, 575] width 114 height 25
select select
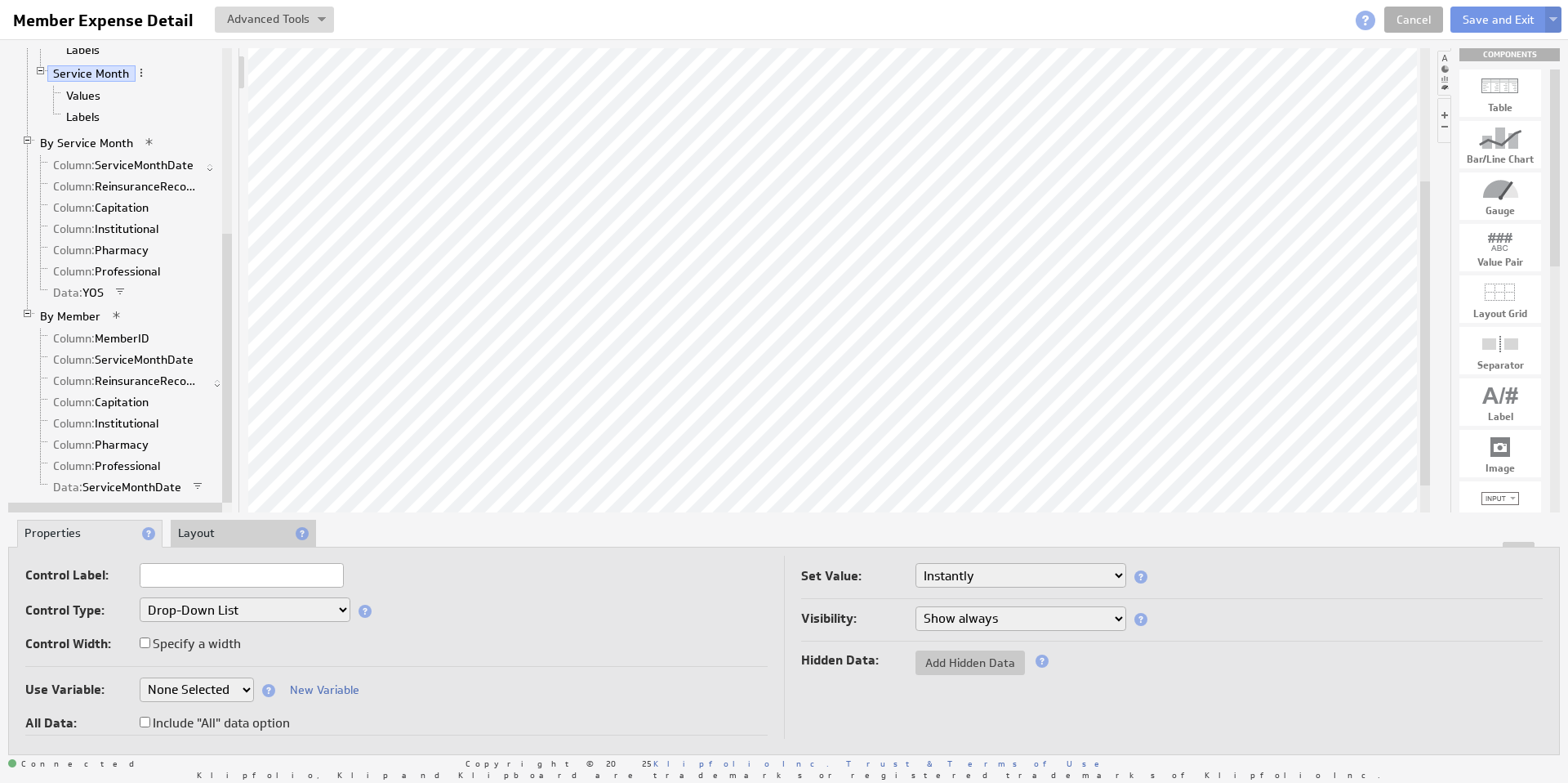
click at [1556, 14] on button at bounding box center [1553, 20] width 16 height 26
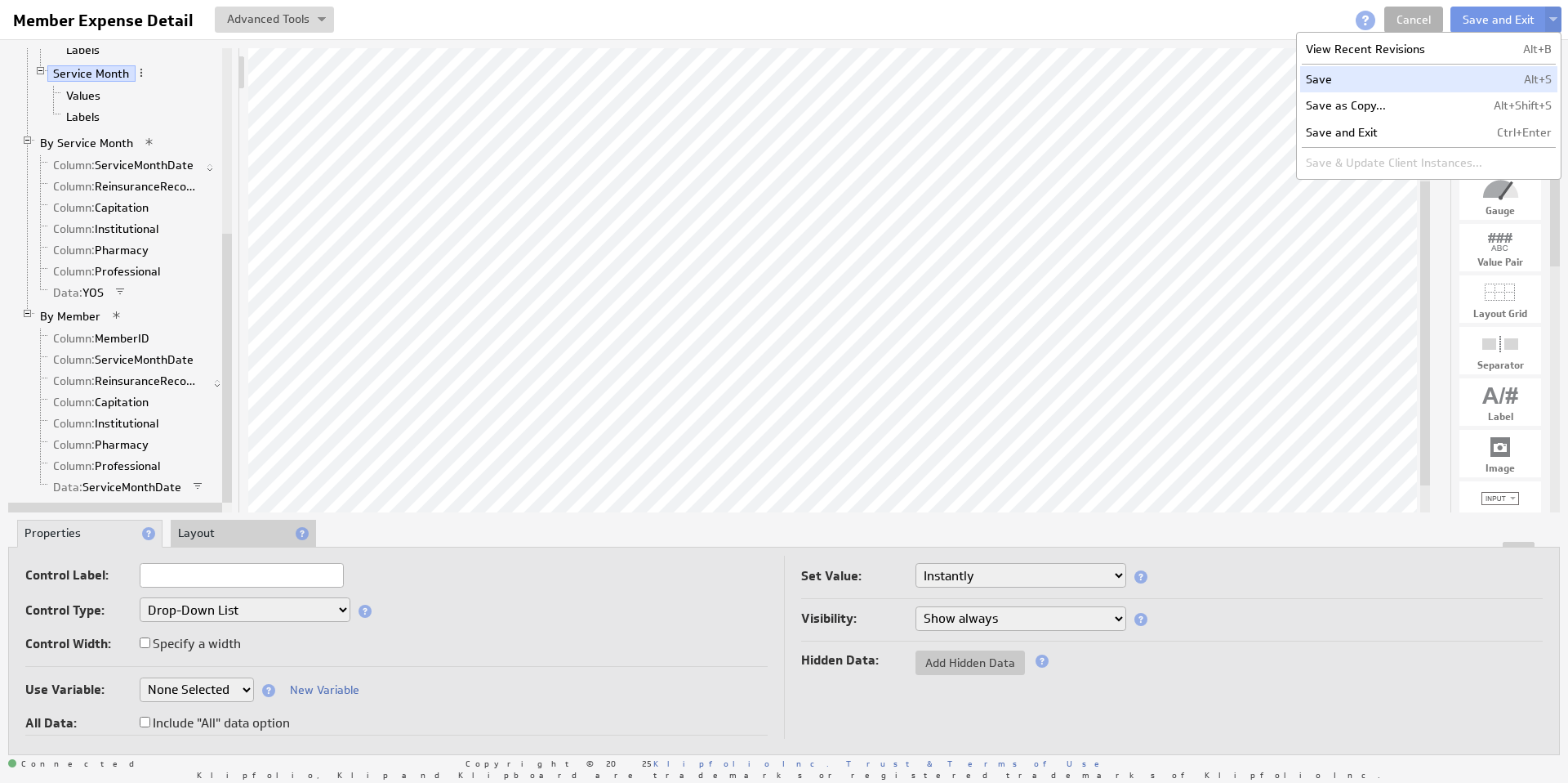
click at [1422, 77] on td "Save" at bounding box center [1394, 79] width 188 height 26
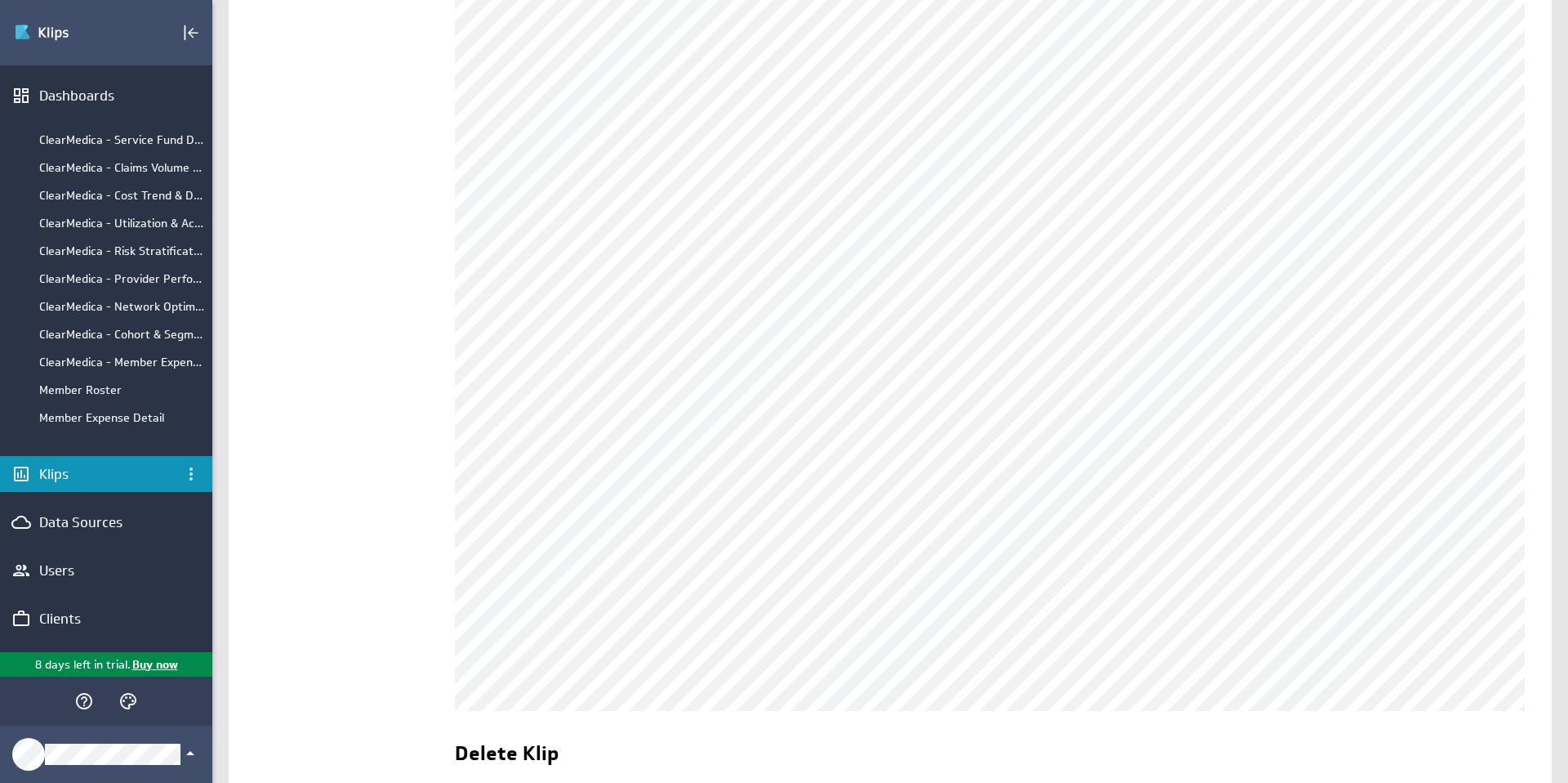
scroll to position [457, 0]
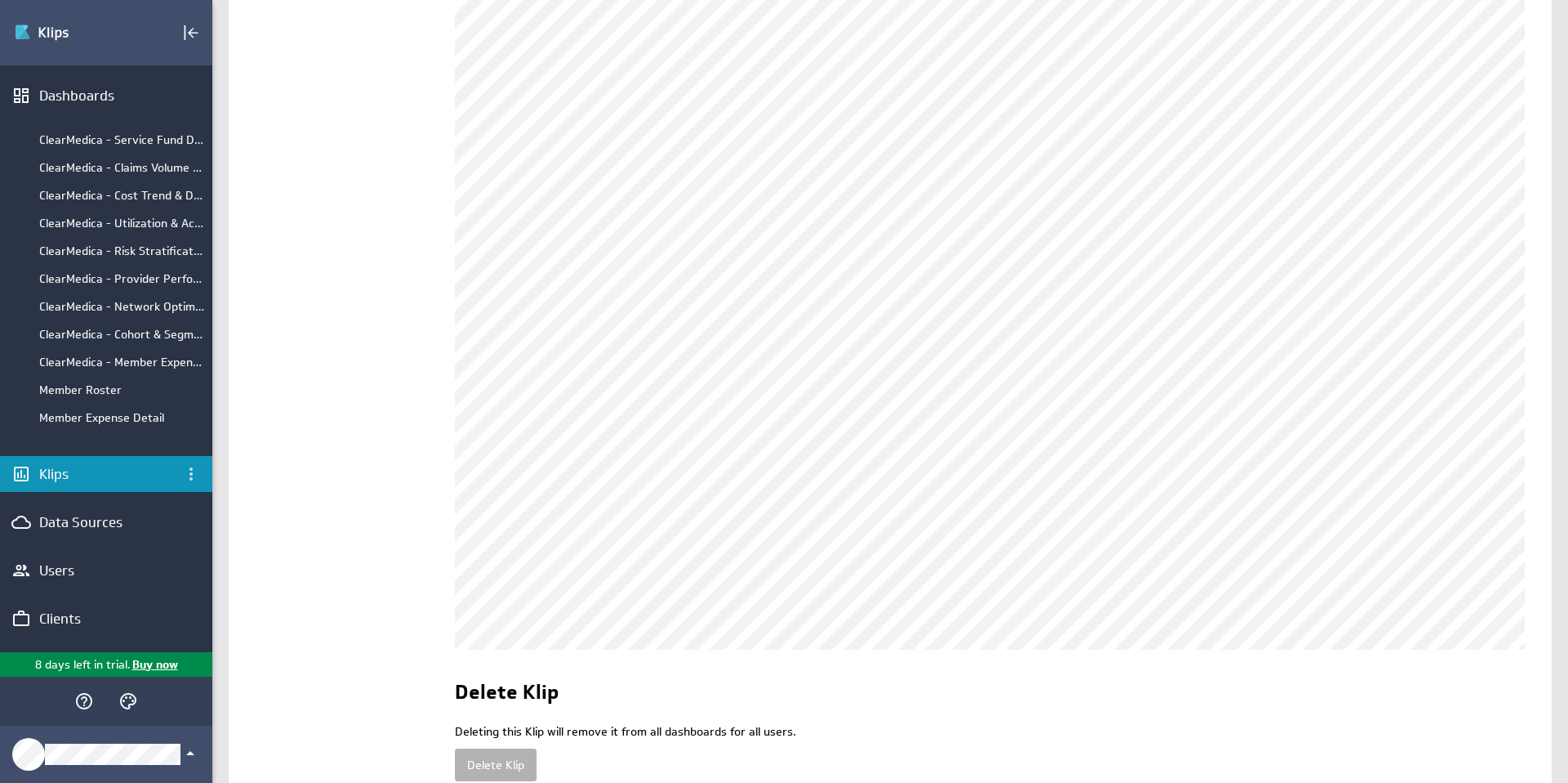
scroll to position [573, 0]
